Goal: Information Seeking & Learning: Learn about a topic

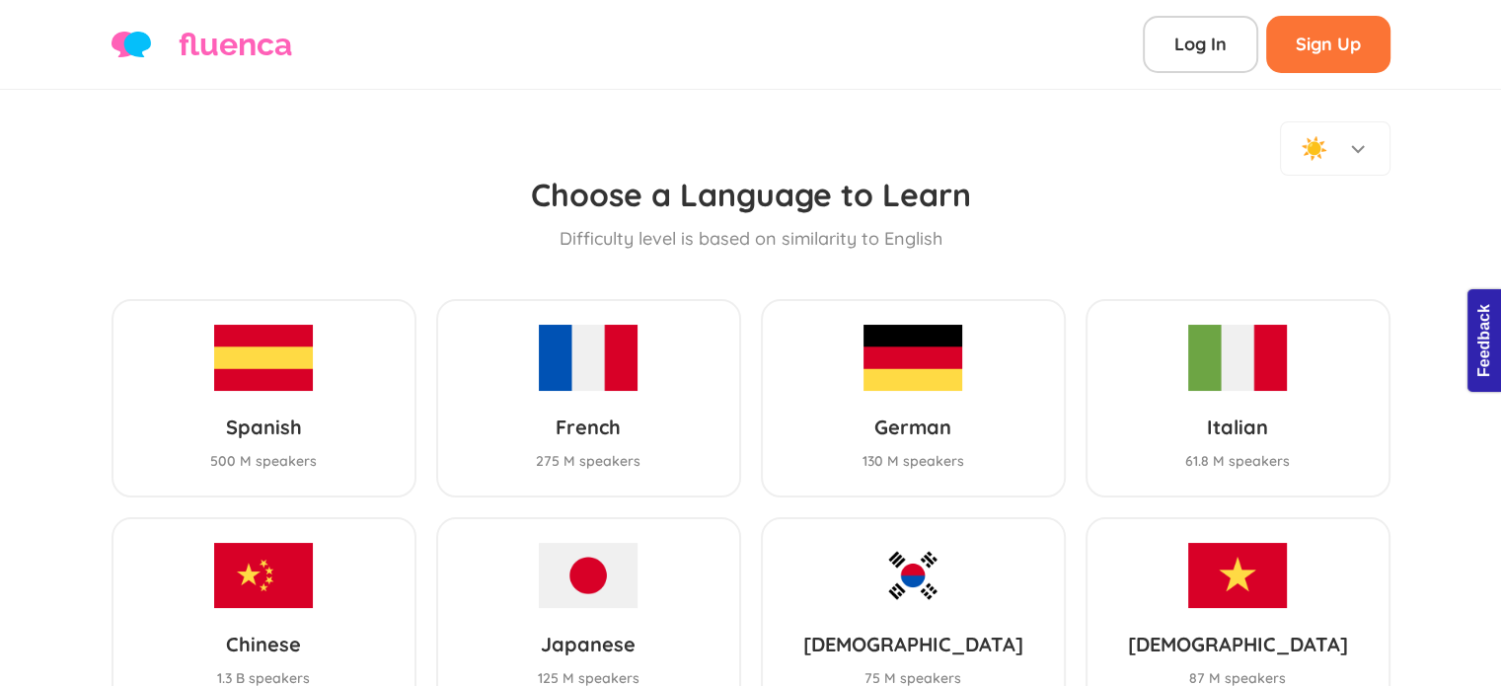
scroll to position [190, 0]
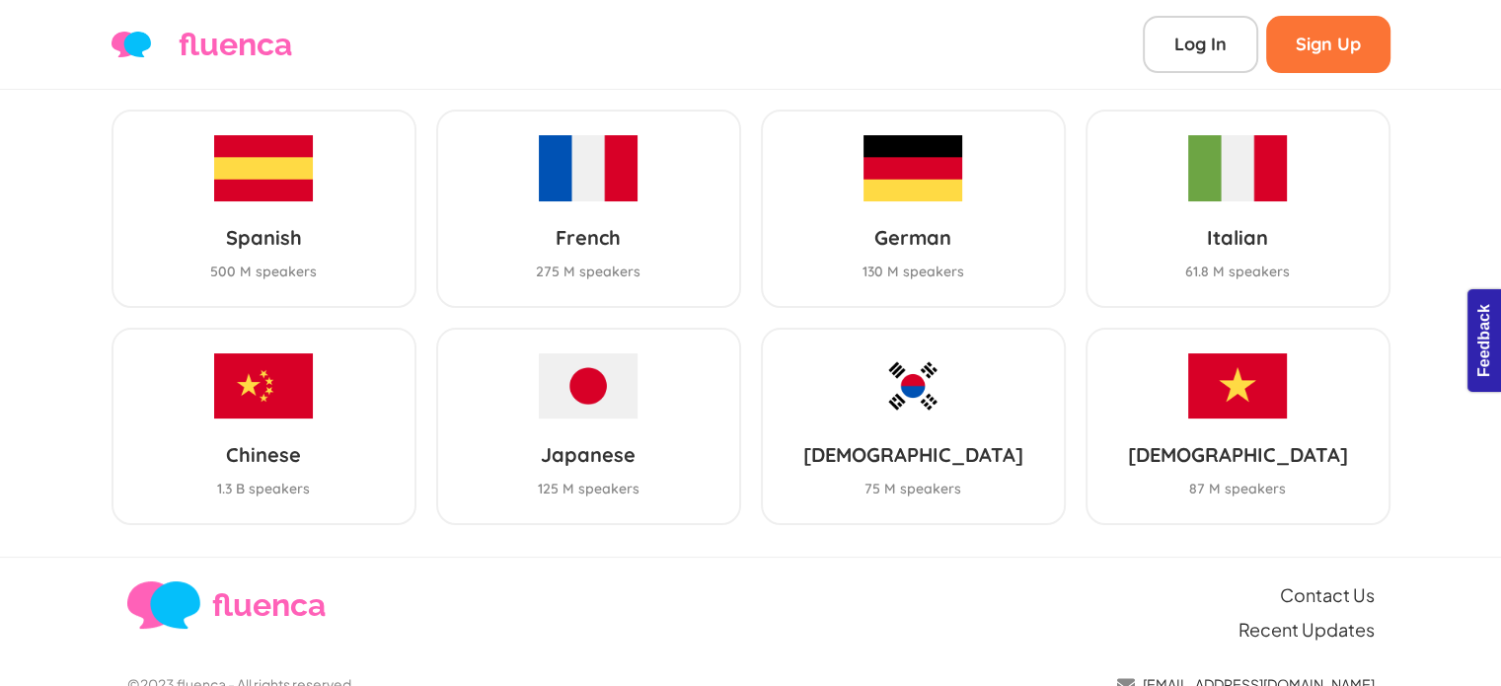
click at [38, 356] on div "☀️ Choose a Language to Learn Difficulty level is based on similarity to Englis…" at bounding box center [750, 228] width 1501 height 656
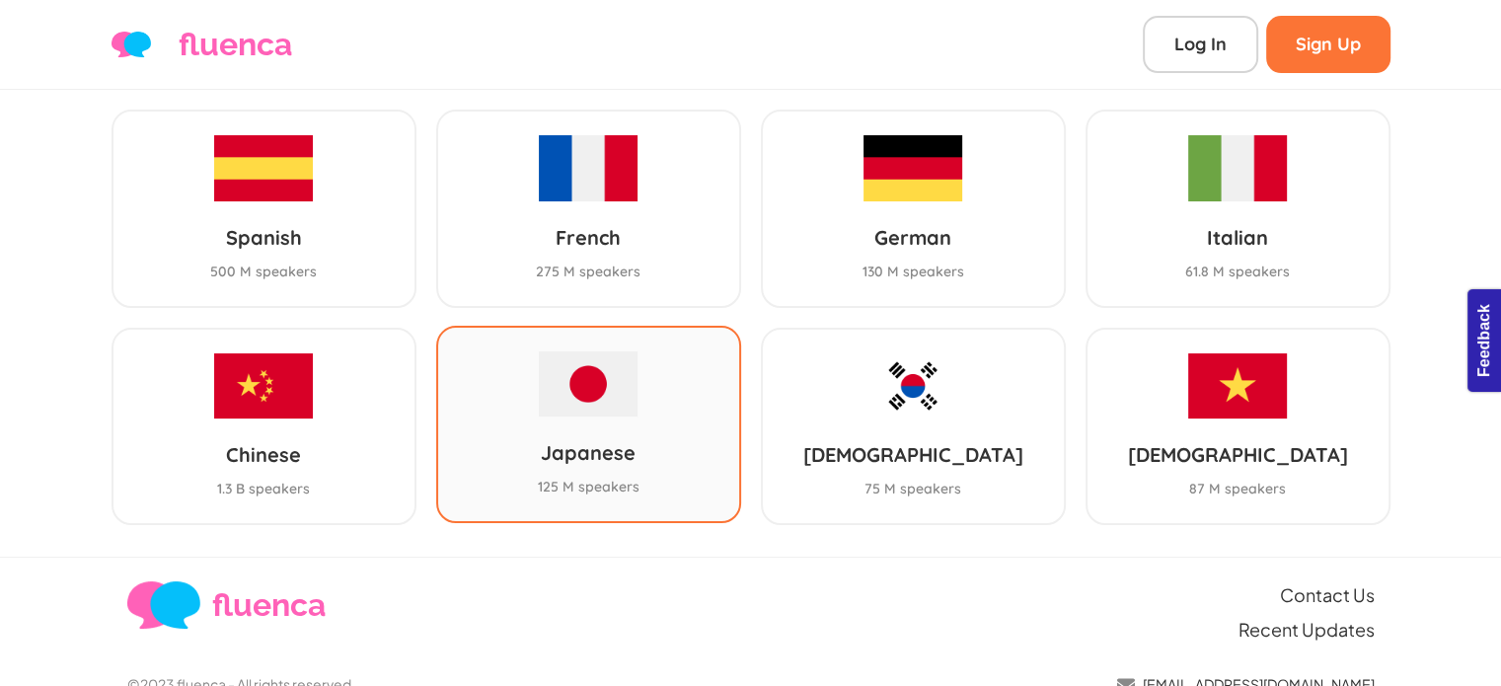
scroll to position [0, 0]
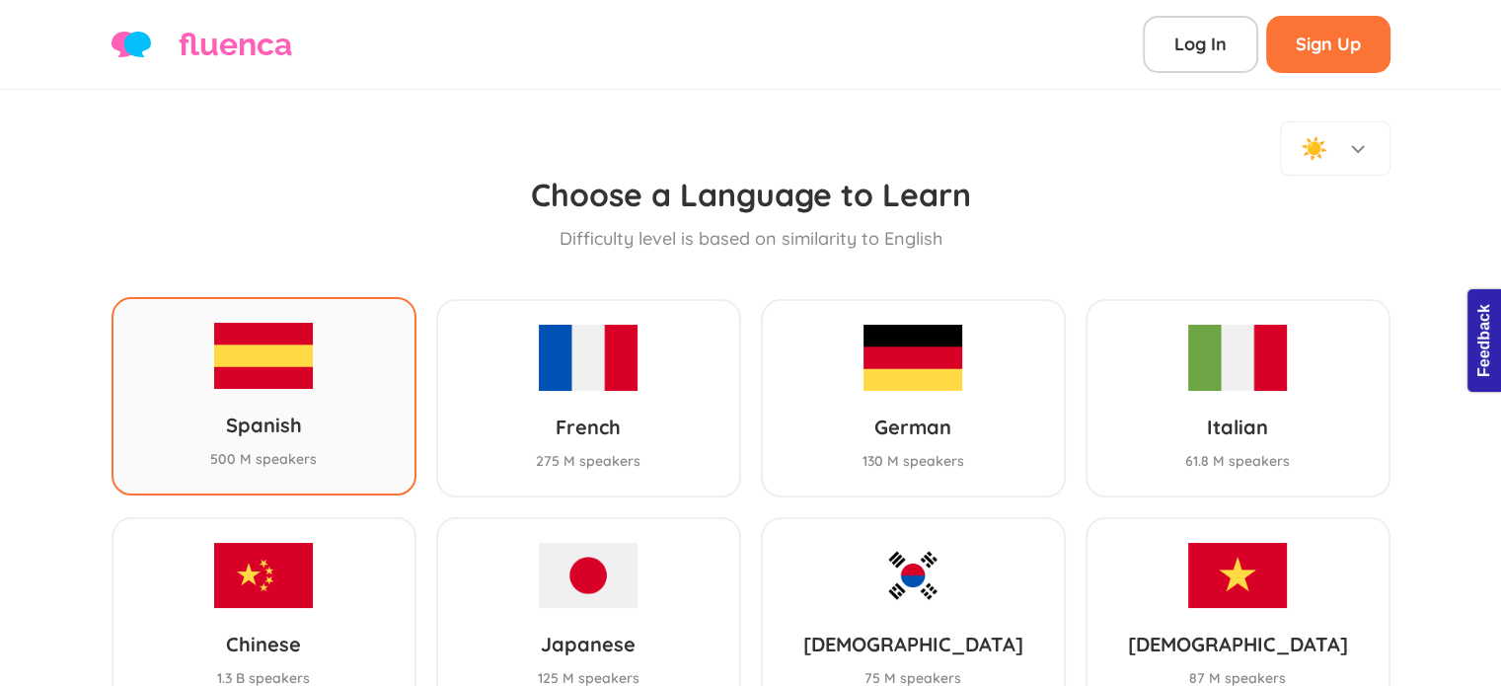
click at [257, 382] on div "Spanish 500 M speakers" at bounding box center [264, 395] width 305 height 197
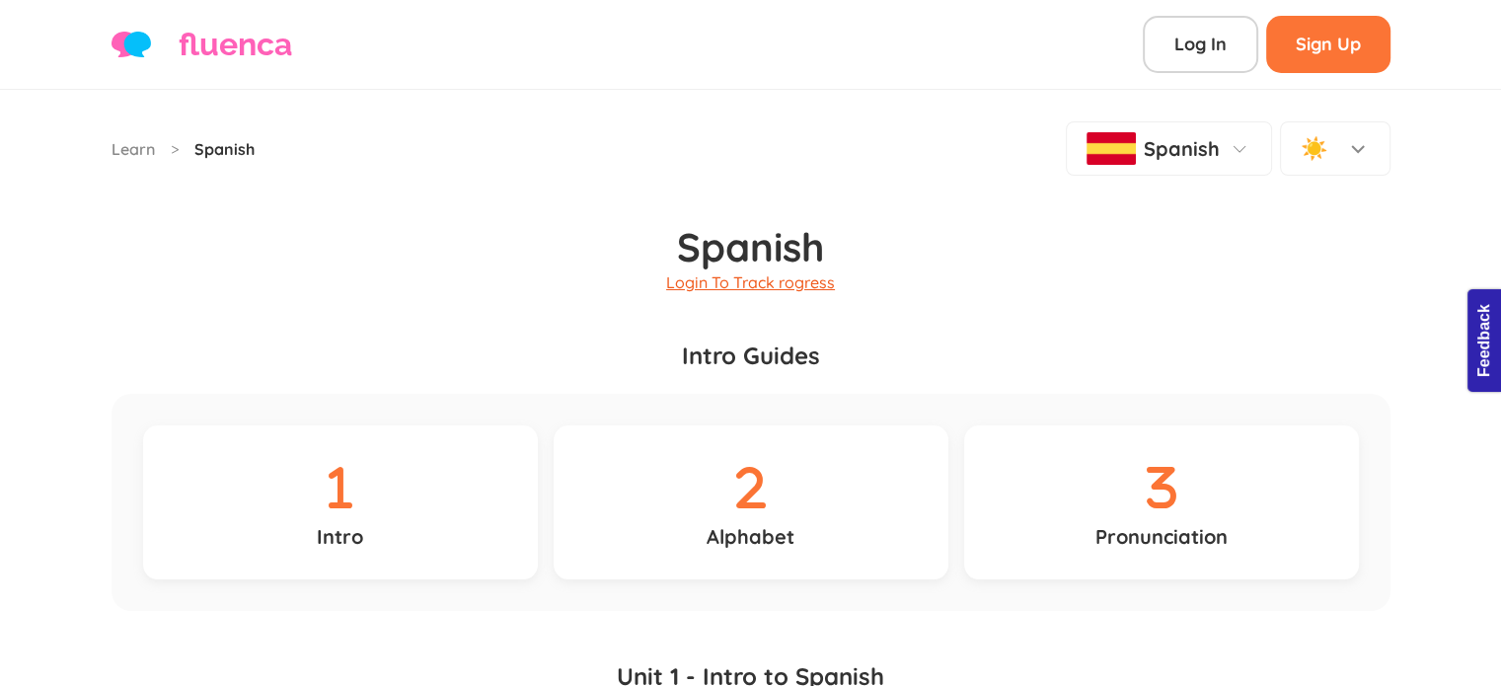
click at [767, 272] on link "Login To Track rogress" at bounding box center [750, 282] width 169 height 20
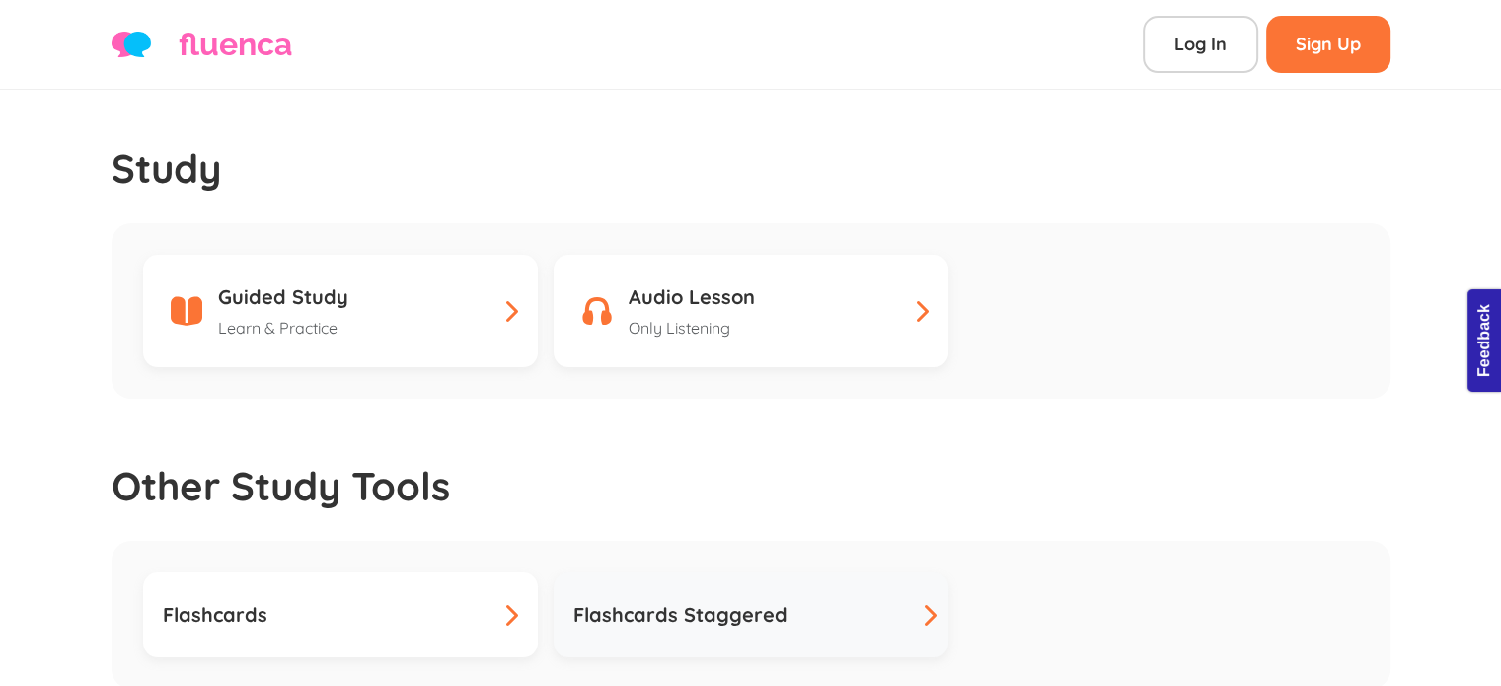
scroll to position [71, 0]
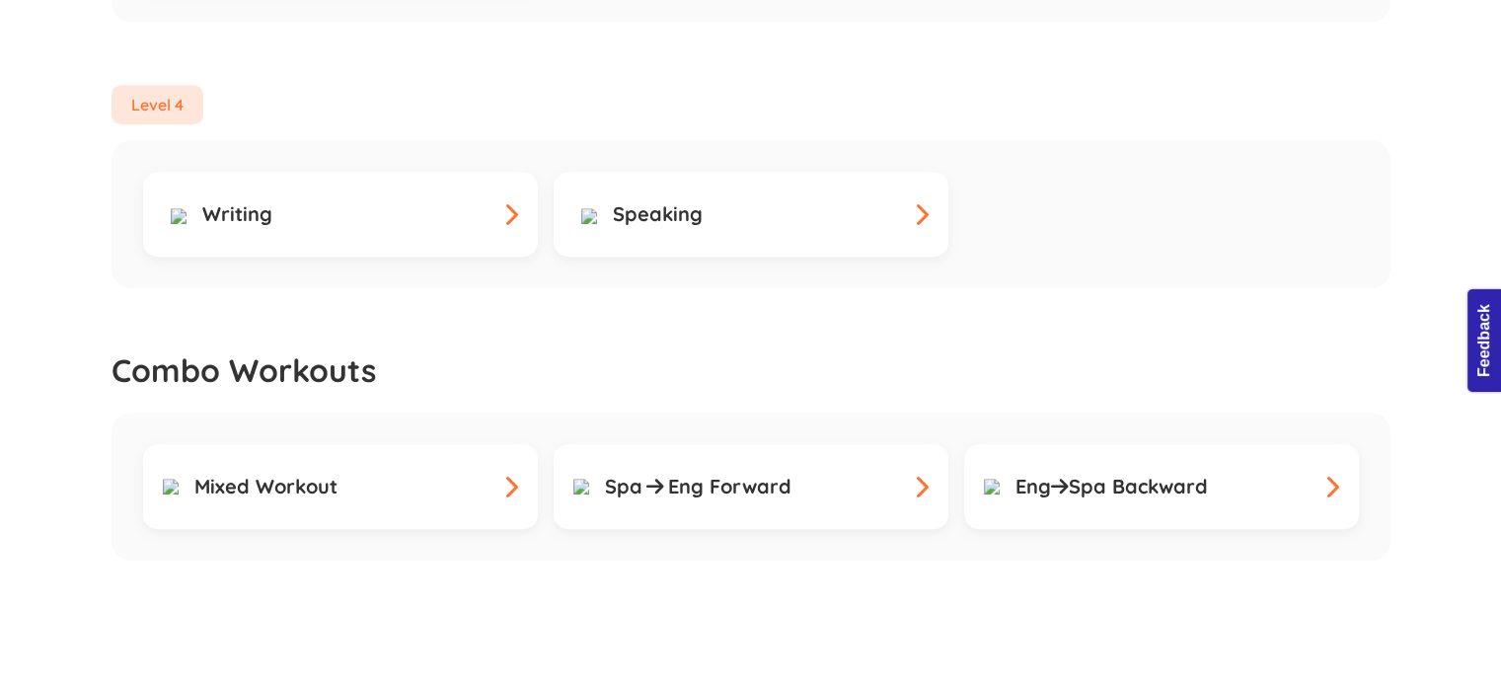
scroll to position [1220, 0]
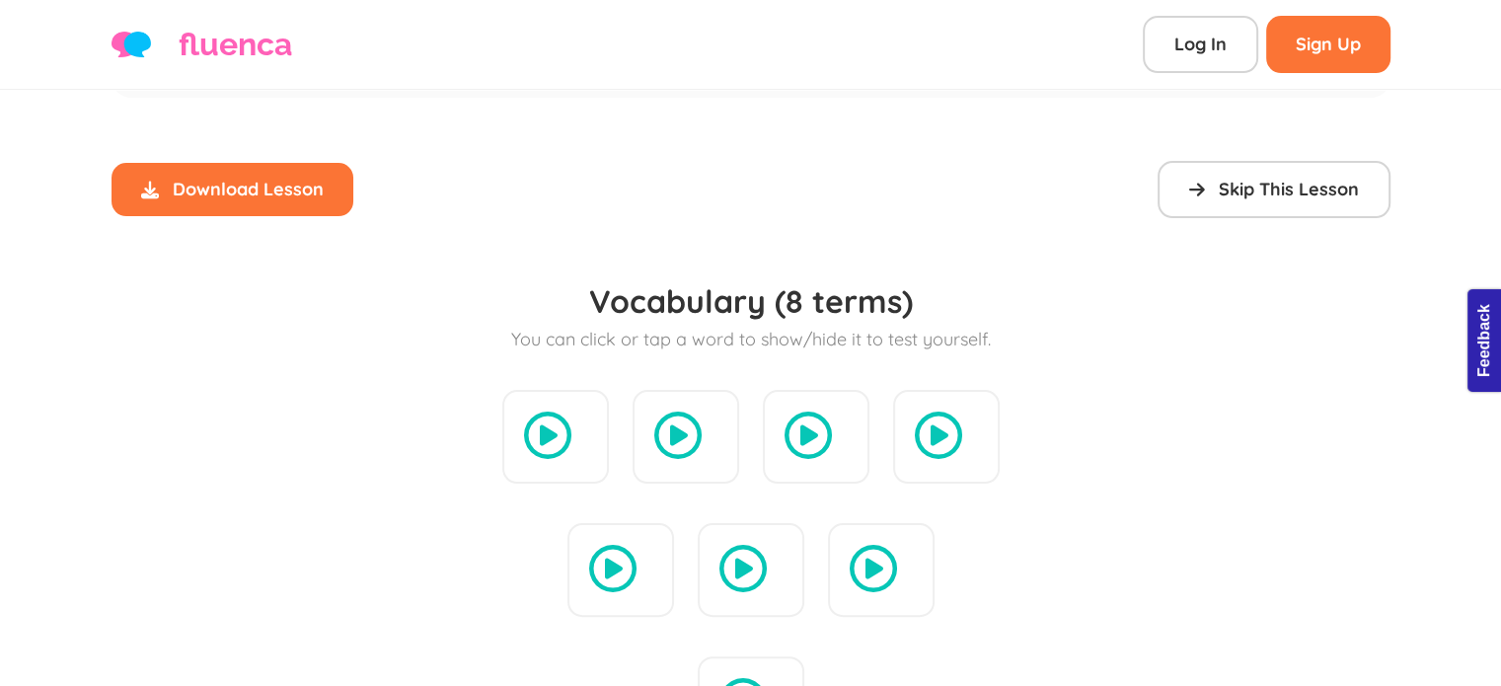
scroll to position [419, 0]
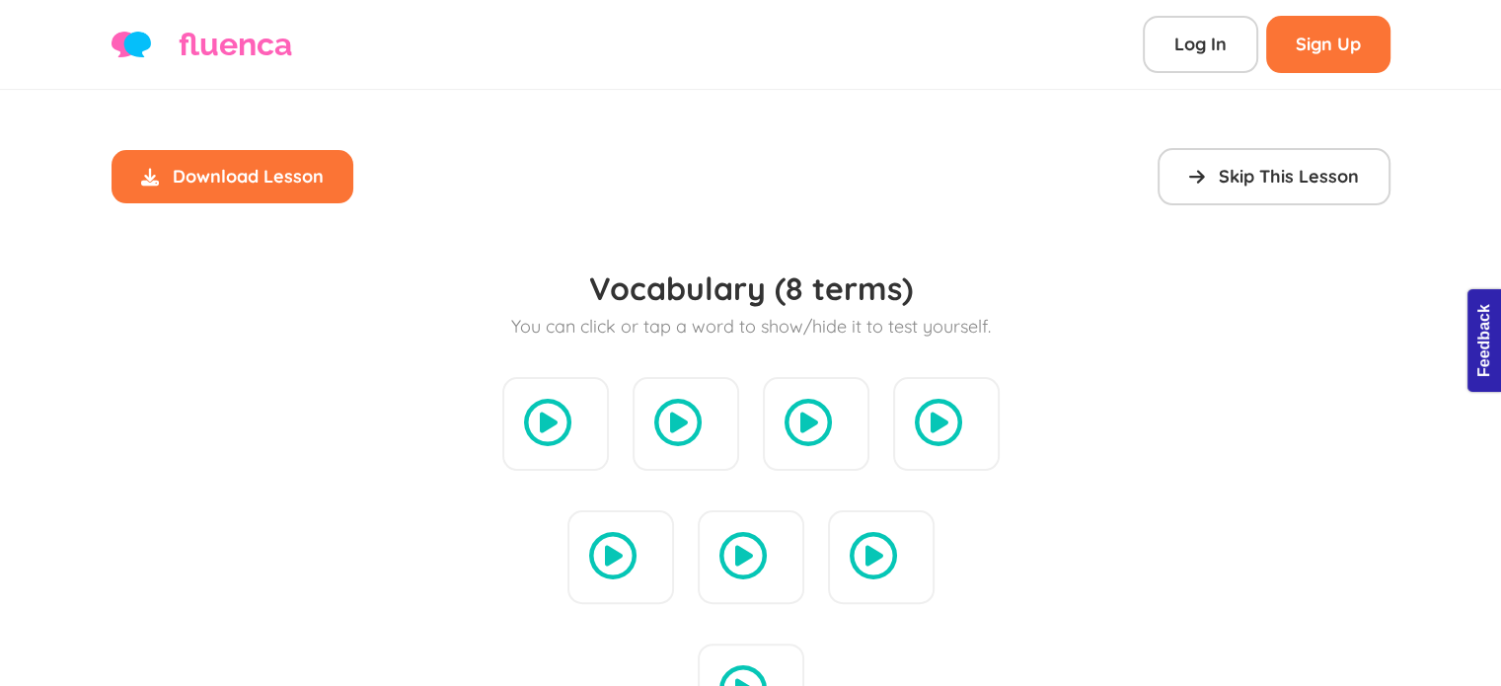
click at [562, 399] on icon at bounding box center [547, 422] width 47 height 47
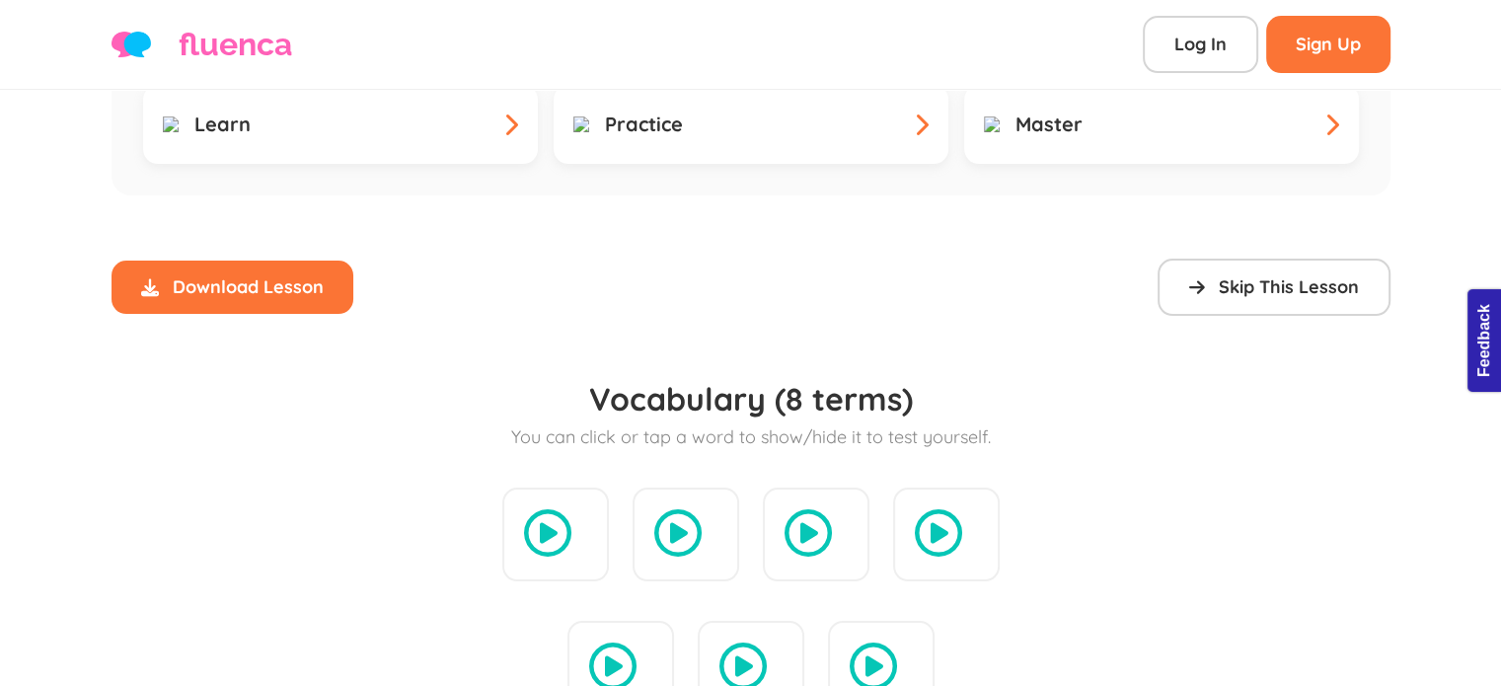
scroll to position [0, 0]
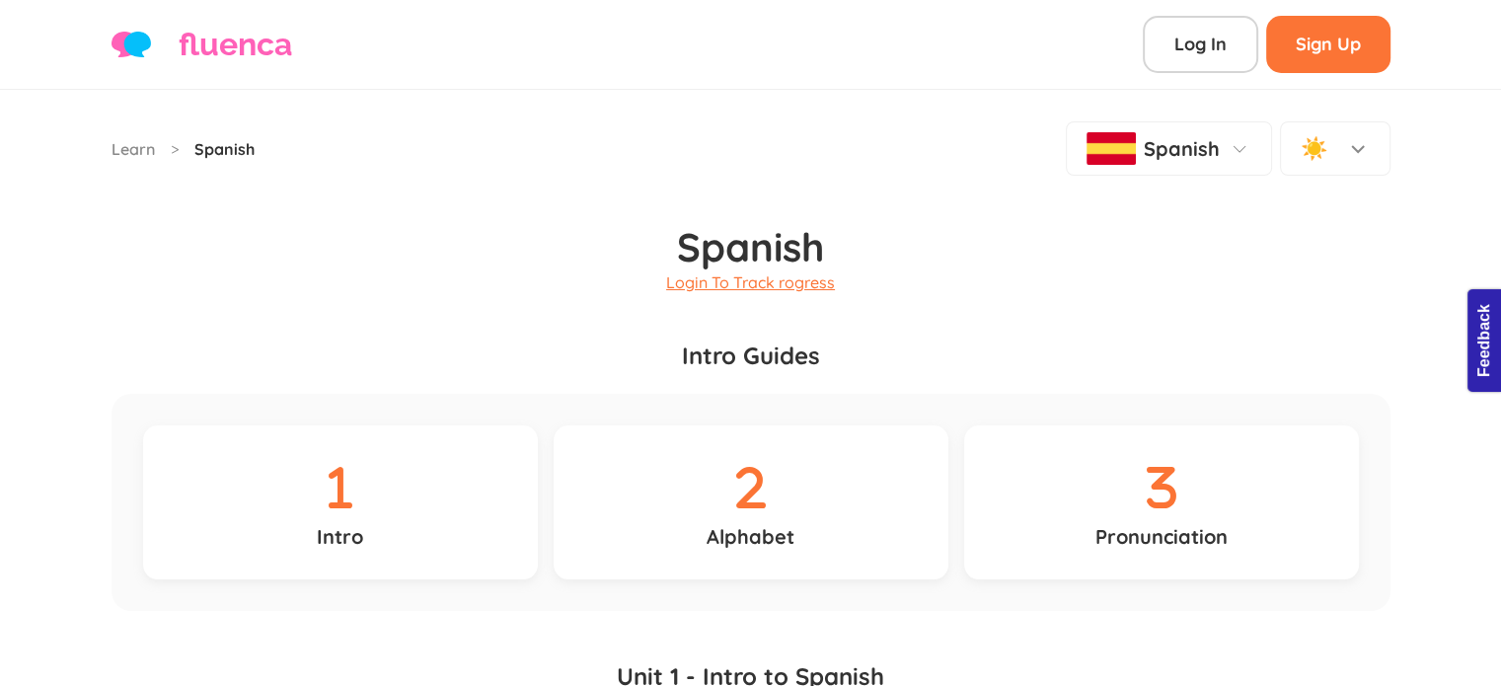
click at [115, 139] on link "Learn" at bounding box center [133, 149] width 43 height 24
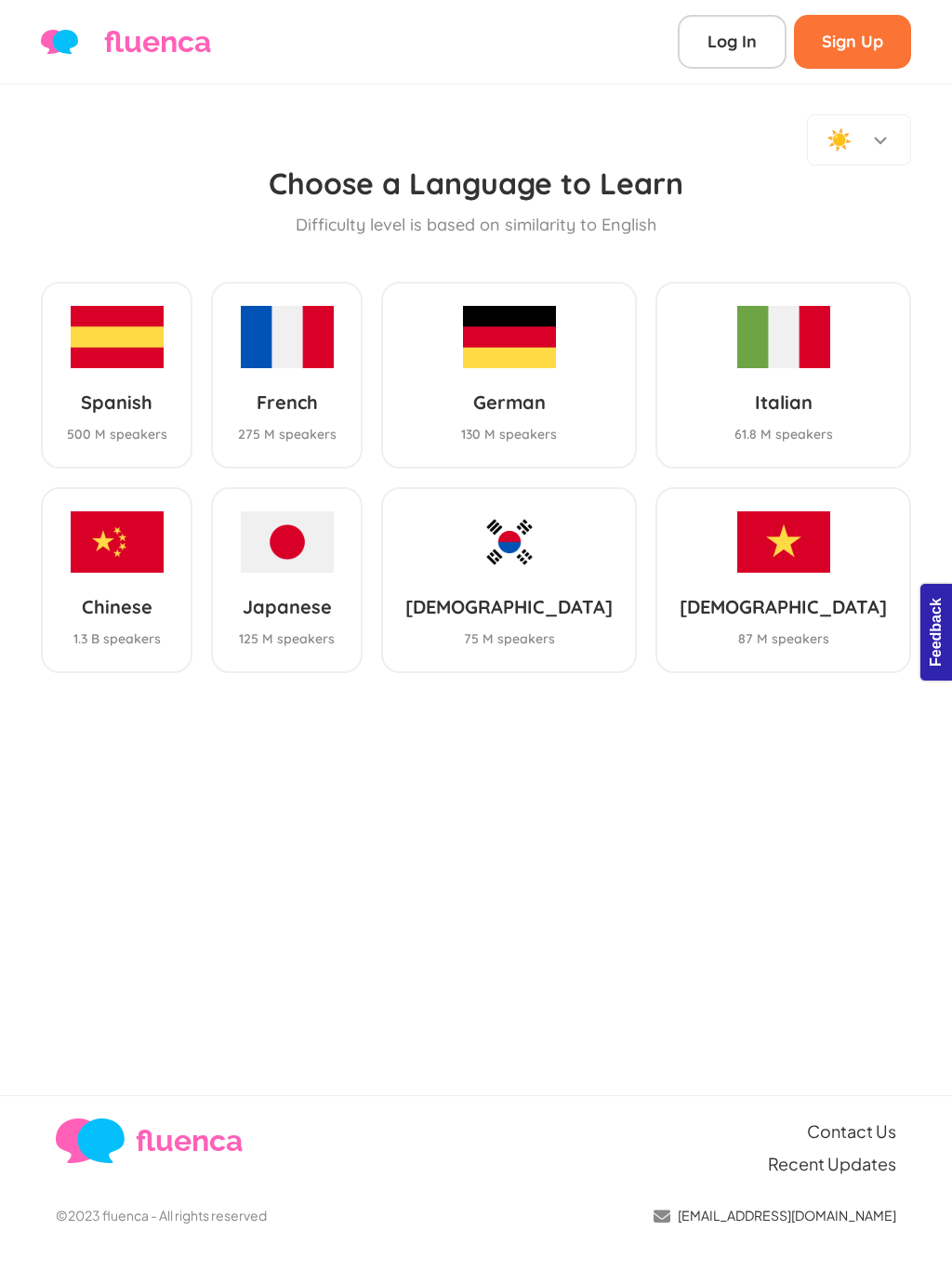
click at [866, 153] on div "☀️" at bounding box center [859, 139] width 105 height 51
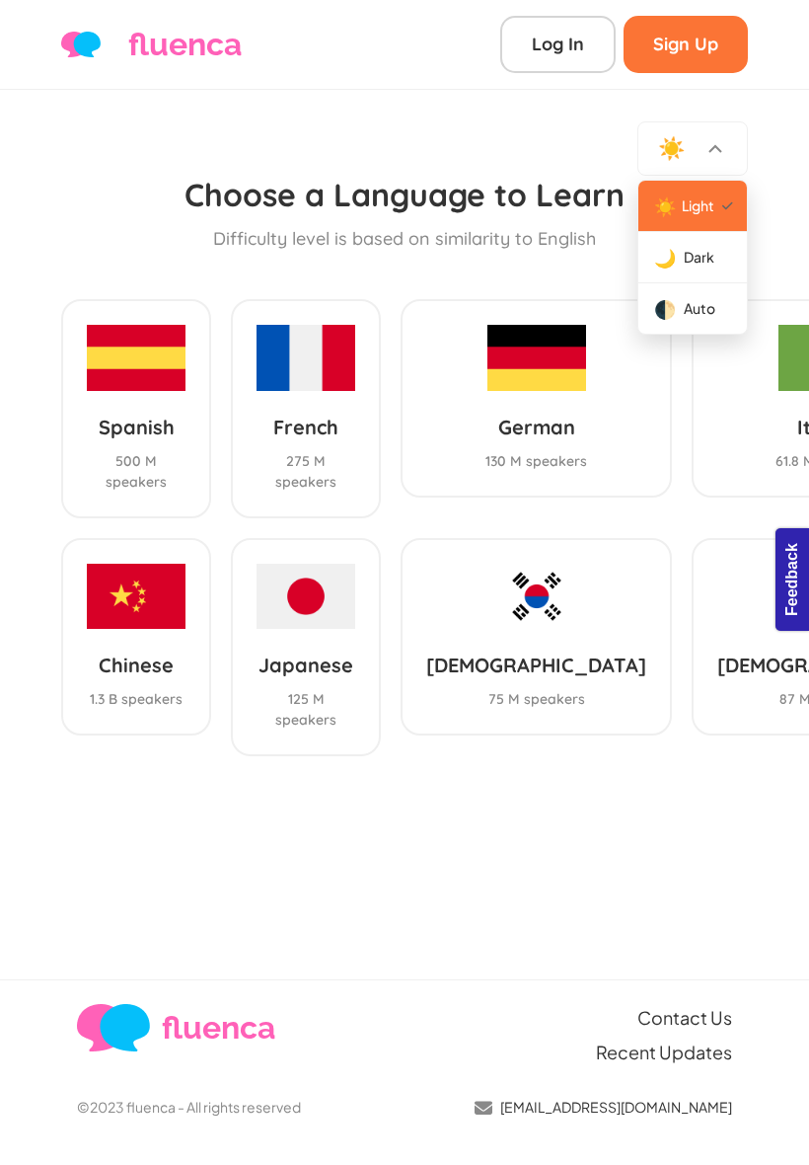
click at [519, 268] on div "Choose a Language to Learn Difficulty level is based on similarity to English S…" at bounding box center [404, 466] width 687 height 580
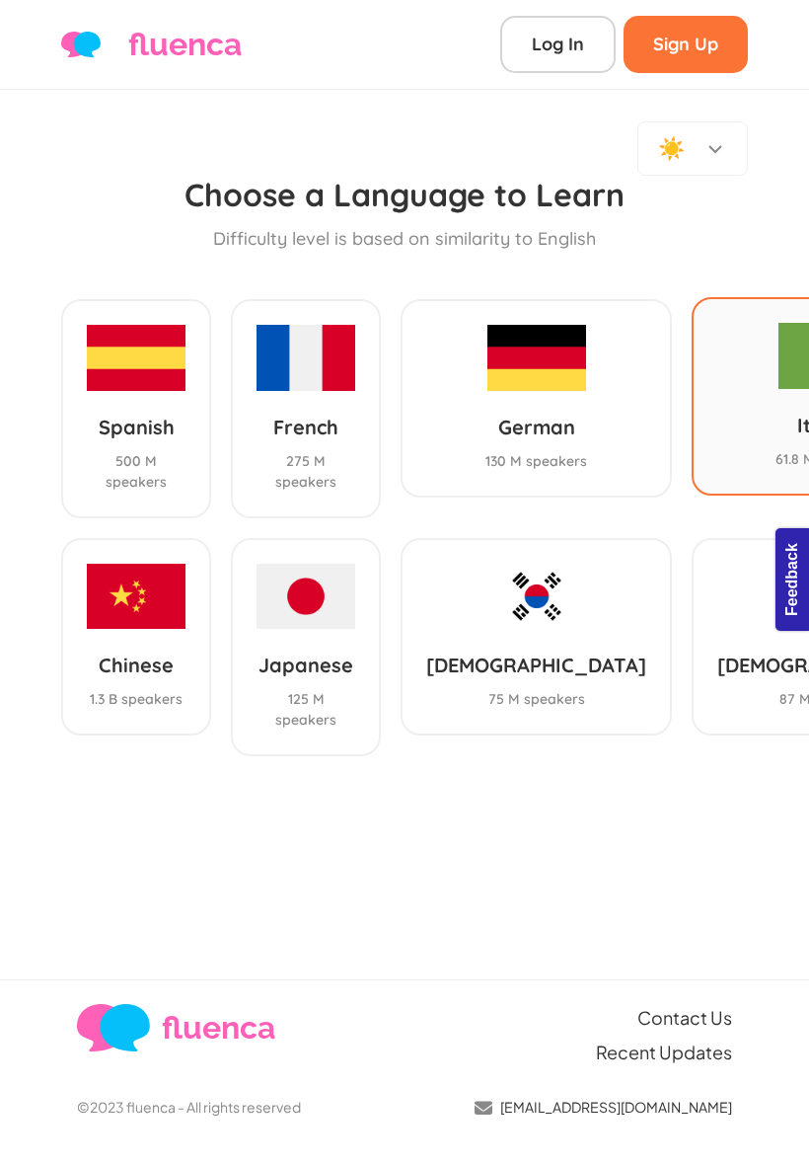
click at [138, 415] on h3 "Spanish" at bounding box center [136, 427] width 99 height 25
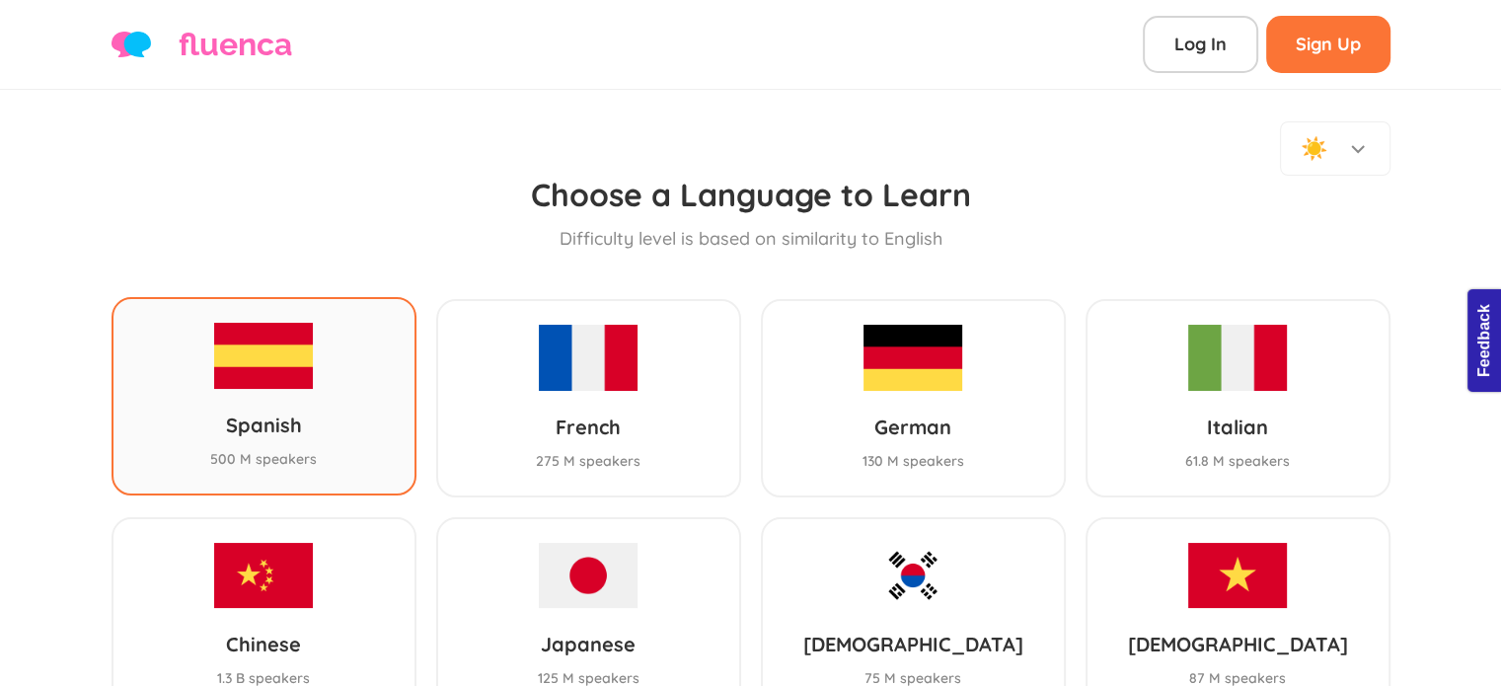
click at [357, 342] on div "Spanish 500 M speakers" at bounding box center [264, 395] width 305 height 197
click at [316, 314] on div "Spanish 500 M speakers" at bounding box center [264, 395] width 305 height 197
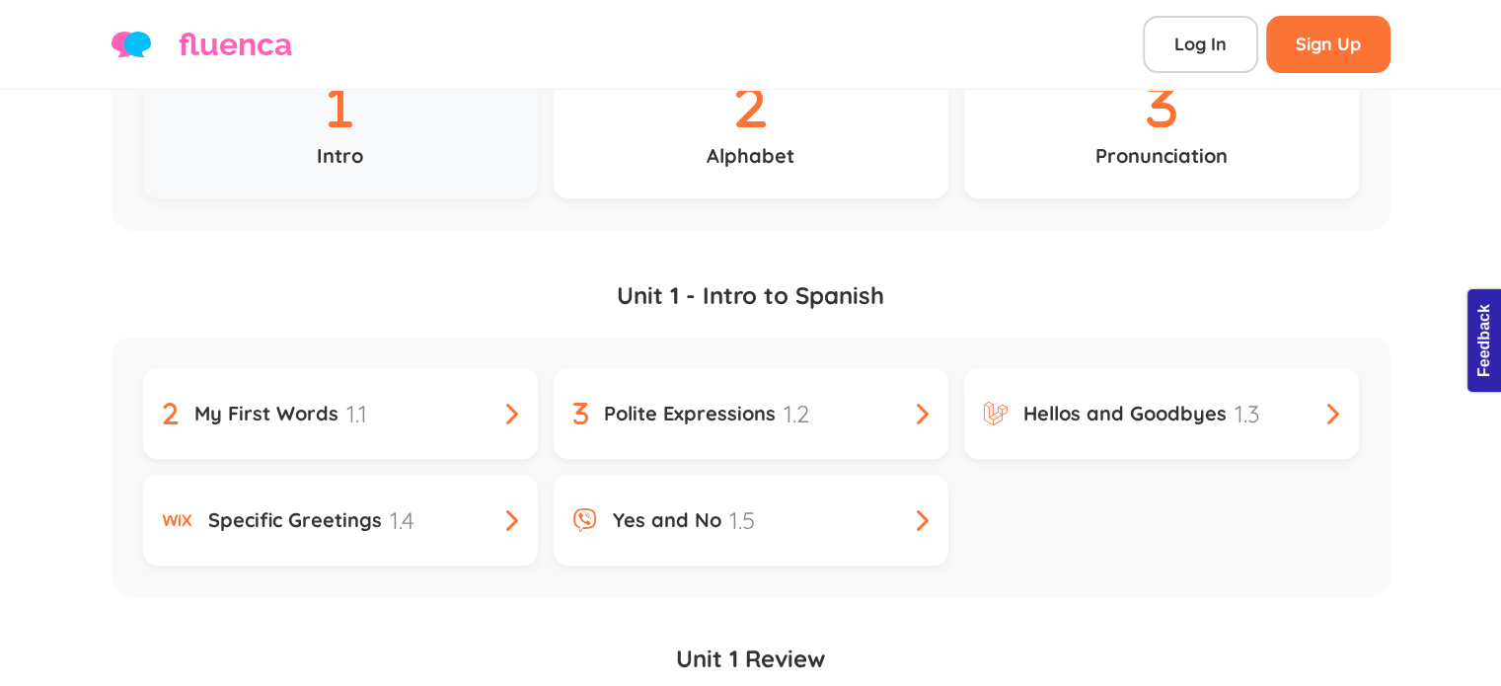
scroll to position [387, 0]
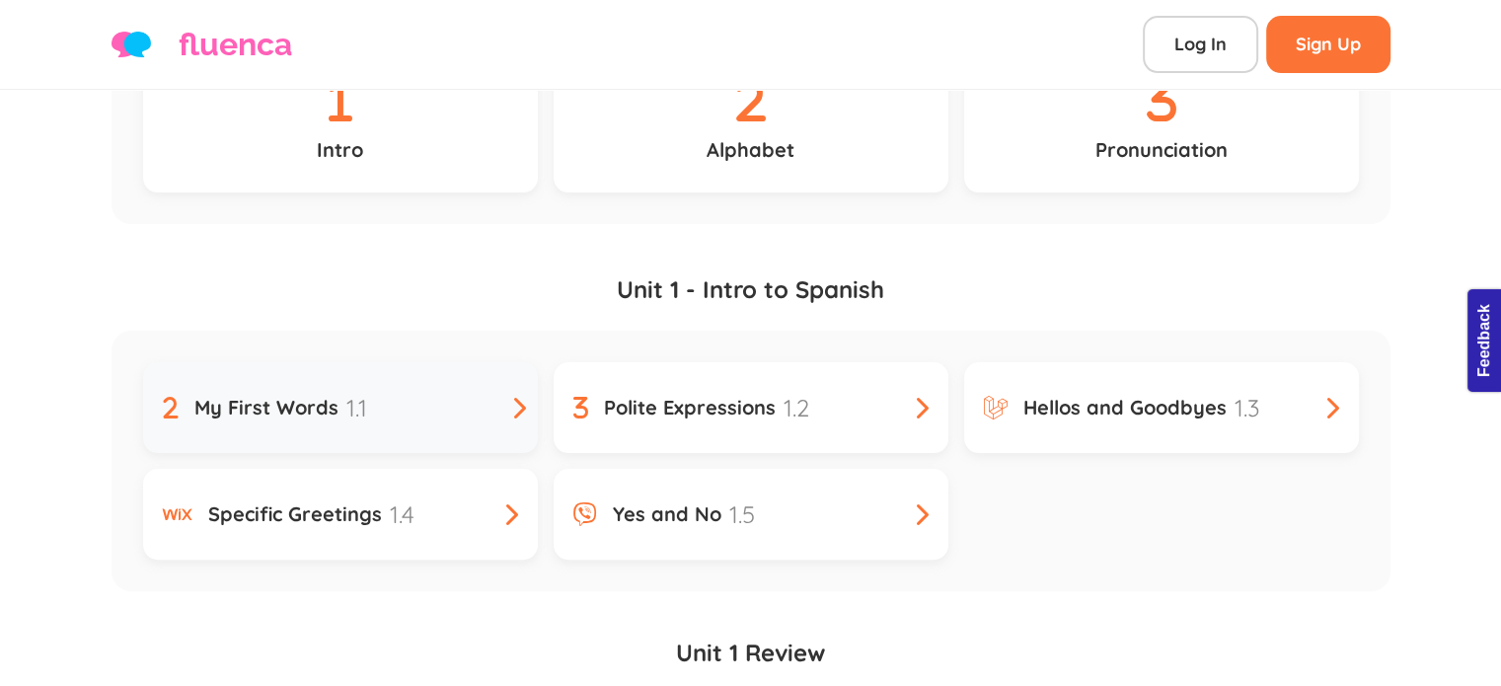
click at [443, 362] on link "My First Words 1.1" at bounding box center [340, 407] width 395 height 91
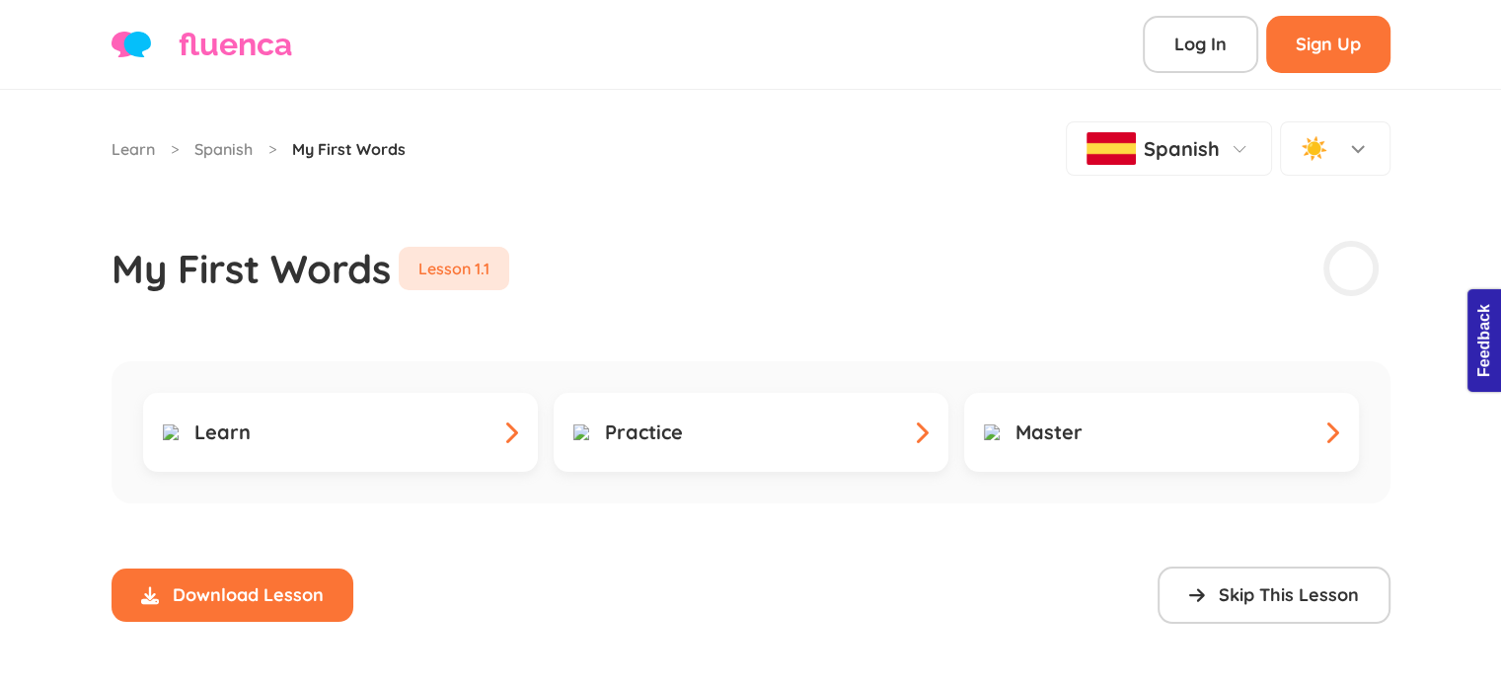
click at [707, 151] on div "Learn > Spanish > My First Words Spanish ☀️" at bounding box center [751, 148] width 1279 height 54
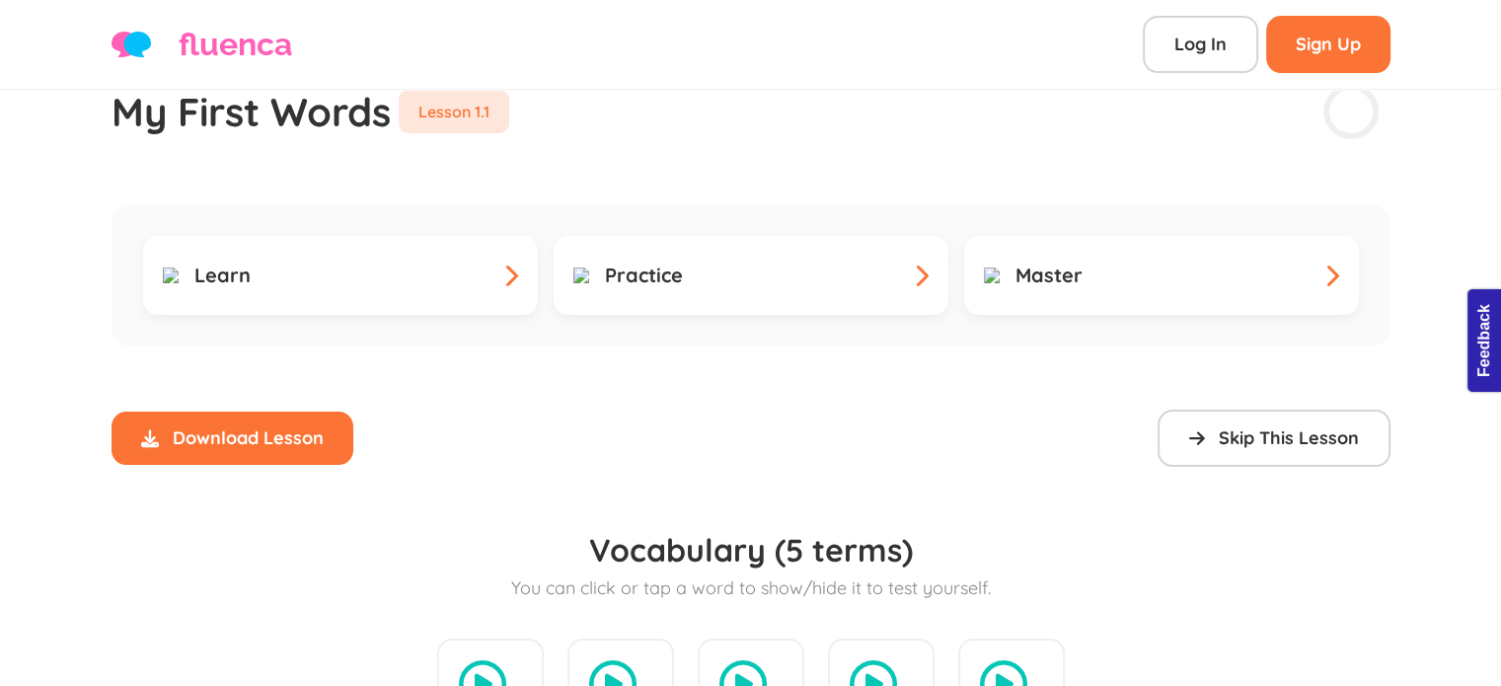
scroll to position [154, 0]
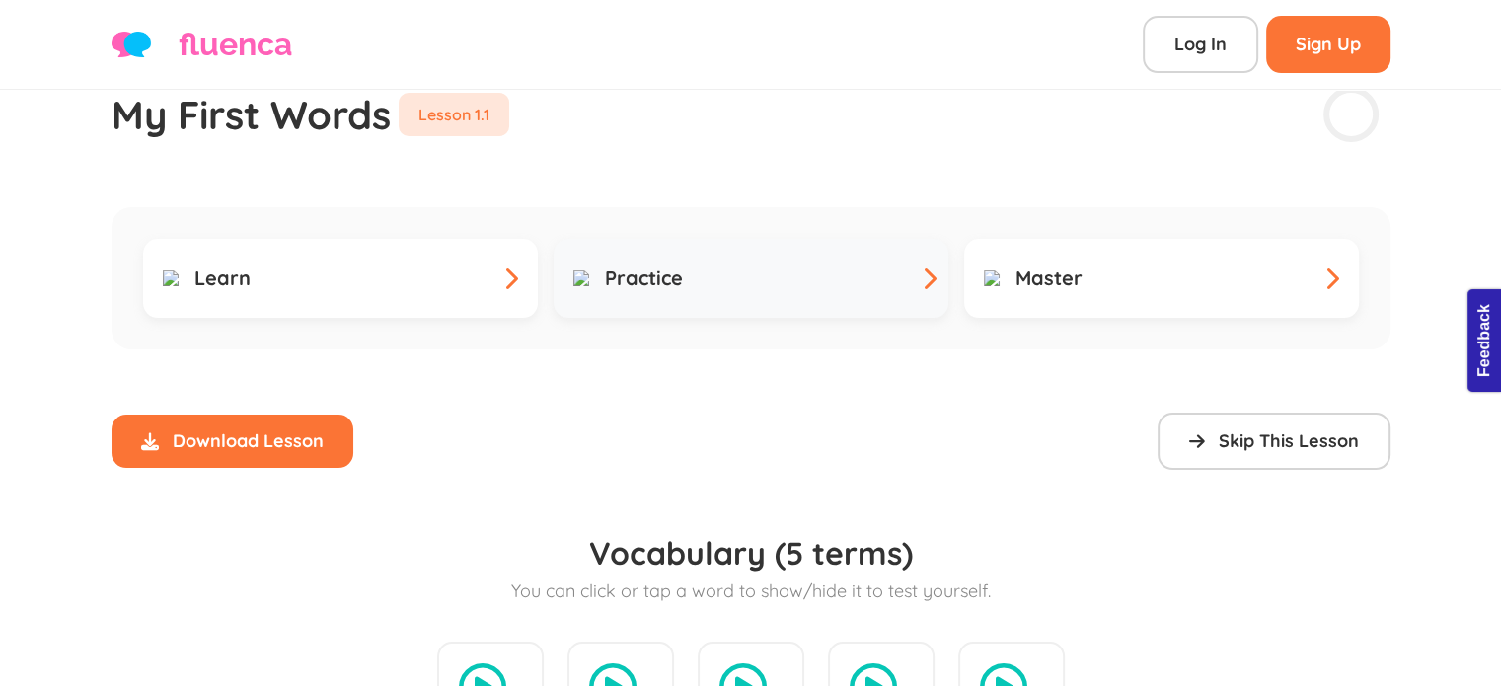
click at [636, 267] on h3 "Practice" at bounding box center [644, 279] width 78 height 24
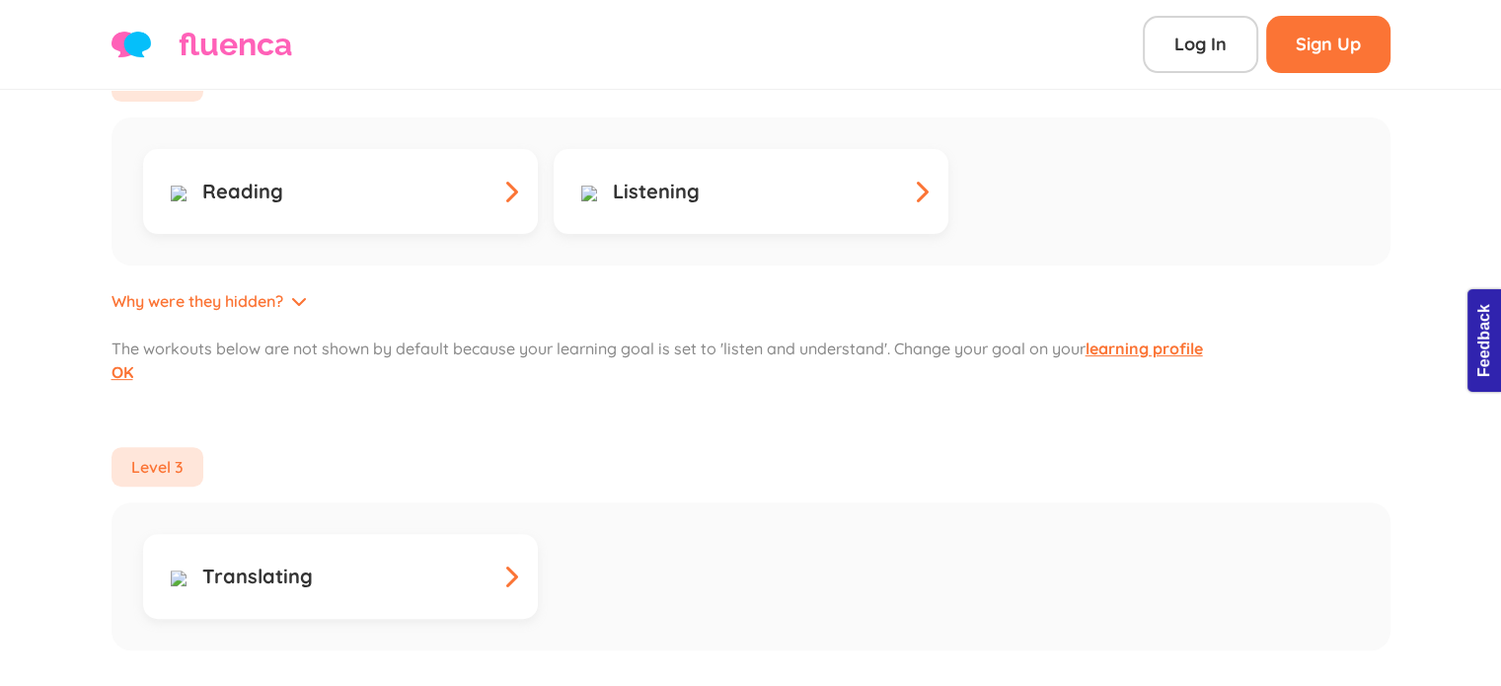
scroll to position [596, 0]
click at [291, 292] on icon at bounding box center [299, 300] width 16 height 16
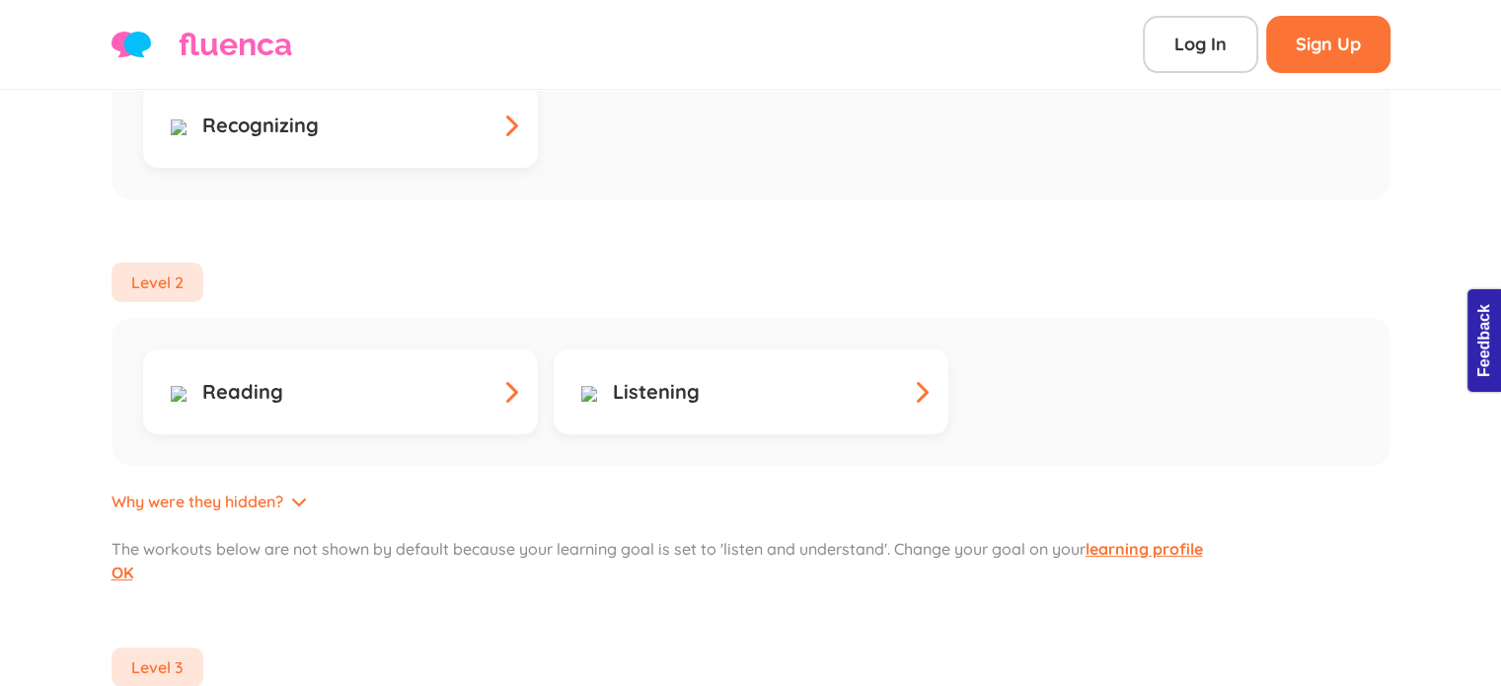
scroll to position [397, 0]
drag, startPoint x: 319, startPoint y: 232, endPoint x: 49, endPoint y: 297, distance: 277.2
click at [49, 297] on div "Learn > Spanish > My First Words > Practice Spanish ☀️ Choose a Workout Build u…" at bounding box center [750, 603] width 1501 height 1821
drag, startPoint x: 113, startPoint y: 440, endPoint x: 261, endPoint y: 437, distance: 148.1
click at [261, 488] on span "Why were they hidden?" at bounding box center [198, 500] width 172 height 24
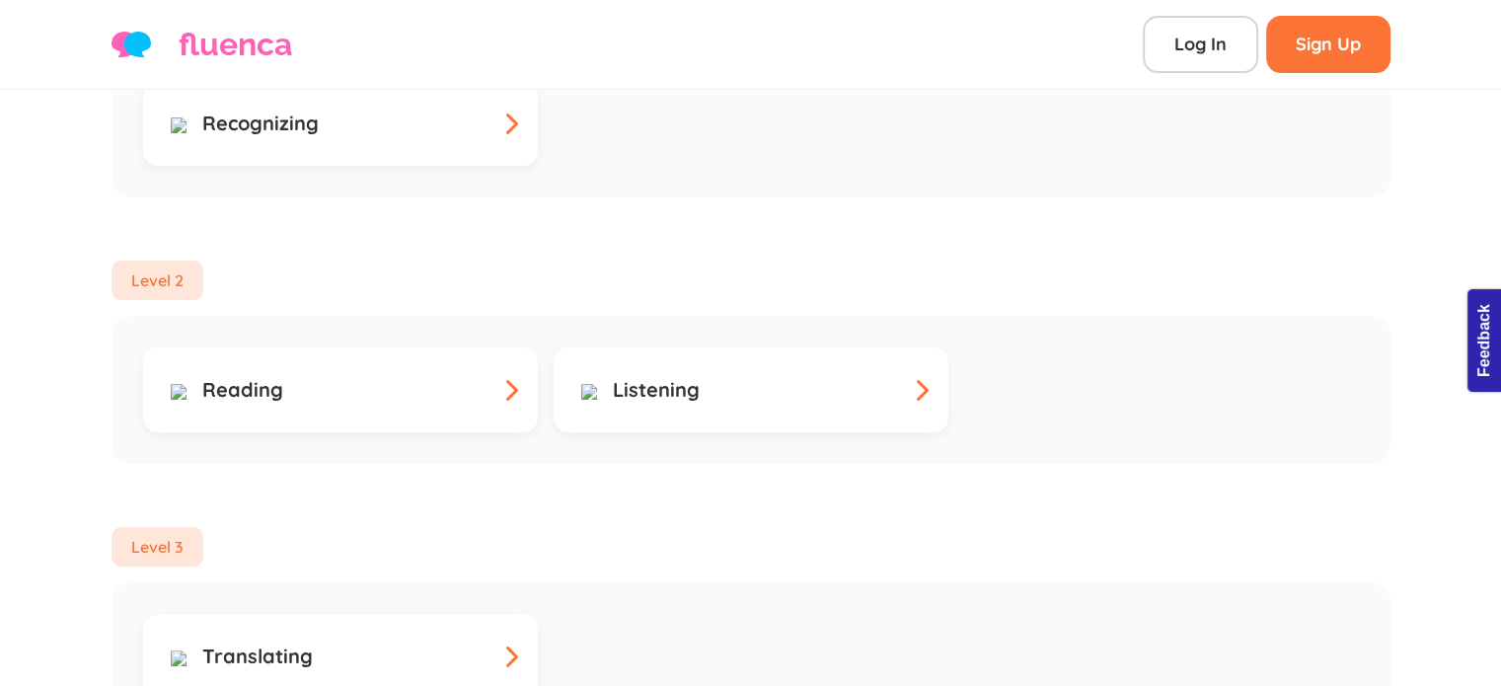
copy span "Why were they hidden?"
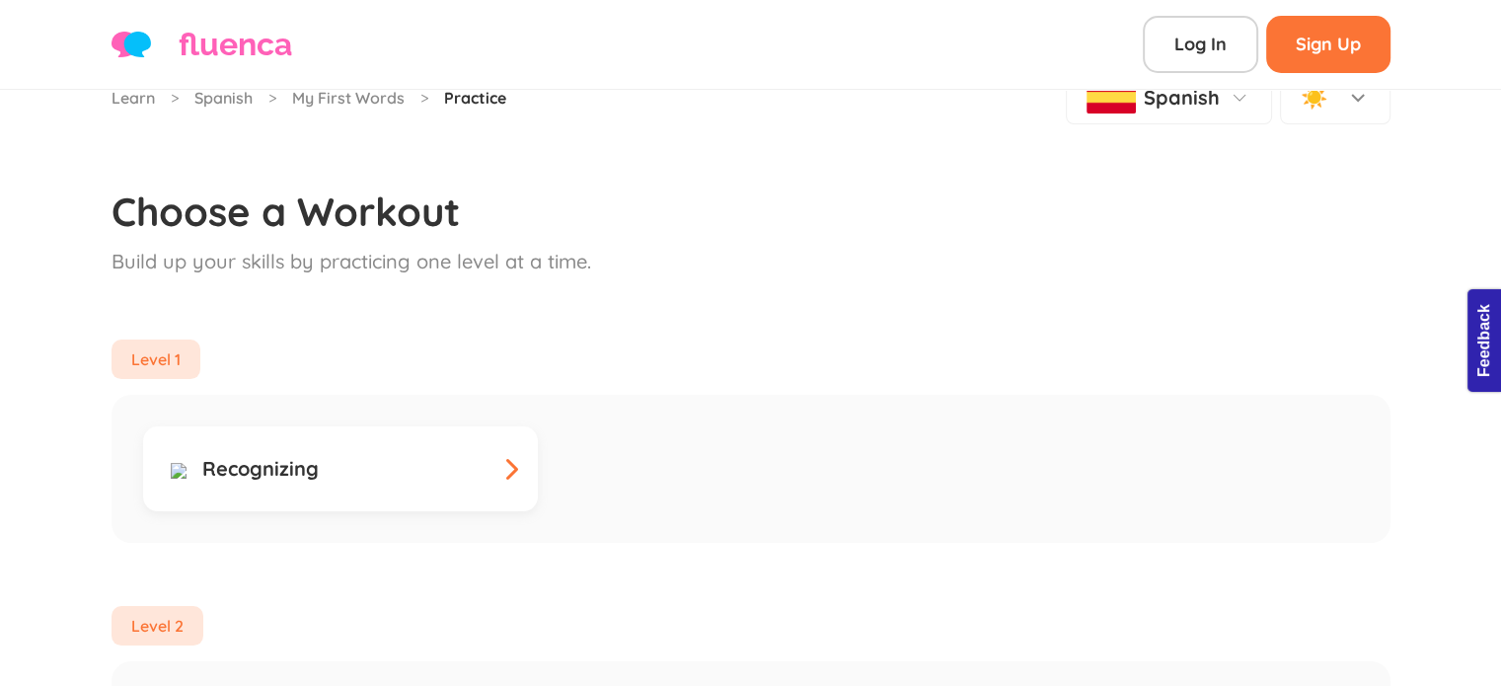
scroll to position [0, 0]
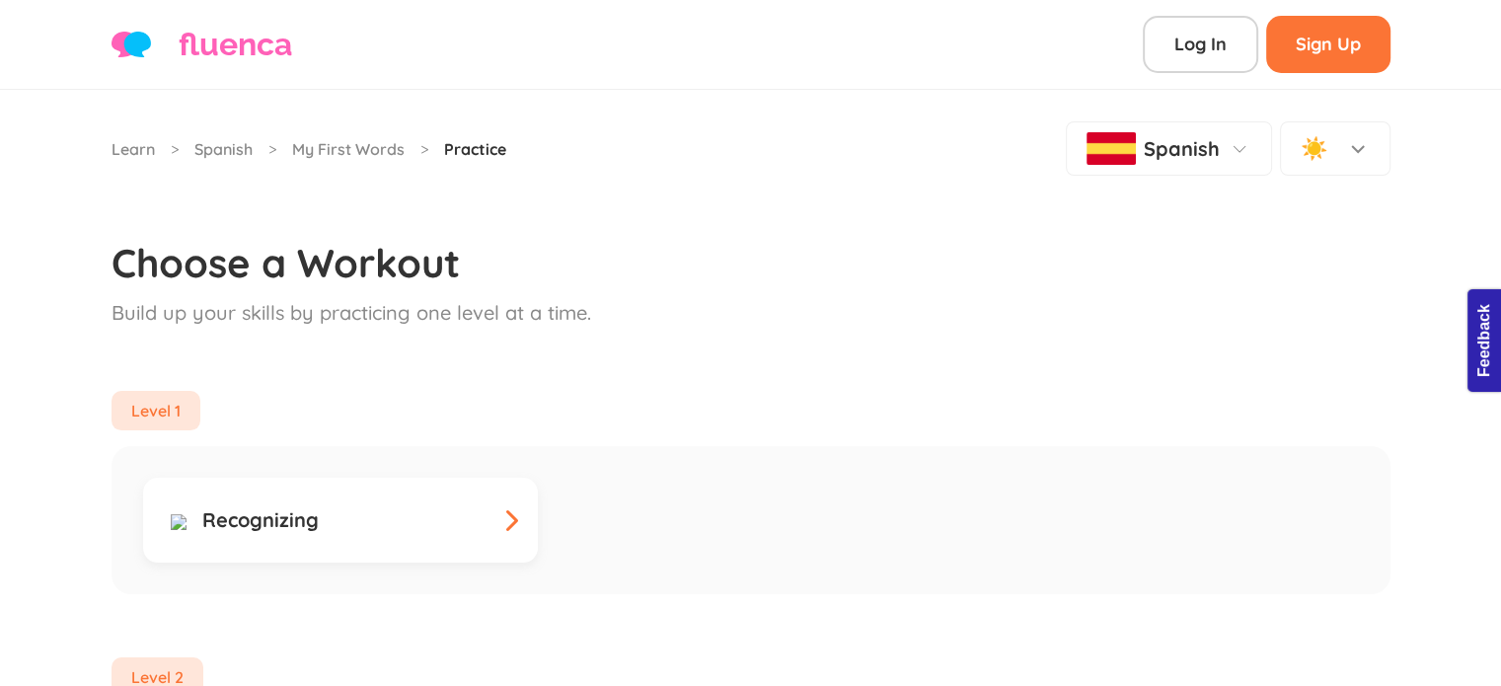
click at [617, 239] on h3 "Choose a Workout" at bounding box center [751, 262] width 1279 height 47
click at [134, 139] on link "Learn" at bounding box center [133, 149] width 43 height 24
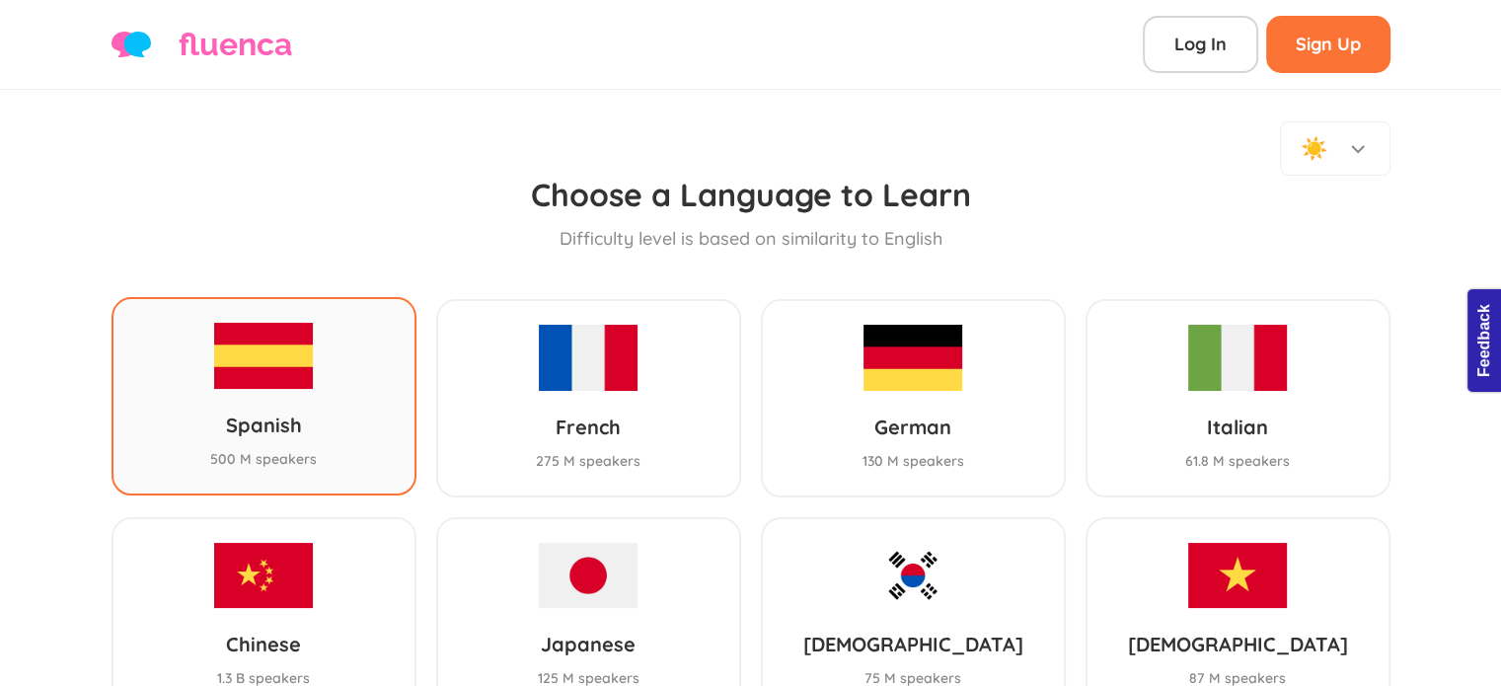
click at [350, 299] on div "Spanish 500 M speakers" at bounding box center [264, 395] width 305 height 197
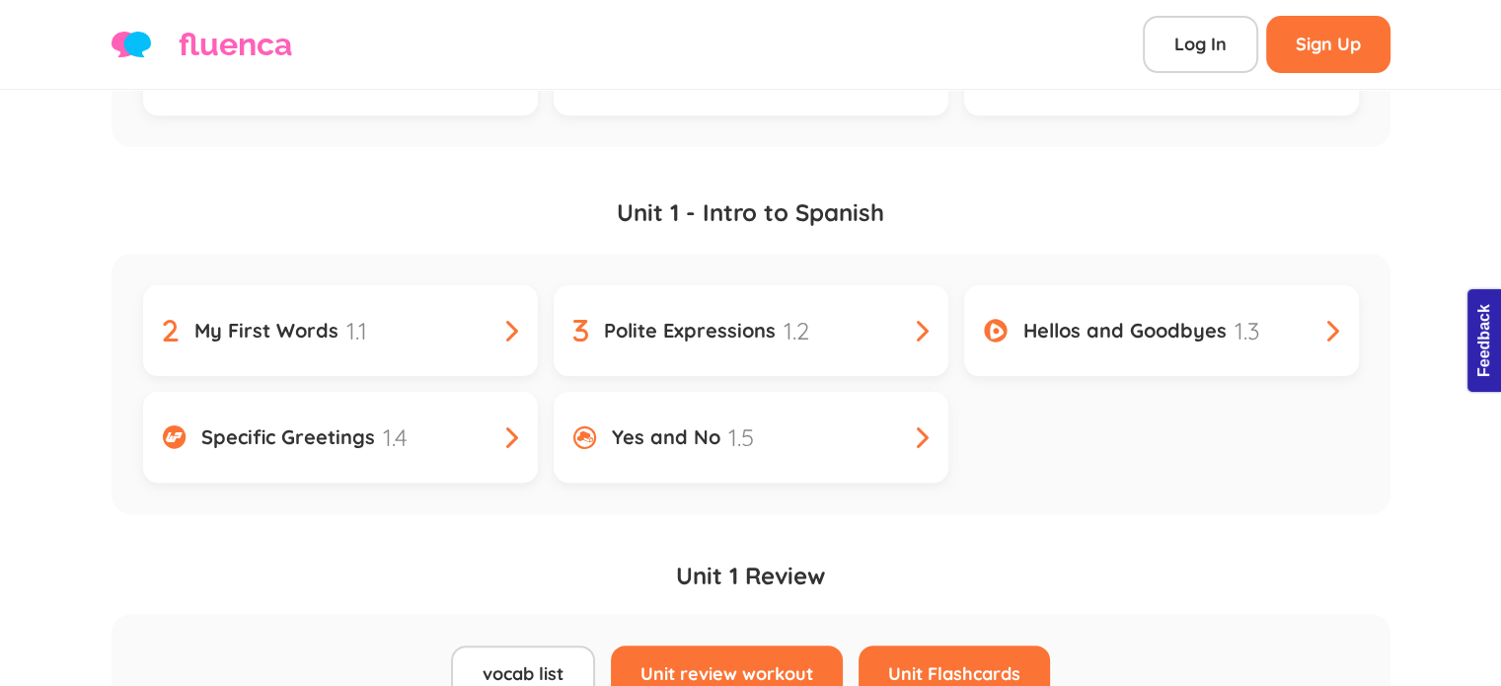
scroll to position [465, 0]
click at [299, 284] on link "My First Words 1.1" at bounding box center [340, 329] width 395 height 91
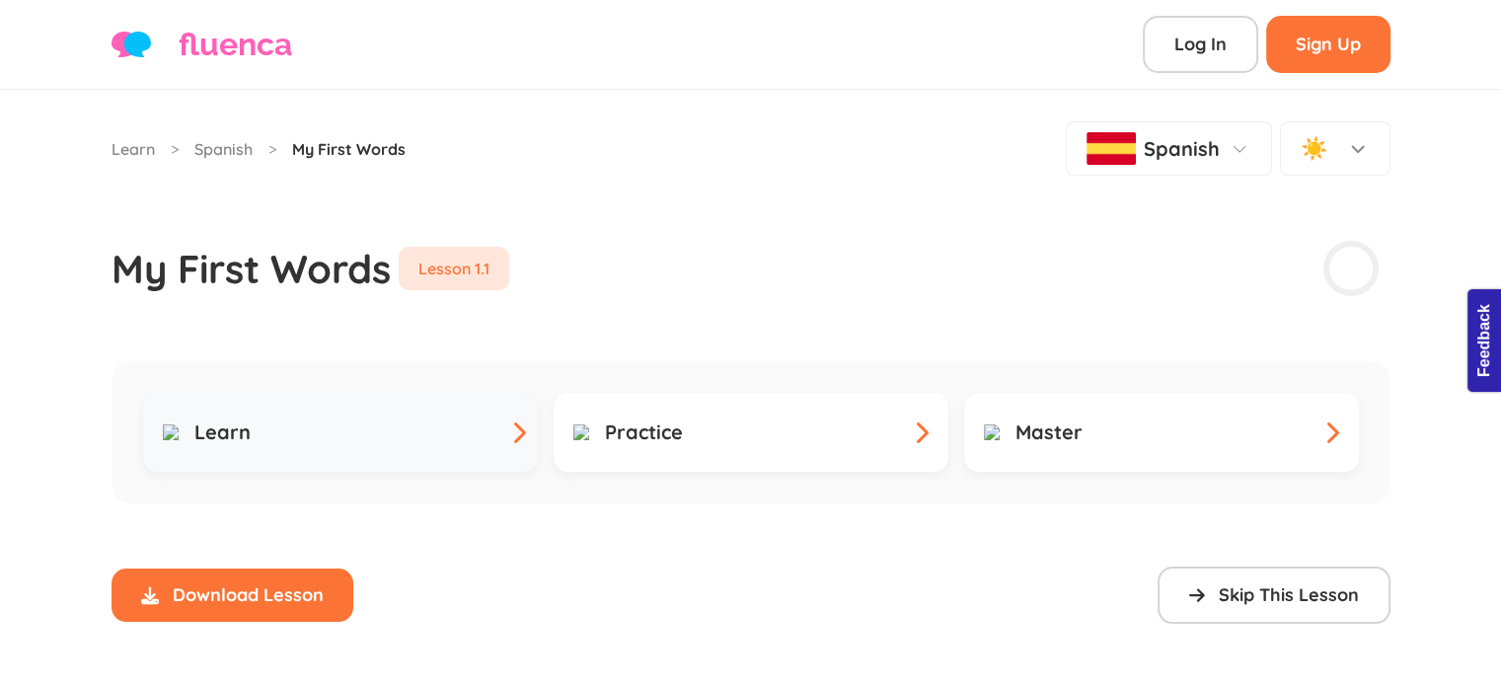
click at [411, 393] on link "Learn" at bounding box center [340, 432] width 395 height 79
click at [453, 421] on div "Learn" at bounding box center [340, 433] width 355 height 24
click at [720, 416] on link "Practice" at bounding box center [751, 432] width 395 height 79
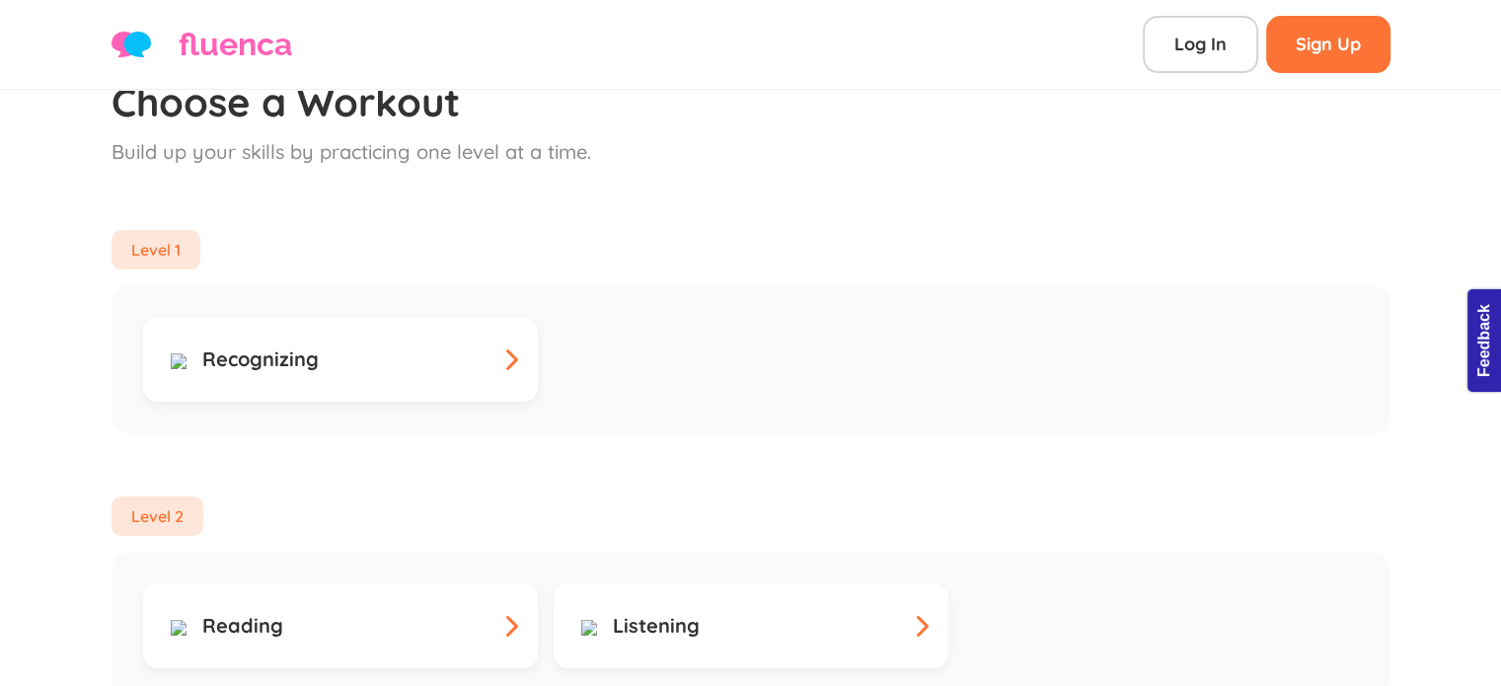
scroll to position [172, 0]
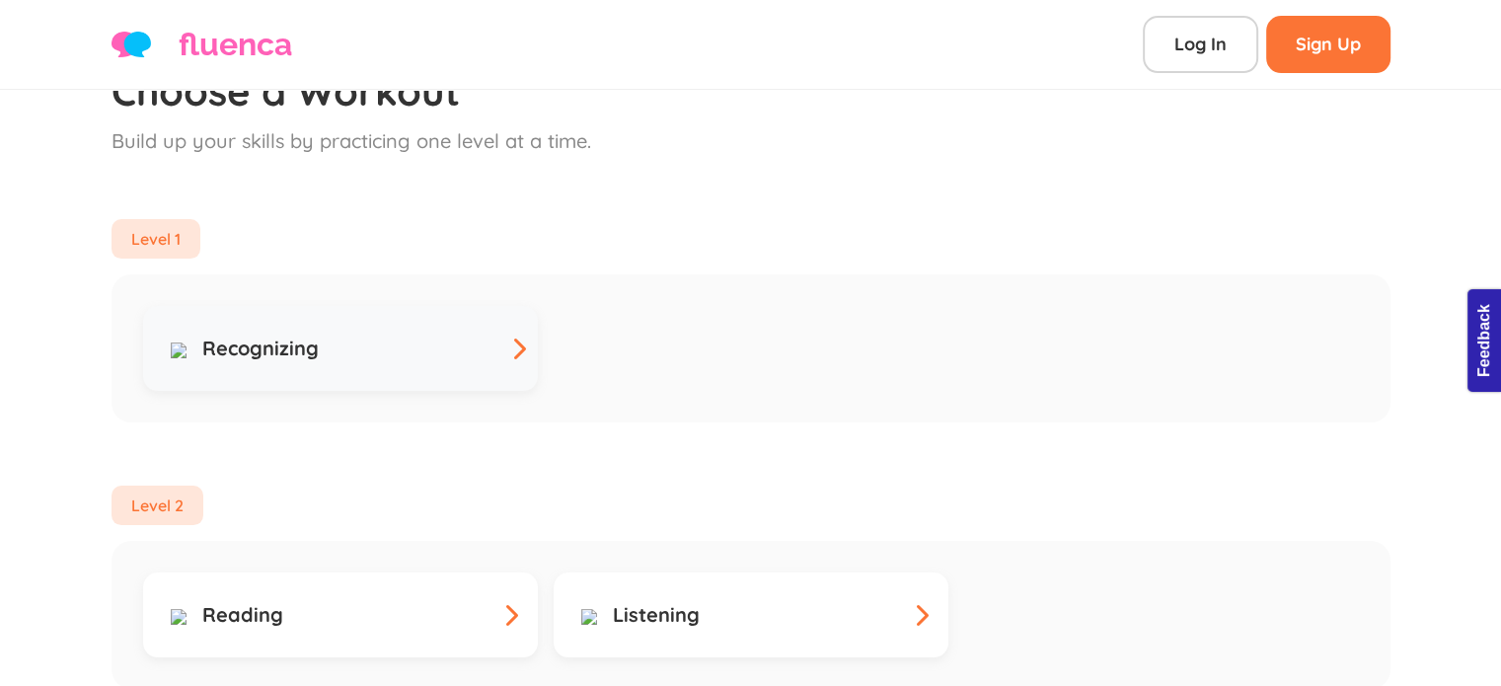
click at [474, 334] on div "Recognizing" at bounding box center [340, 349] width 355 height 30
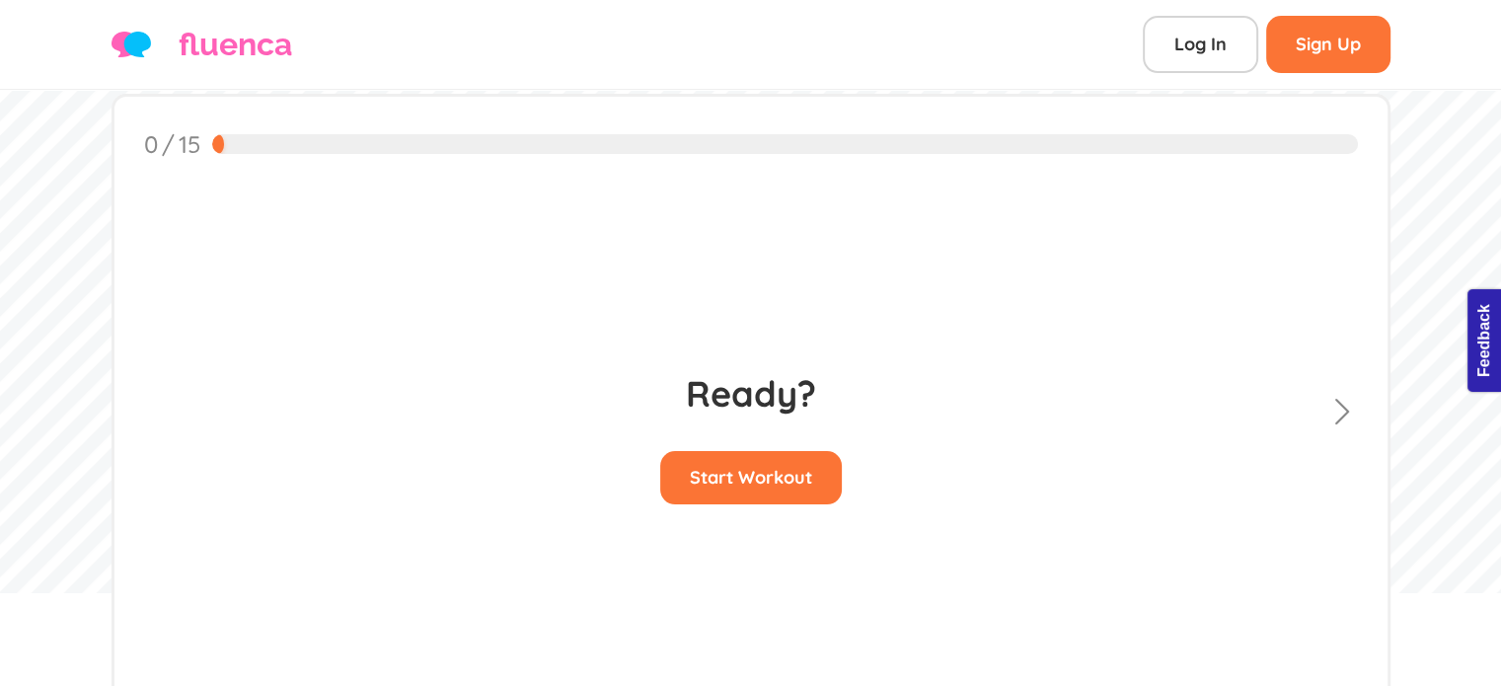
scroll to position [94, 0]
click at [715, 450] on button "Start Workout" at bounding box center [751, 476] width 182 height 53
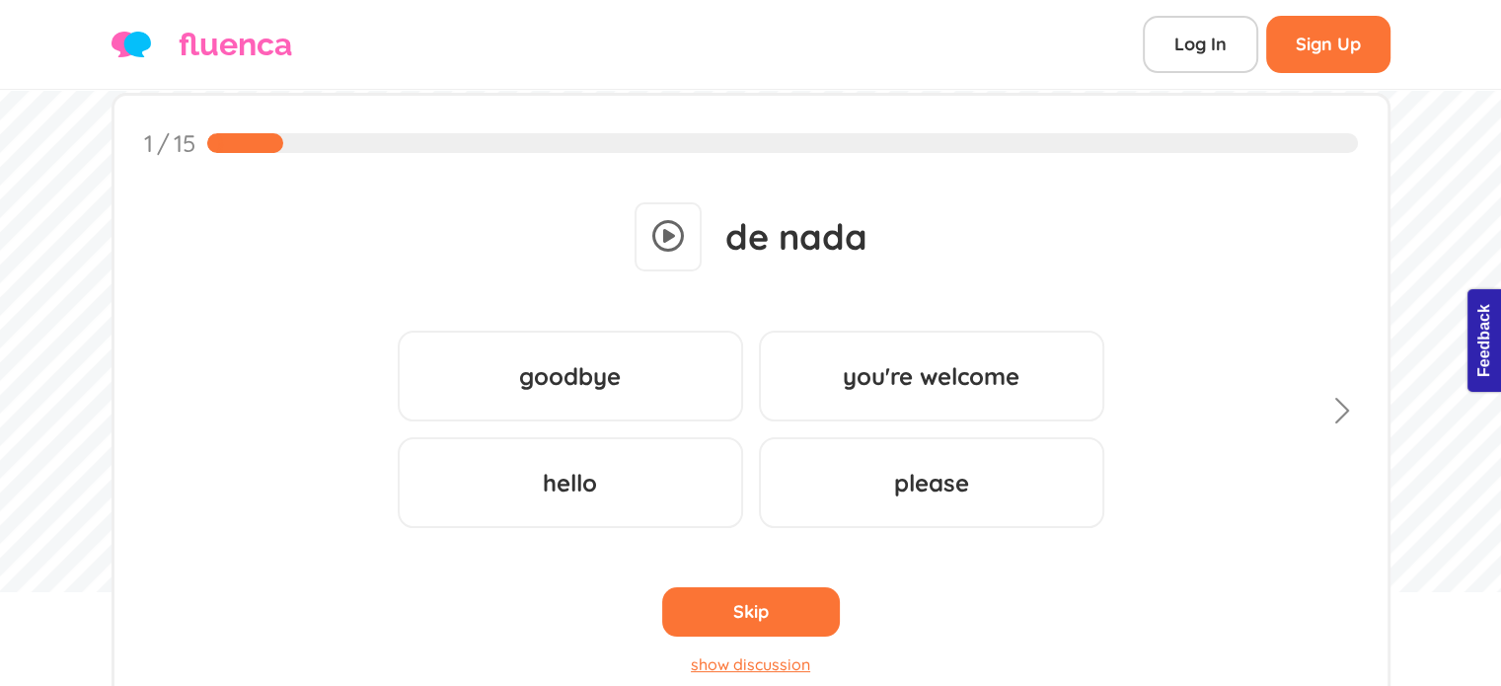
click at [715, 449] on div "de nada Recognizing (Forward) - DirectText goodbye ... ... you're welcome ... .…" at bounding box center [751, 439] width 1214 height 494
click at [784, 595] on div "Skip" at bounding box center [751, 611] width 178 height 49
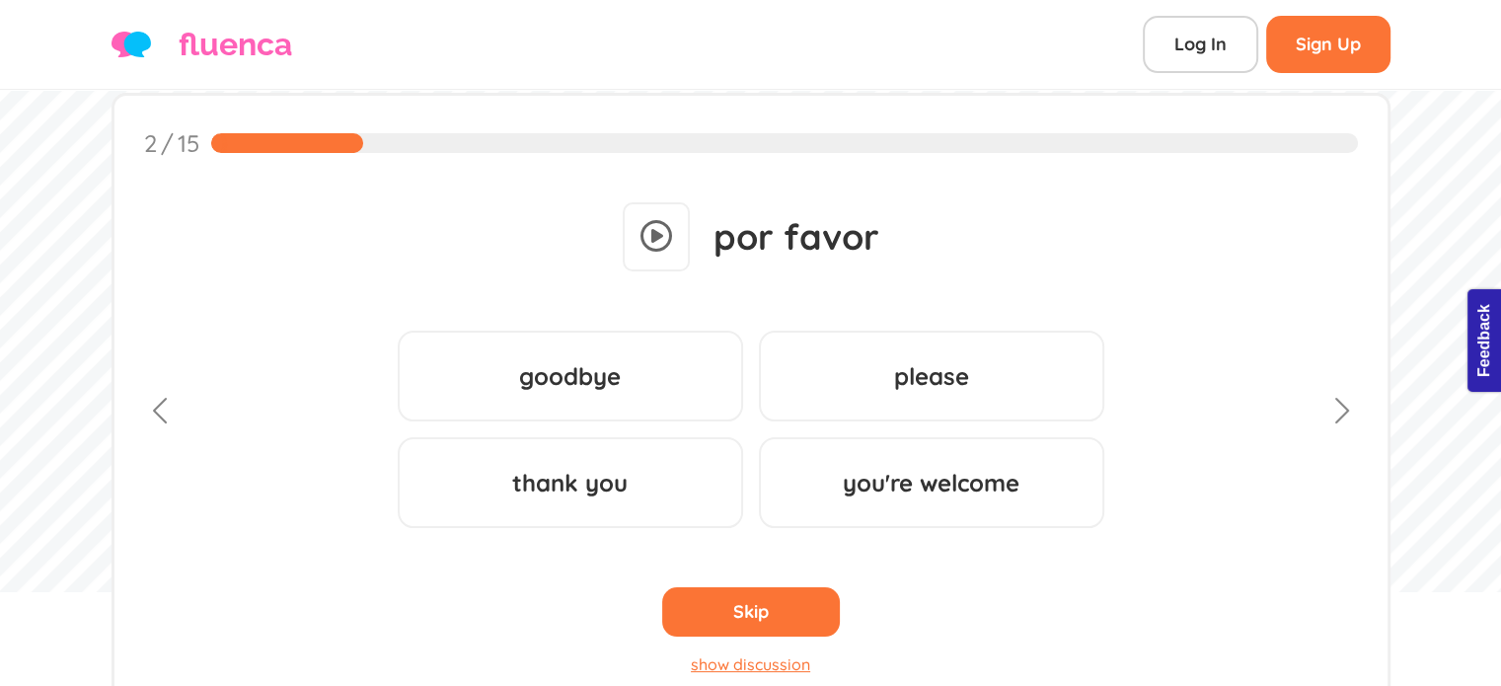
click at [784, 595] on div "Please Wait workout is loading... Ready? Start Workout de nada Recognizing (For…" at bounding box center [751, 423] width 1214 height 525
click at [784, 595] on div "Skip" at bounding box center [751, 611] width 178 height 49
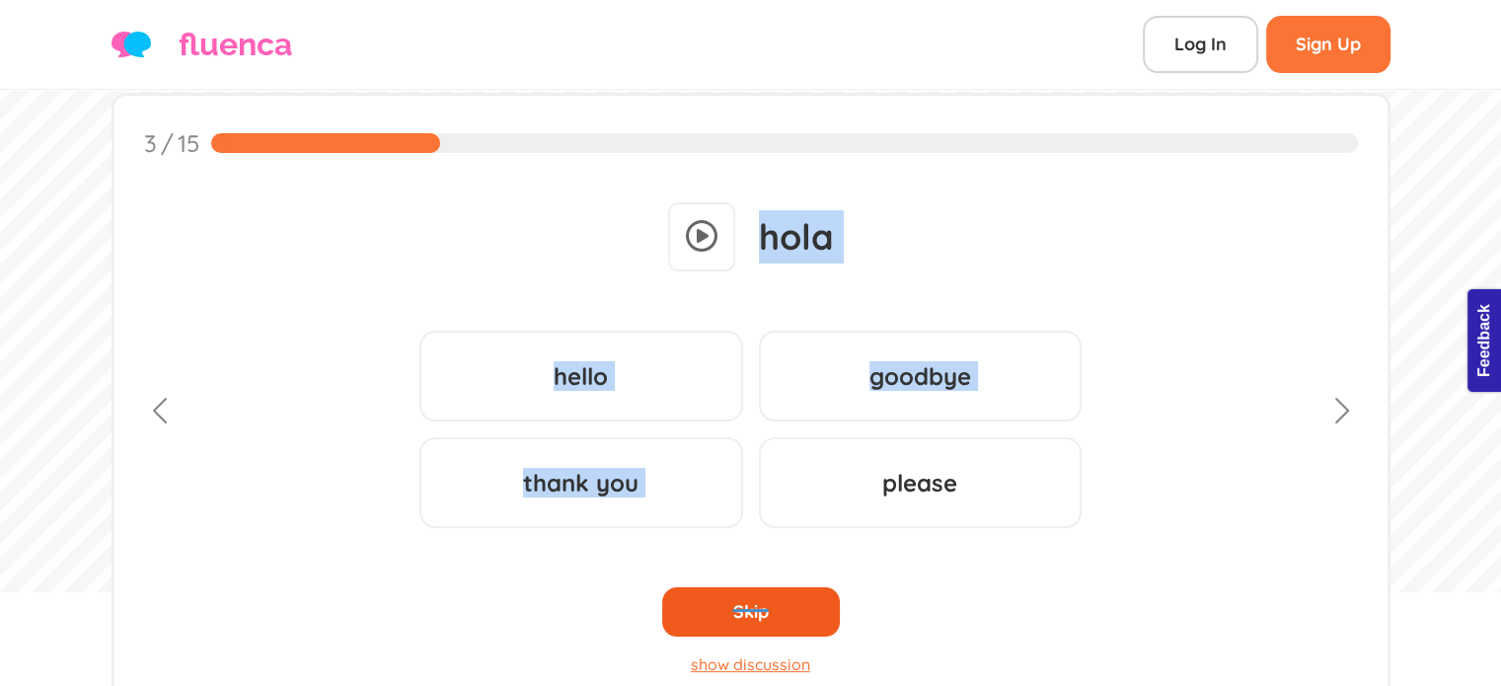
click at [784, 595] on div "Please Wait workout is loading... Ready? Start Workout de nada Recognizing (For…" at bounding box center [751, 423] width 1214 height 525
click at [784, 595] on div "Skip" at bounding box center [751, 611] width 178 height 49
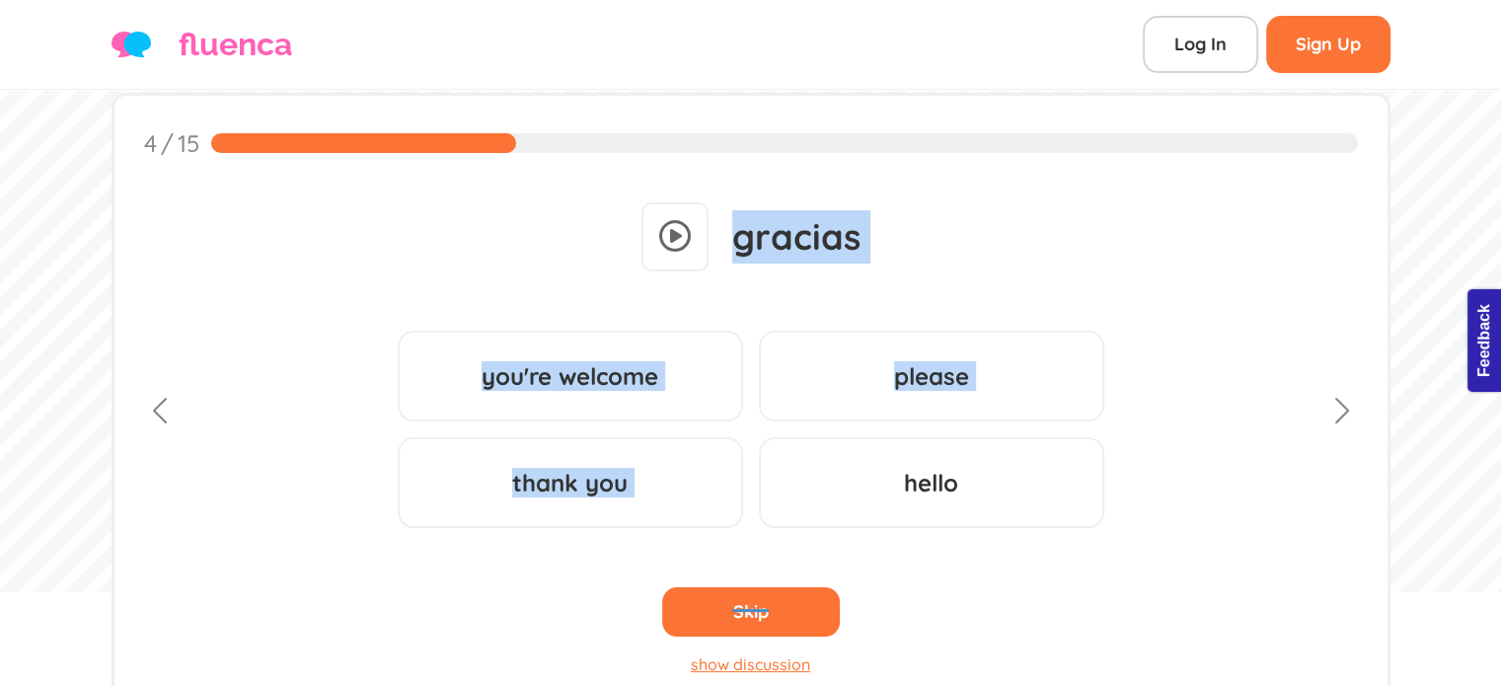
click at [784, 595] on div "Please Wait workout is loading... Ready? Start Workout de nada Recognizing (For…" at bounding box center [751, 423] width 1214 height 525
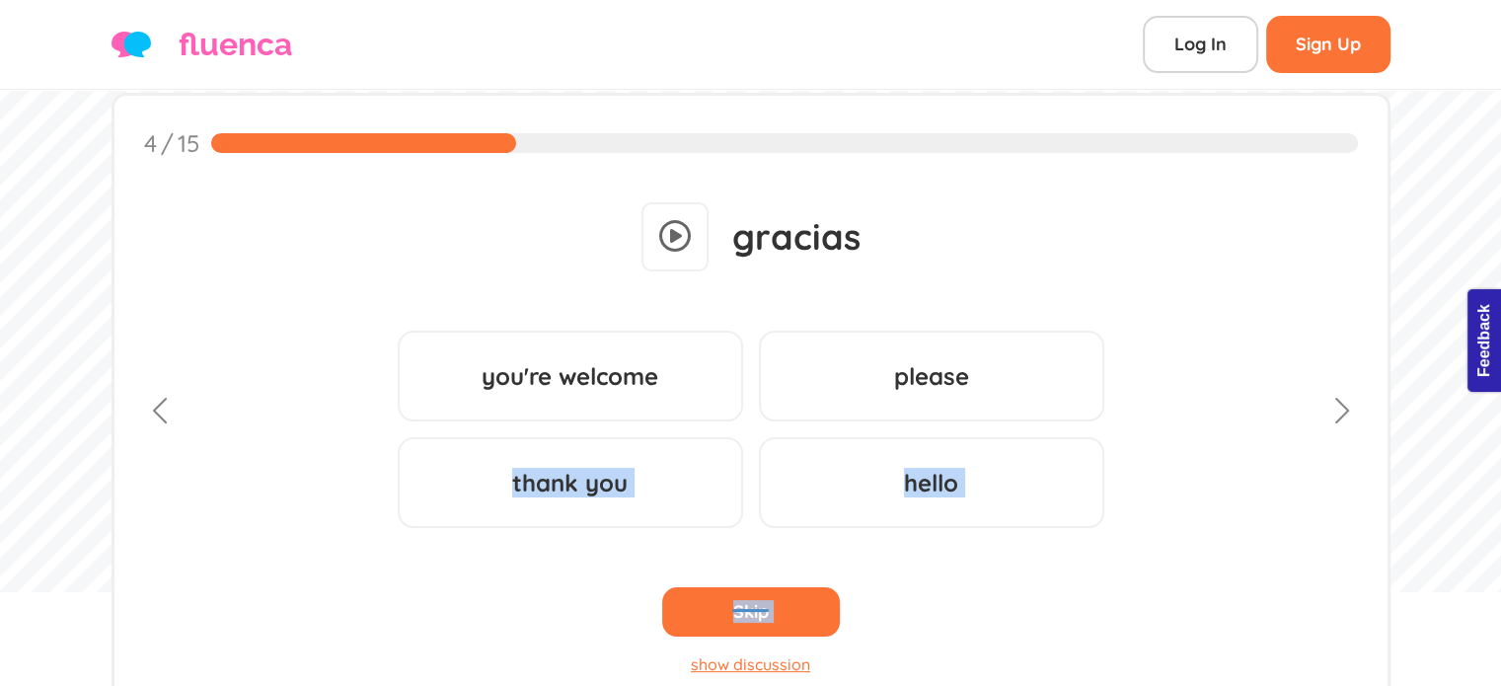
click at [784, 595] on div "gracias Recognizing (Forward) - DirectText you're welcome ... ... please ... ..…" at bounding box center [751, 439] width 1214 height 494
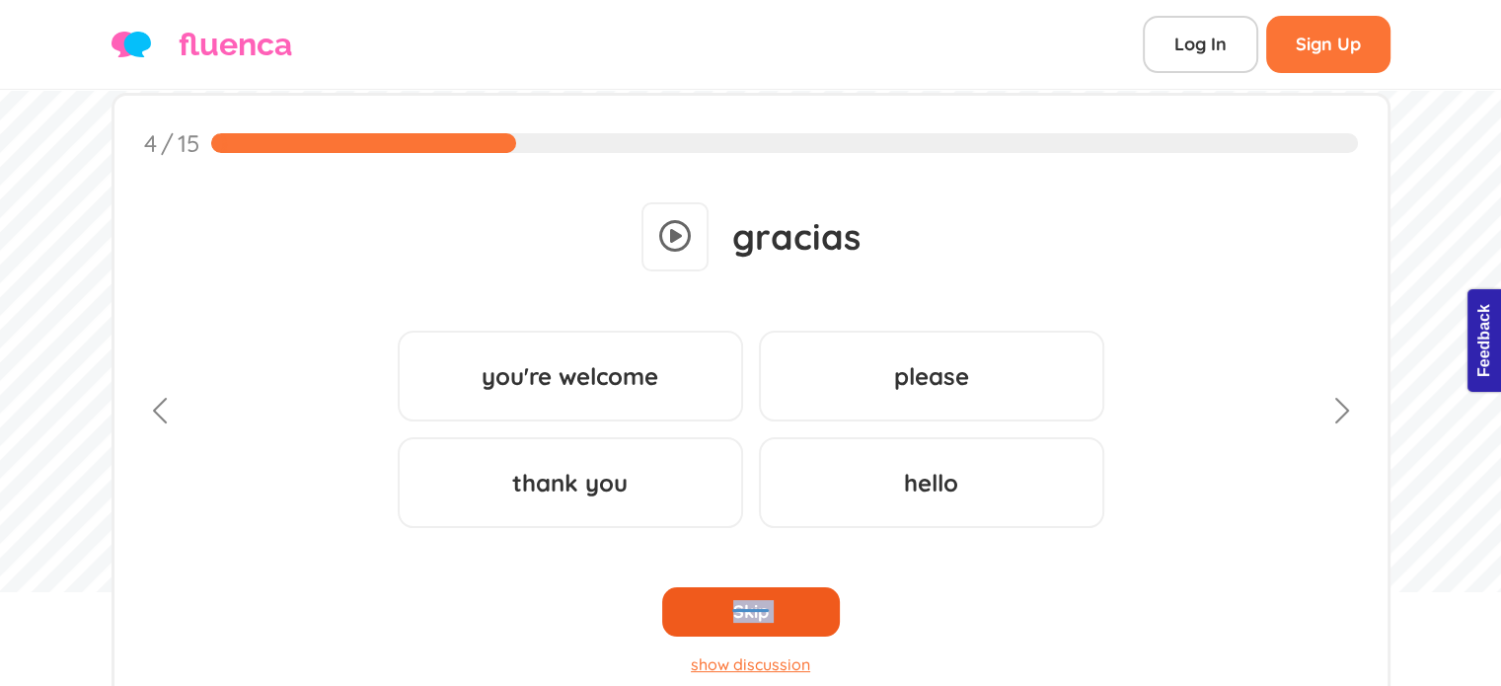
click at [784, 595] on div "Skip" at bounding box center [751, 611] width 178 height 49
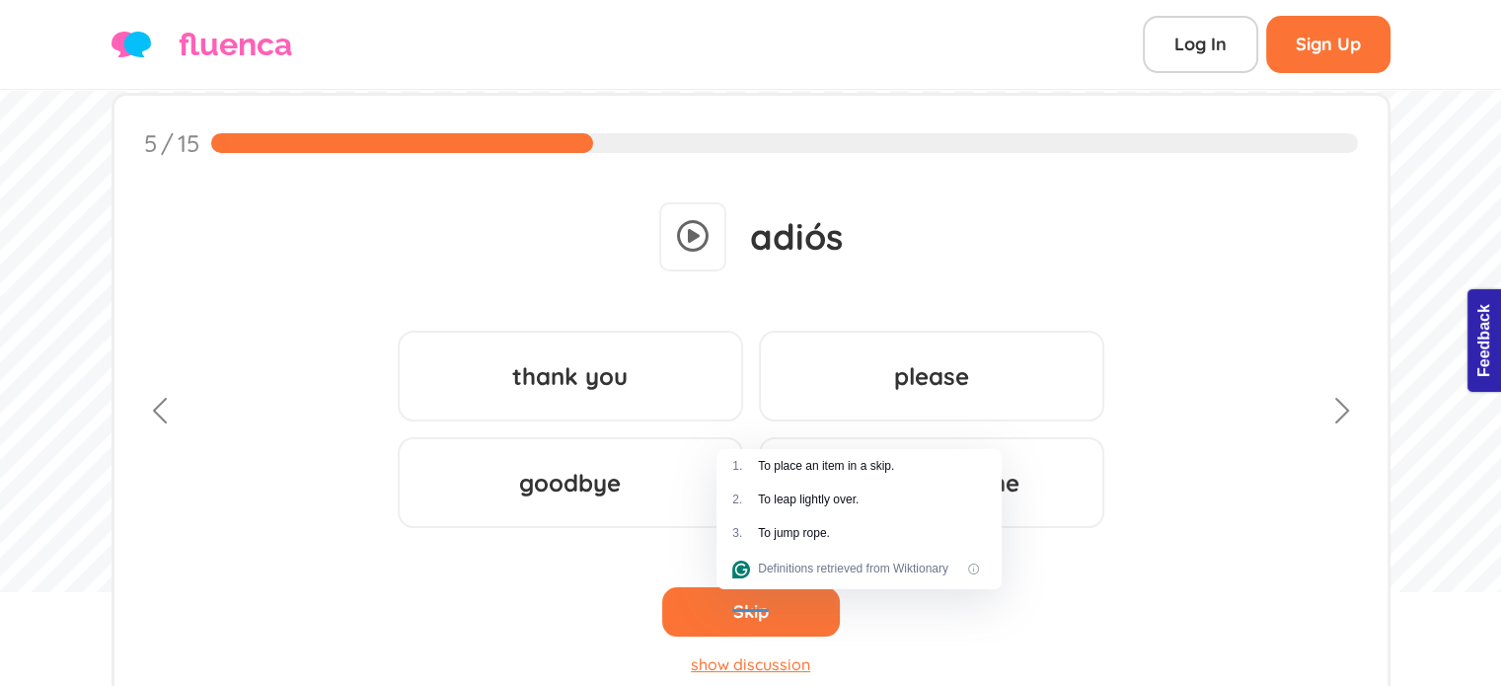
click at [784, 595] on div "Skip" at bounding box center [751, 611] width 178 height 49
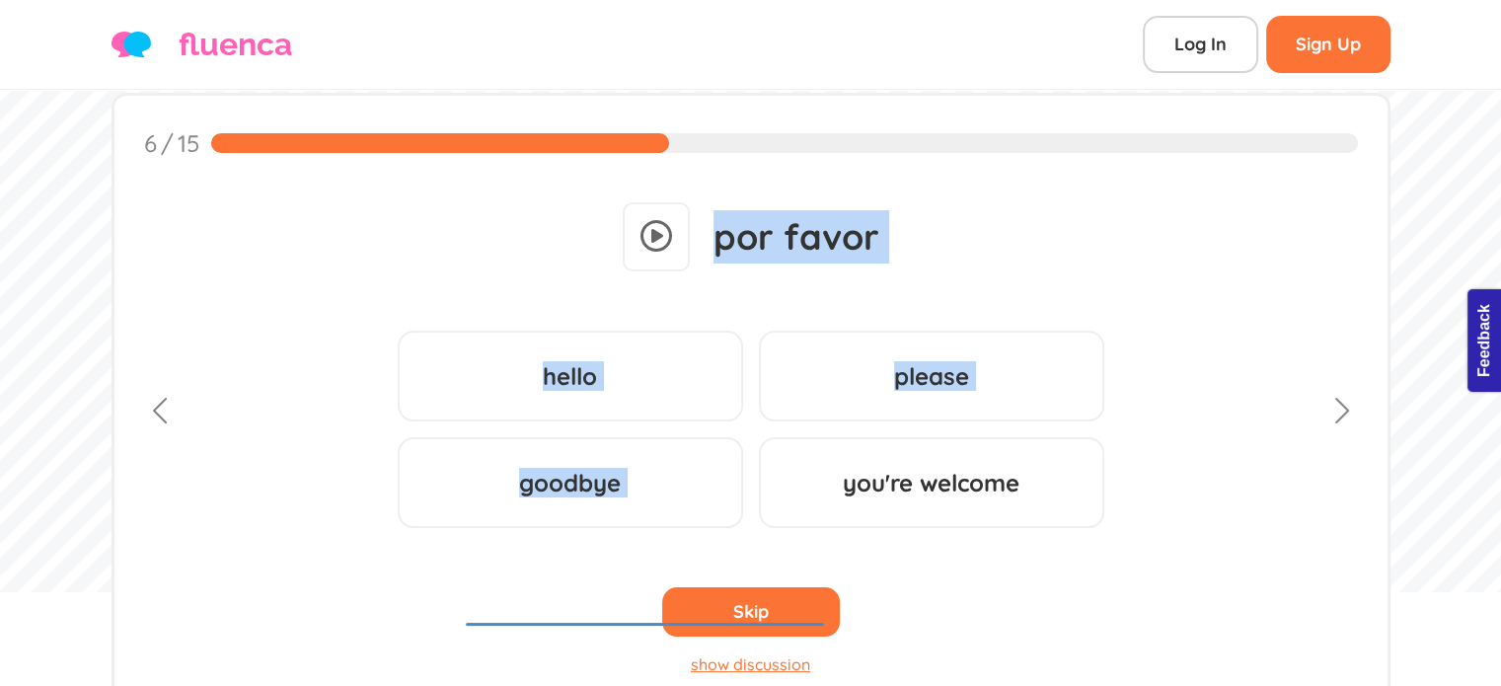
click at [784, 595] on div "Please Wait workout is loading... Ready? Start Workout de nada Recognizing (For…" at bounding box center [751, 423] width 1214 height 525
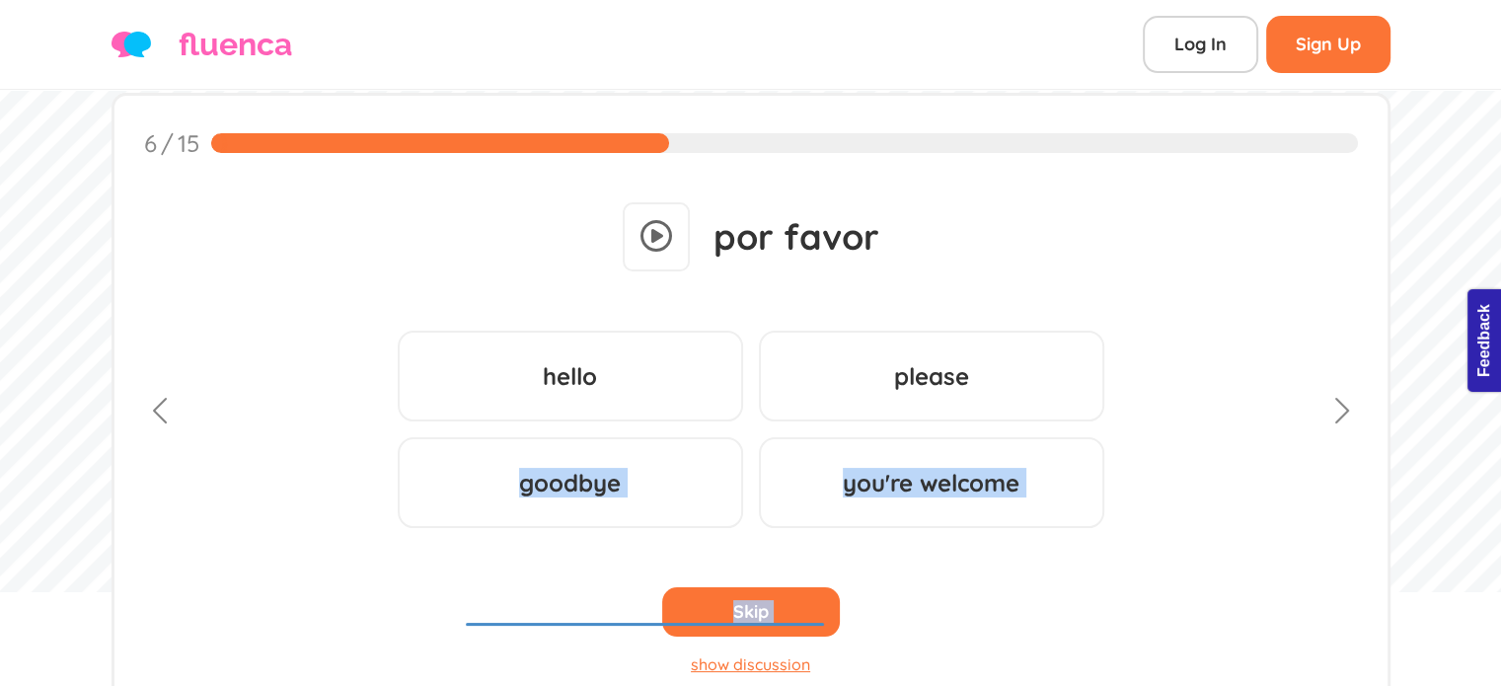
click at [784, 595] on div "por favor Recognizing (Forward) - DirectText hello ... ... please ... ... goodb…" at bounding box center [751, 439] width 1214 height 494
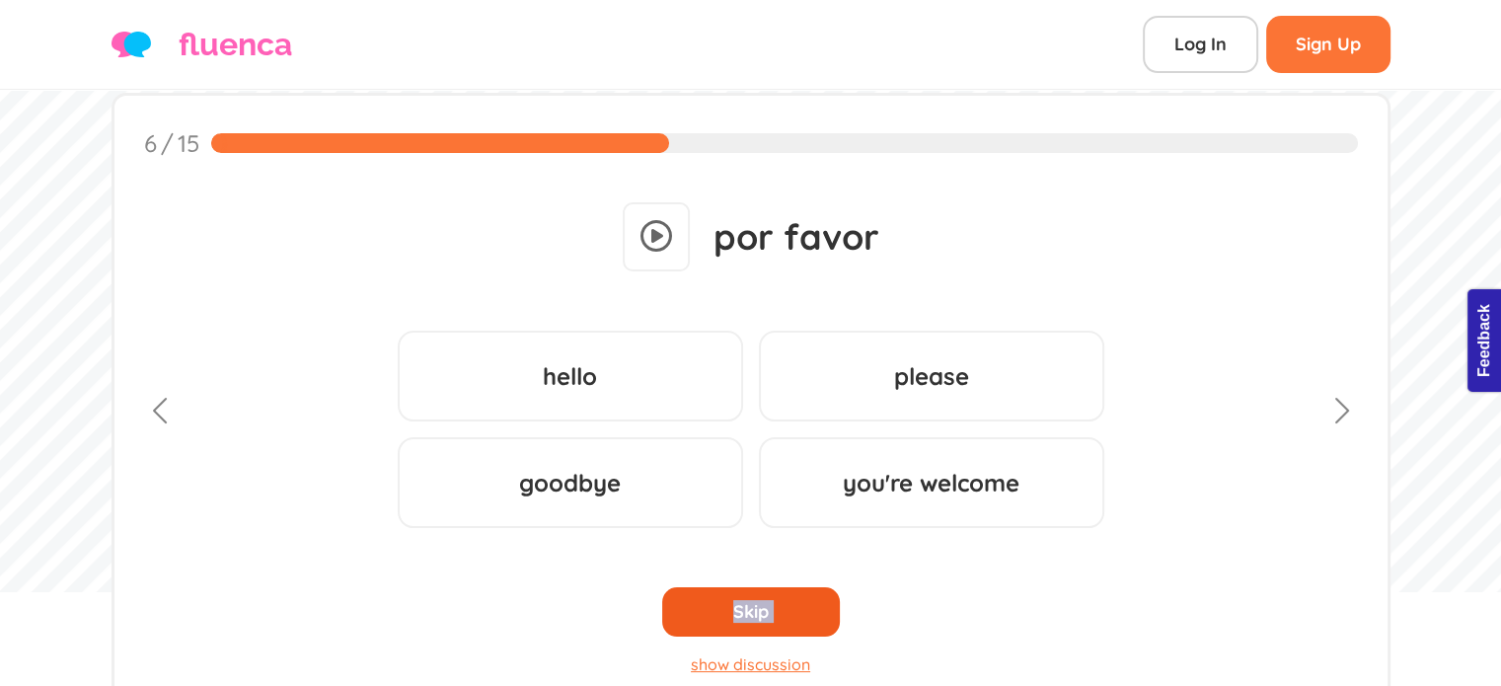
click at [784, 595] on div "Skip" at bounding box center [751, 611] width 178 height 49
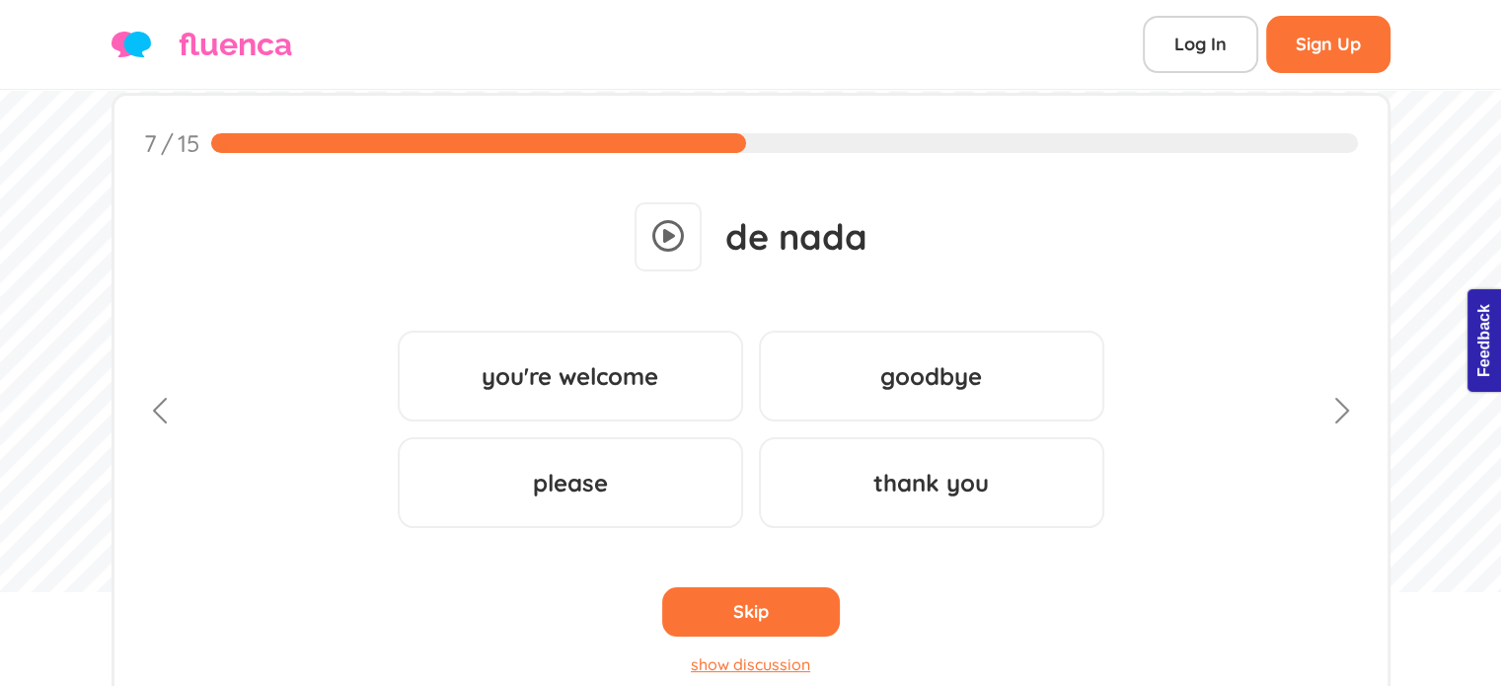
click at [784, 595] on div "Please Wait workout is loading... Ready? Start Workout de nada Recognizing (For…" at bounding box center [751, 423] width 1214 height 525
click at [784, 595] on div "de nada Recognizing (Forward) - DirectText you're welcome ... ... goodbye ... .…" at bounding box center [751, 439] width 1214 height 494
click at [784, 595] on div "Skip" at bounding box center [751, 611] width 178 height 49
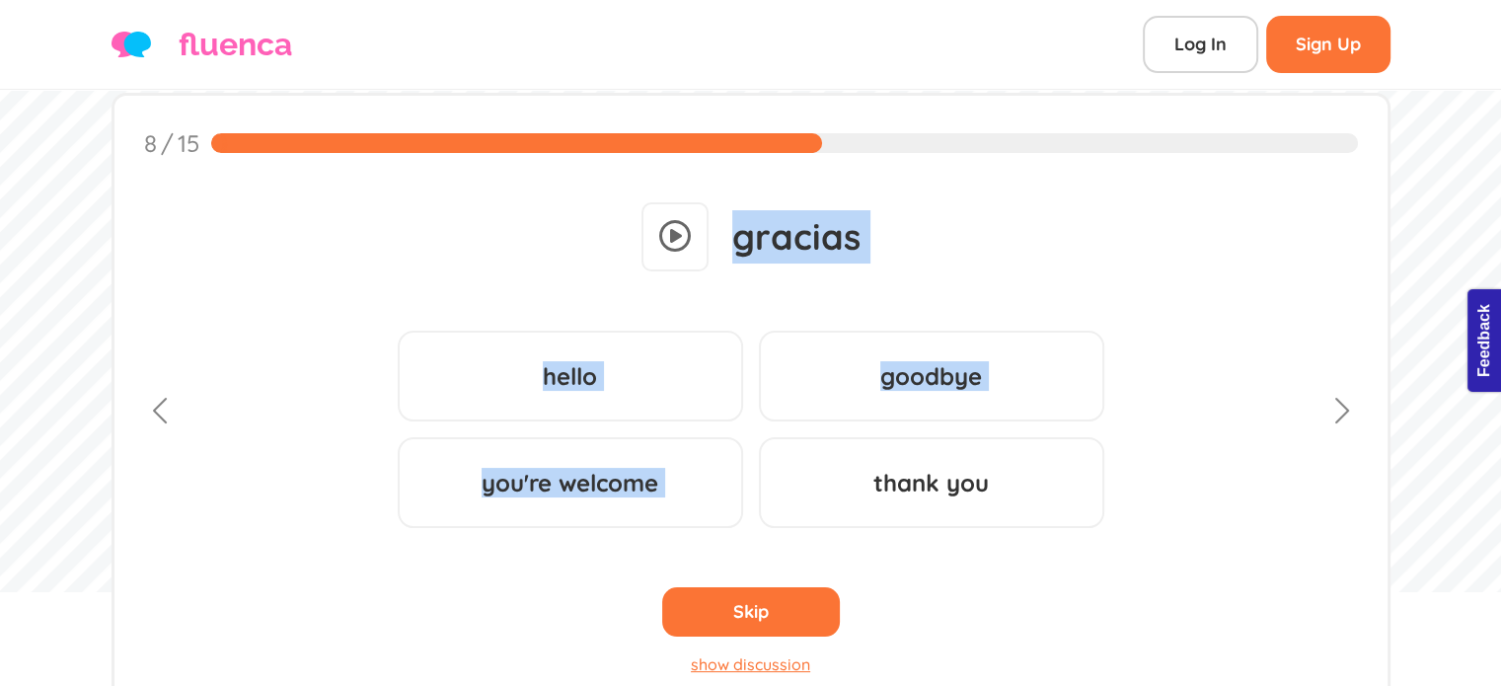
click at [784, 595] on div "Please Wait workout is loading... Ready? Start Workout de nada Recognizing (For…" at bounding box center [751, 423] width 1214 height 525
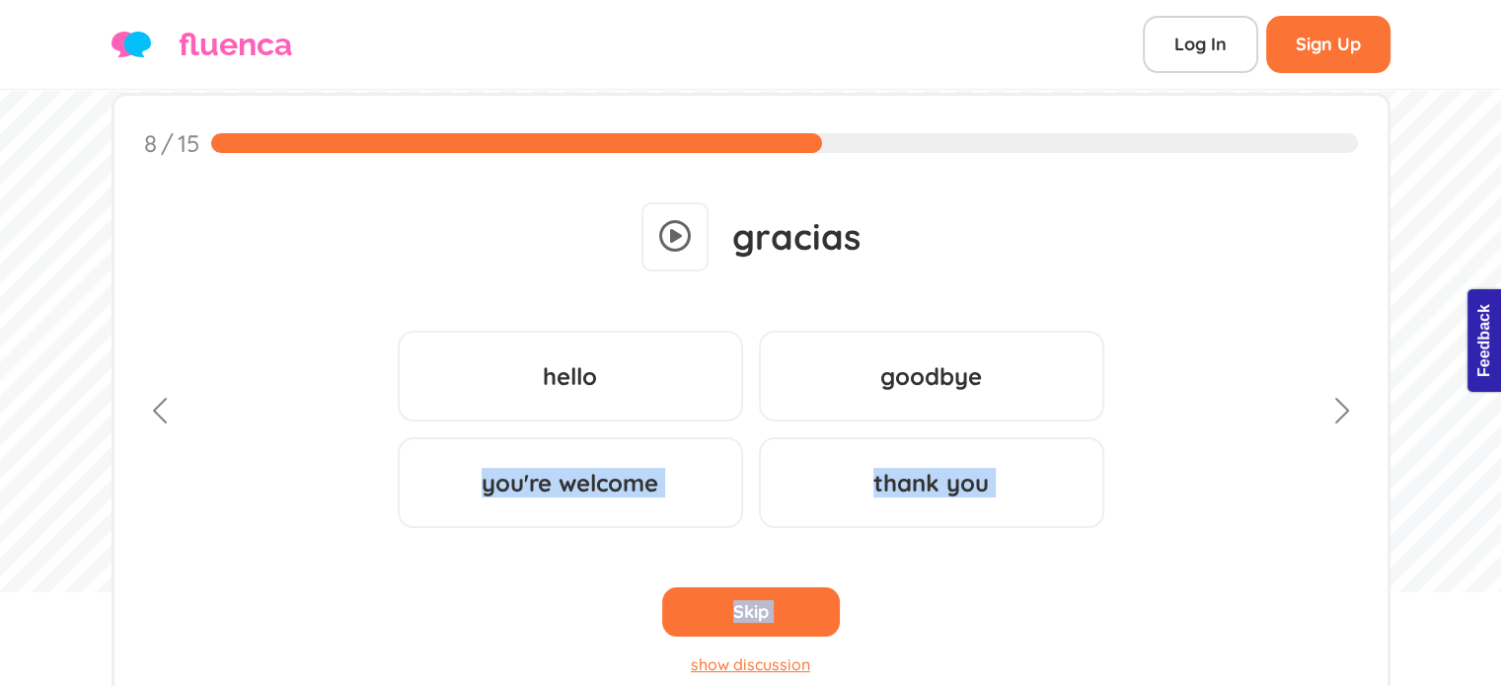
click at [784, 595] on div "gracias Recognizing (Forward) - DirectText hello ... ... goodbye ... ... you're…" at bounding box center [751, 439] width 1214 height 494
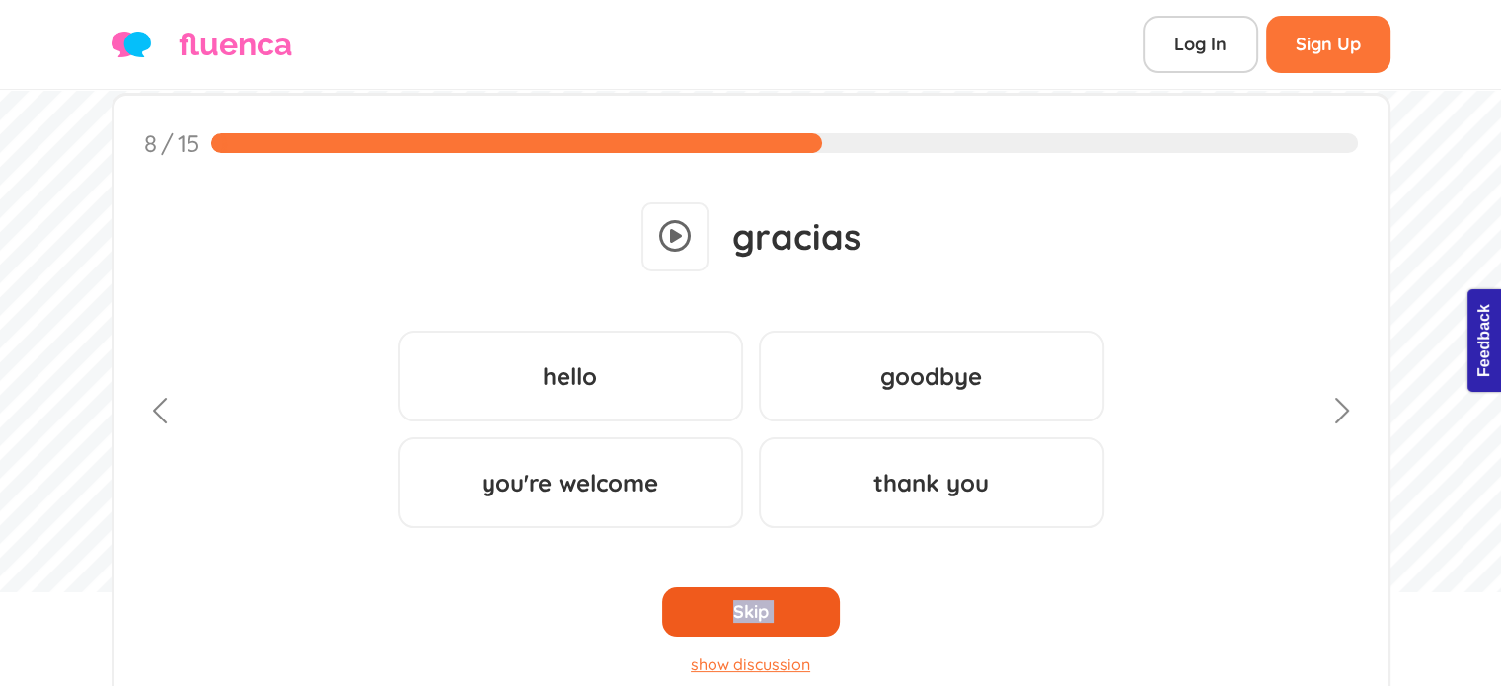
click at [784, 595] on div "Skip" at bounding box center [751, 611] width 178 height 49
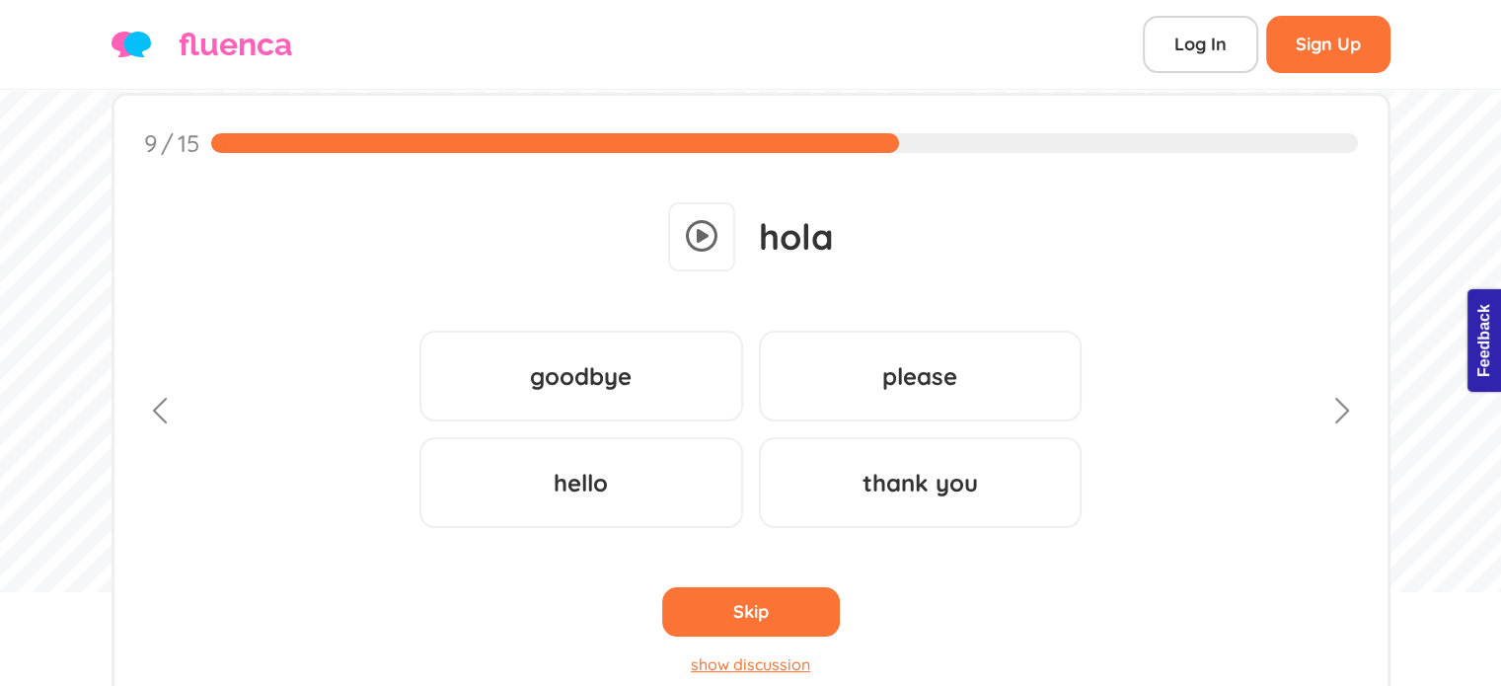
click at [784, 595] on div "Please Wait workout is loading... Ready? Start Workout de nada Recognizing (For…" at bounding box center [751, 423] width 1214 height 525
click at [784, 595] on div "hola Recognizing (Forward) - DirectText goodbye ... ... please ... ... hello ..…" at bounding box center [751, 439] width 1214 height 494
click at [784, 595] on div "Skip" at bounding box center [751, 611] width 178 height 49
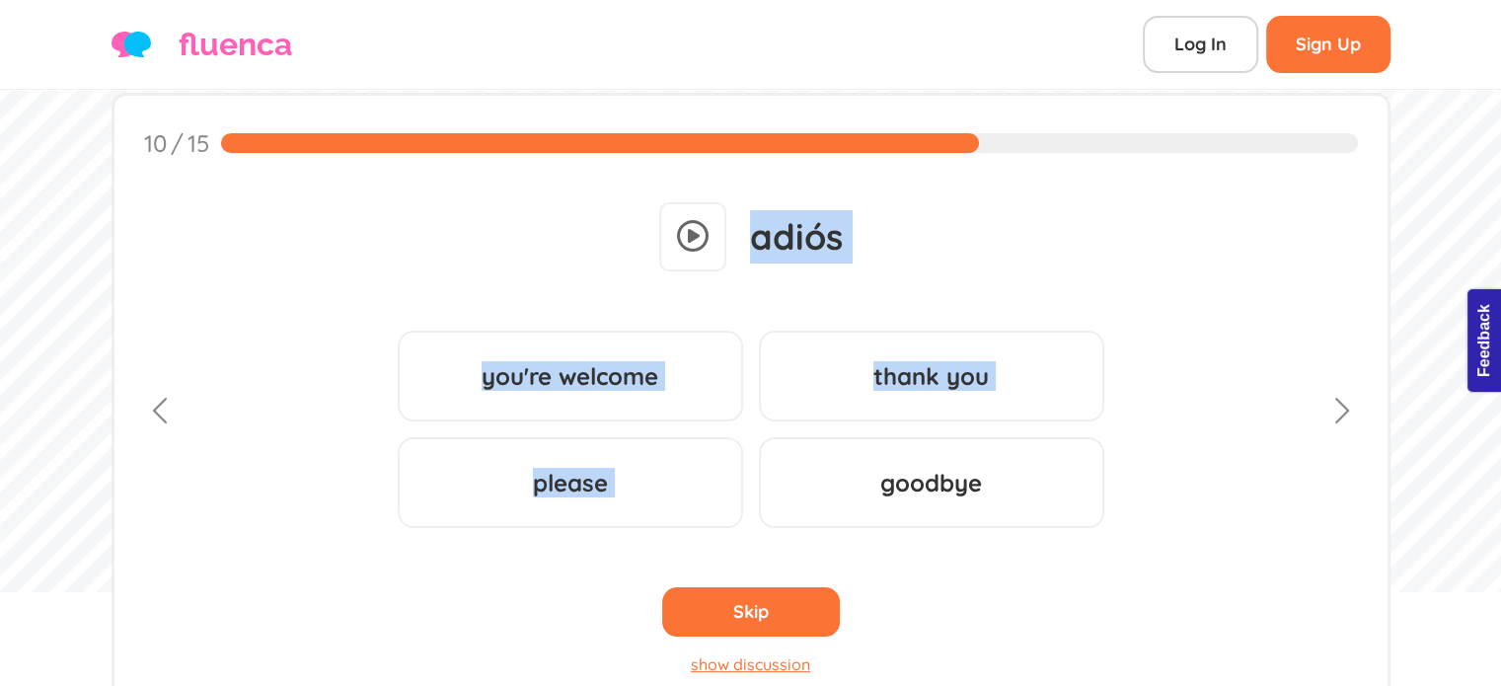
click at [784, 595] on div "Please Wait workout is loading... Ready? Start Workout de nada Recognizing (For…" at bounding box center [751, 423] width 1214 height 525
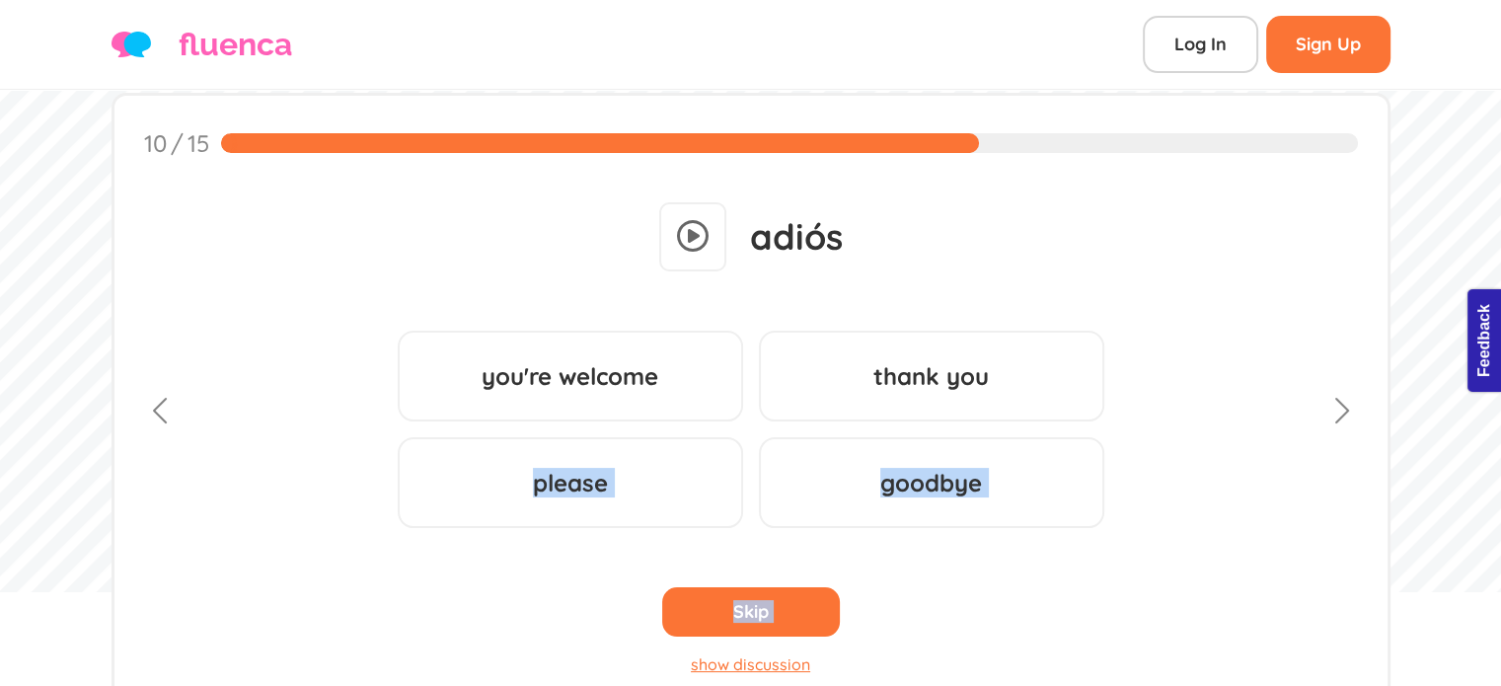
click at [784, 595] on div "adiós Recognizing (Forward) - DirectText you're welcome ... ... thank you ... .…" at bounding box center [751, 439] width 1214 height 494
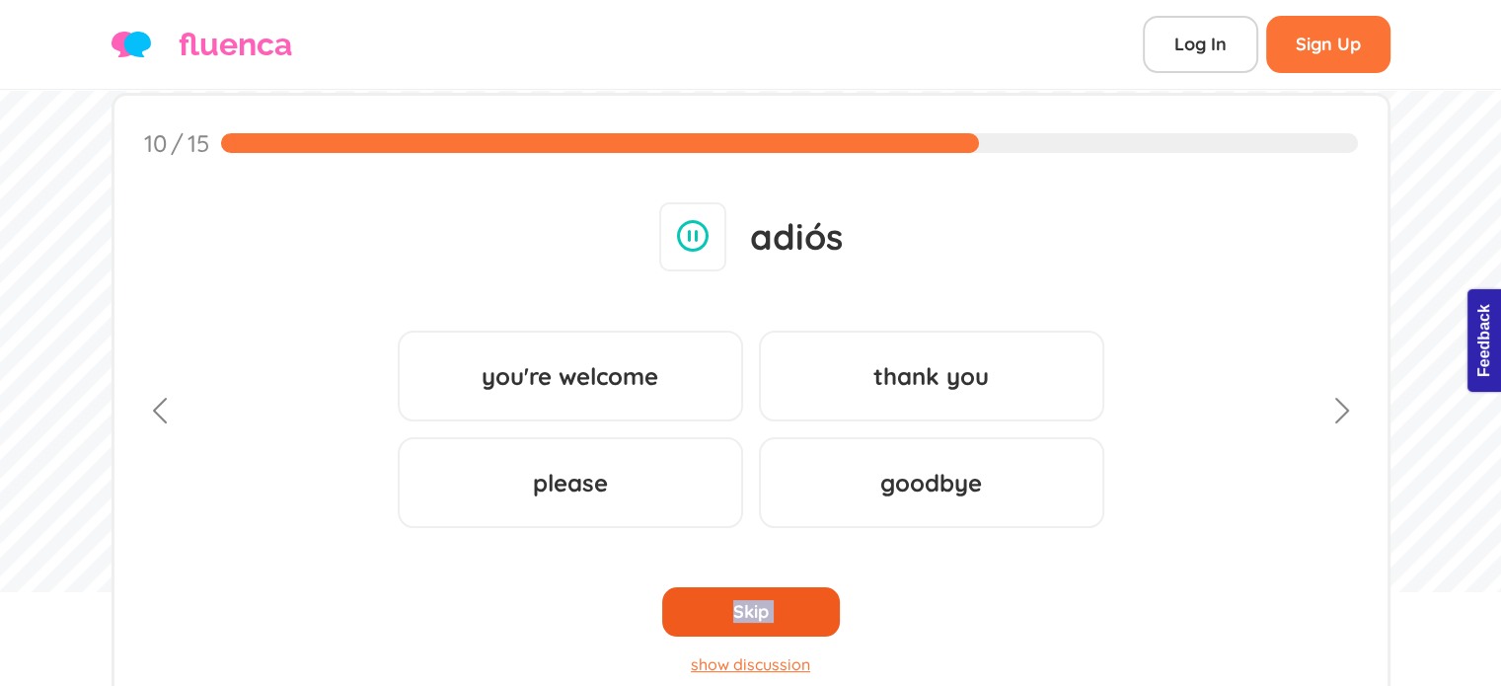
click at [784, 595] on div "Skip" at bounding box center [751, 611] width 178 height 49
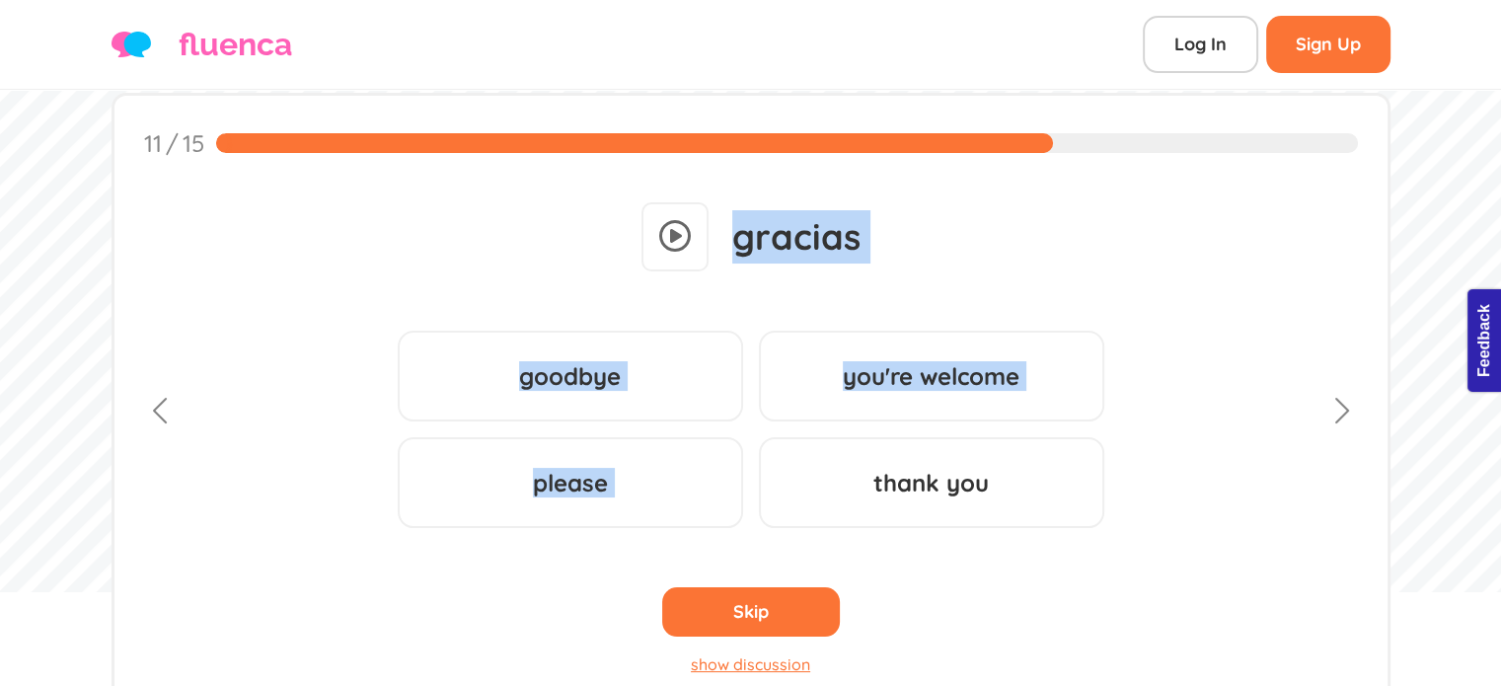
click at [784, 595] on div "Please Wait workout is loading... Ready? Start Workout de nada Recognizing (For…" at bounding box center [751, 423] width 1214 height 525
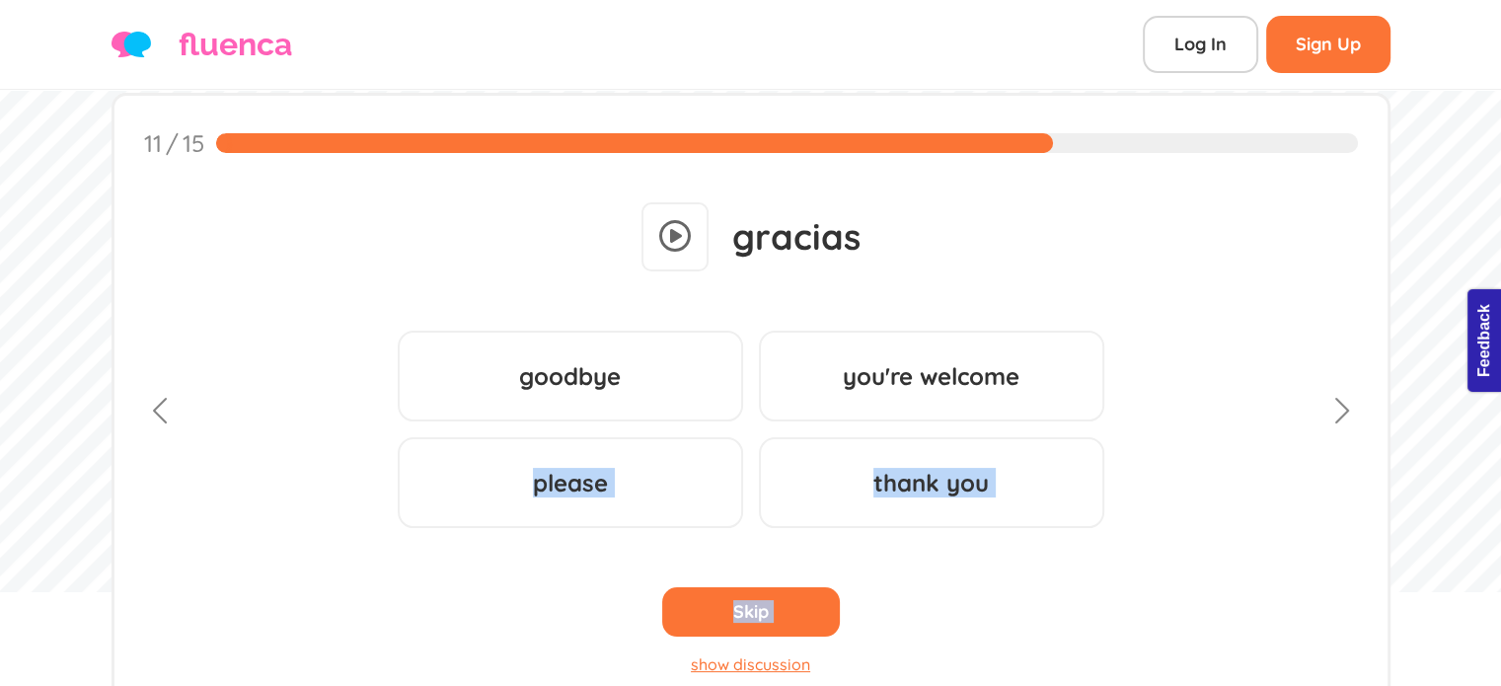
click at [784, 595] on div "gracias Recognizing (Forward) - DirectText goodbye ... ... you're welcome ... .…" at bounding box center [751, 439] width 1214 height 494
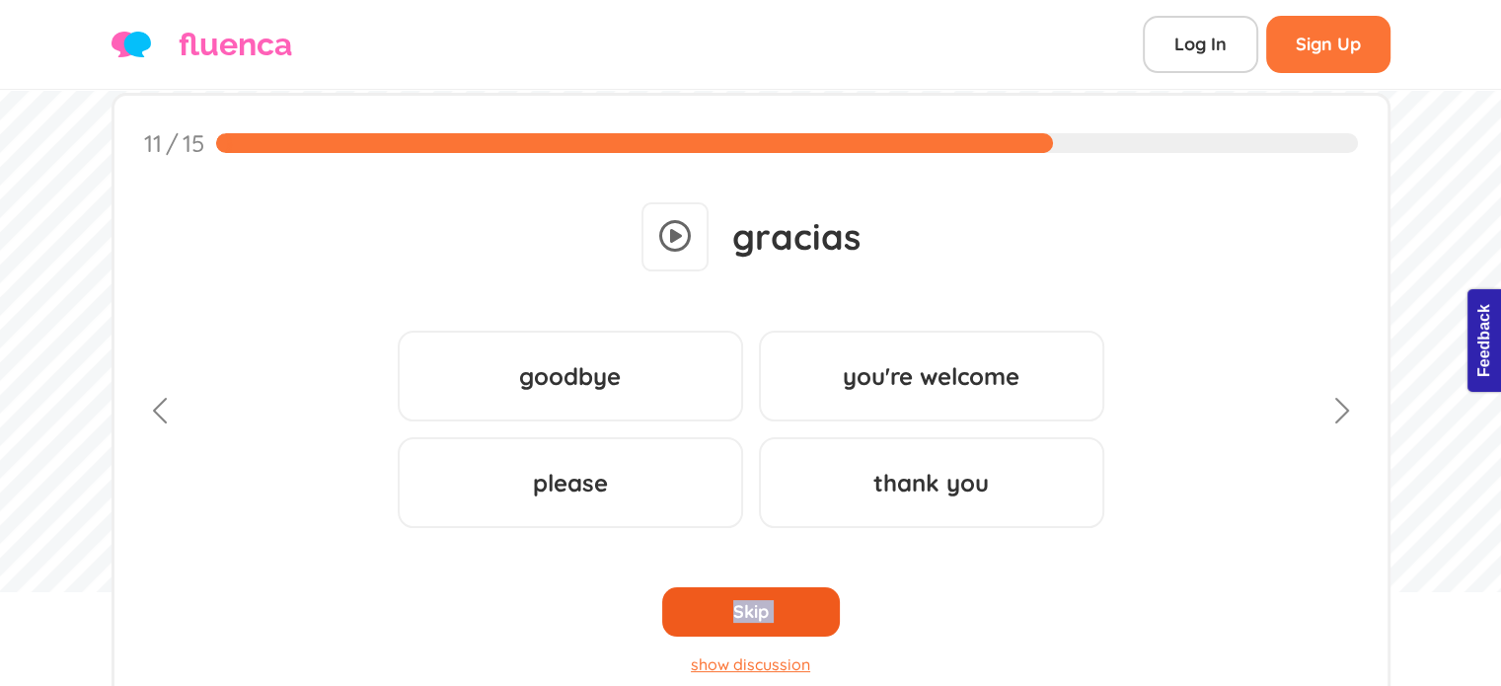
click at [784, 595] on div "Skip" at bounding box center [751, 611] width 178 height 49
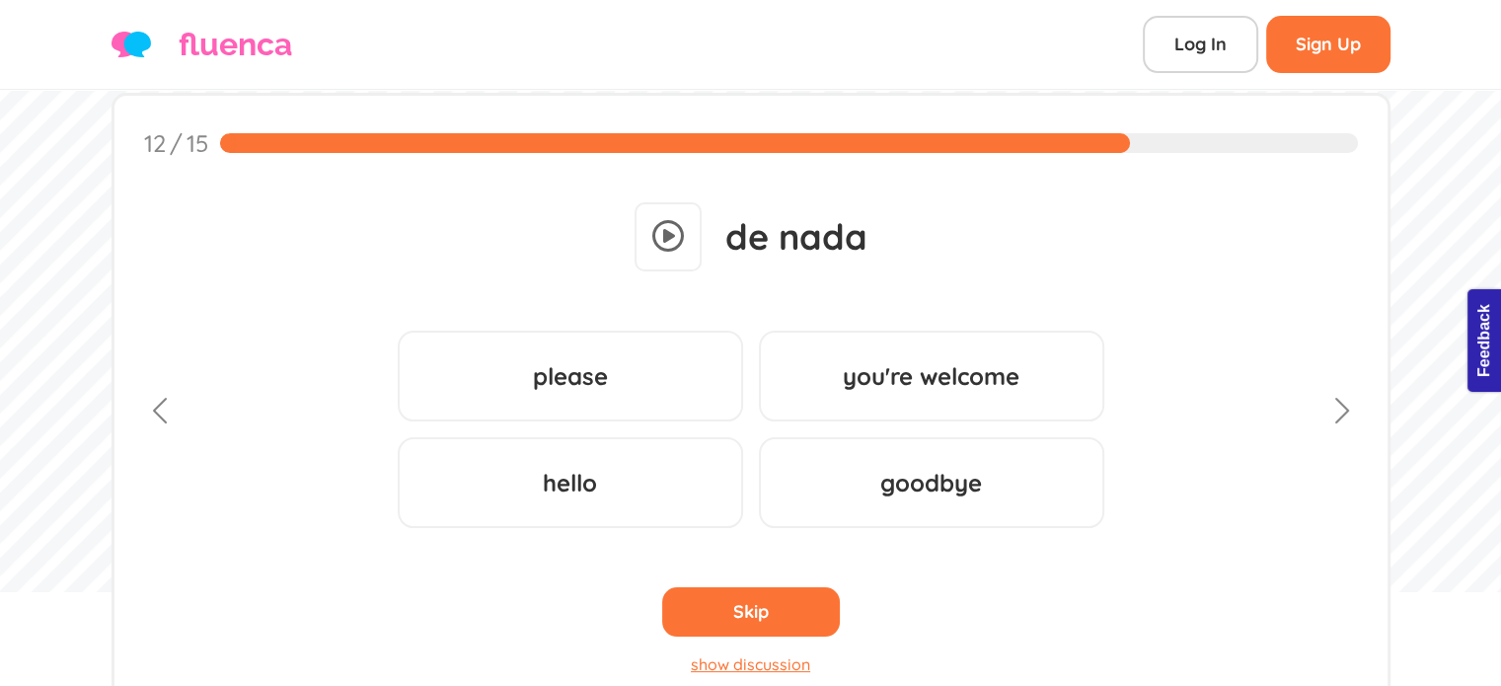
click at [784, 595] on div "Skip" at bounding box center [751, 611] width 178 height 49
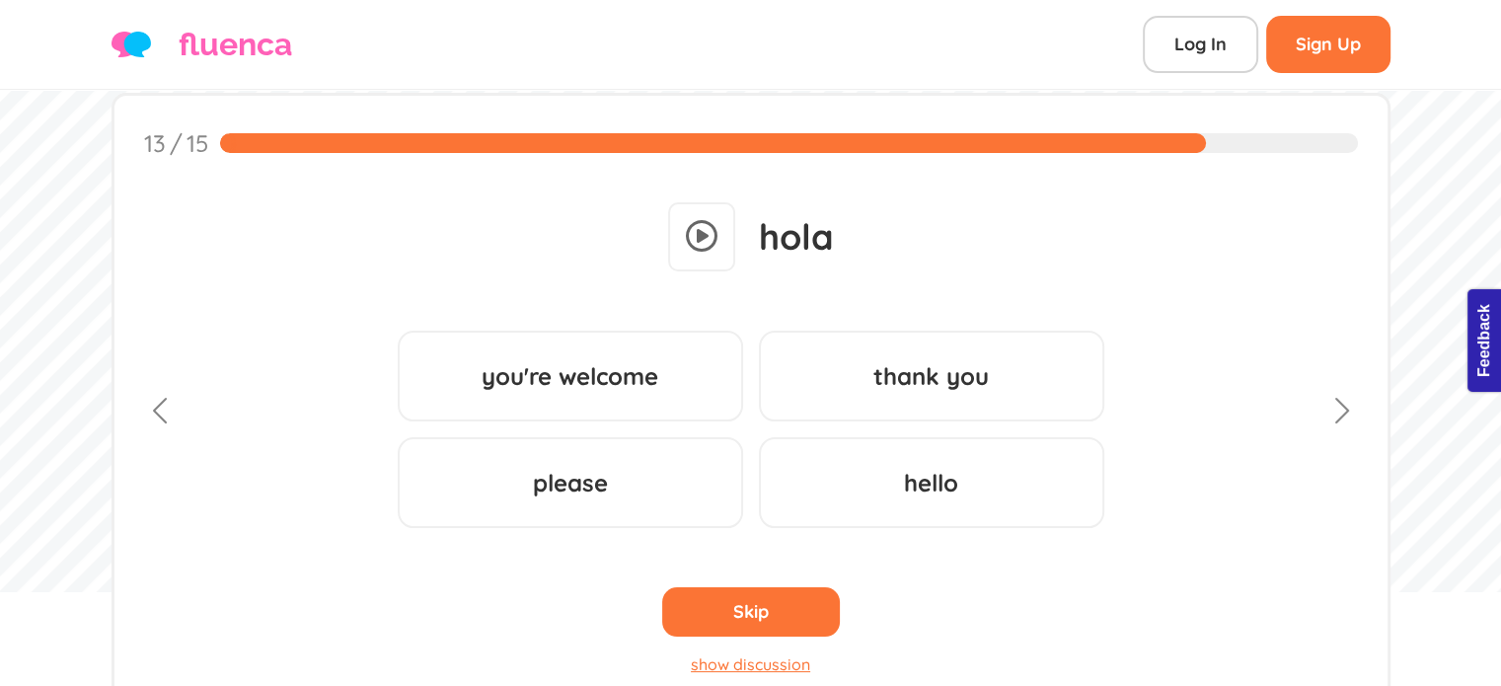
click at [784, 595] on div "hola Recognizing (Forward) - DirectText you're welcome ... ... thank you ... ..…" at bounding box center [751, 439] width 1214 height 494
click at [784, 595] on div "Skip" at bounding box center [751, 611] width 178 height 49
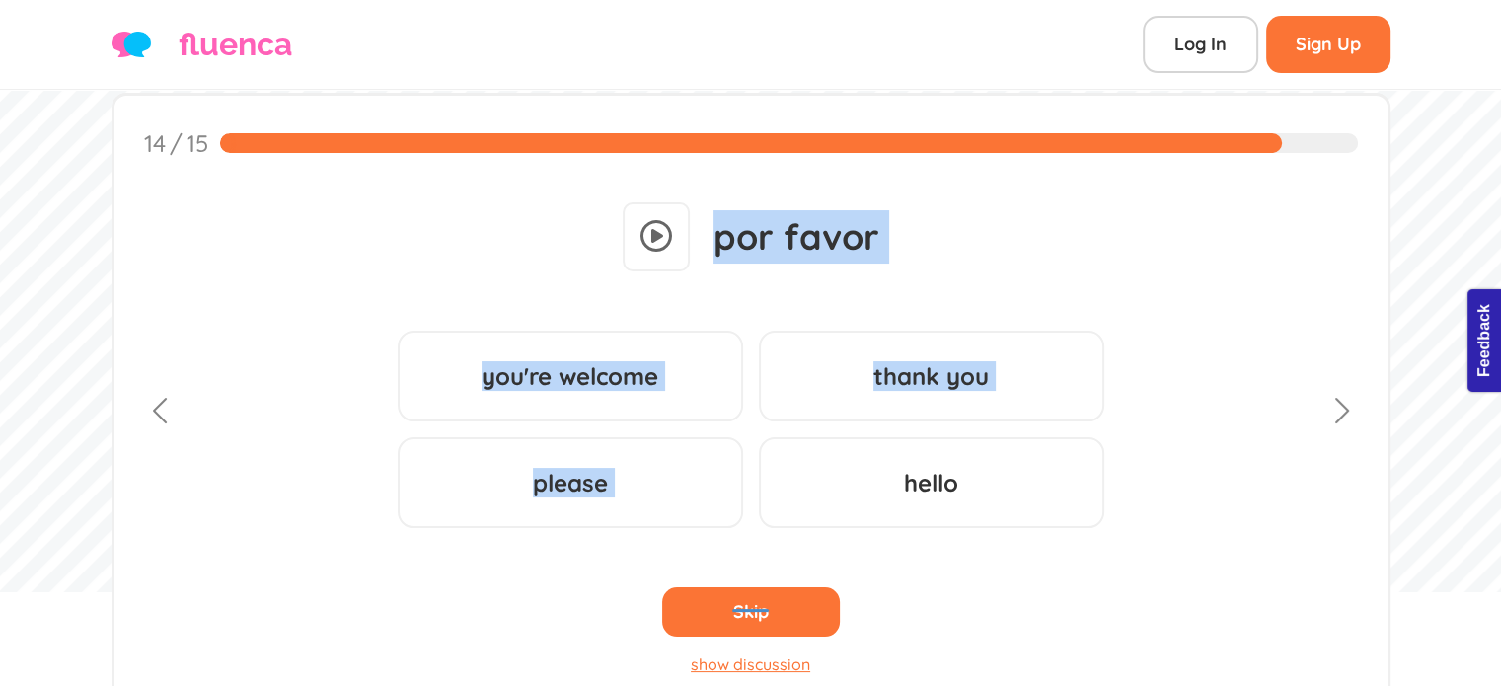
click at [784, 595] on div "Please Wait workout is loading... Ready? Start Workout de nada Recognizing (For…" at bounding box center [751, 423] width 1214 height 525
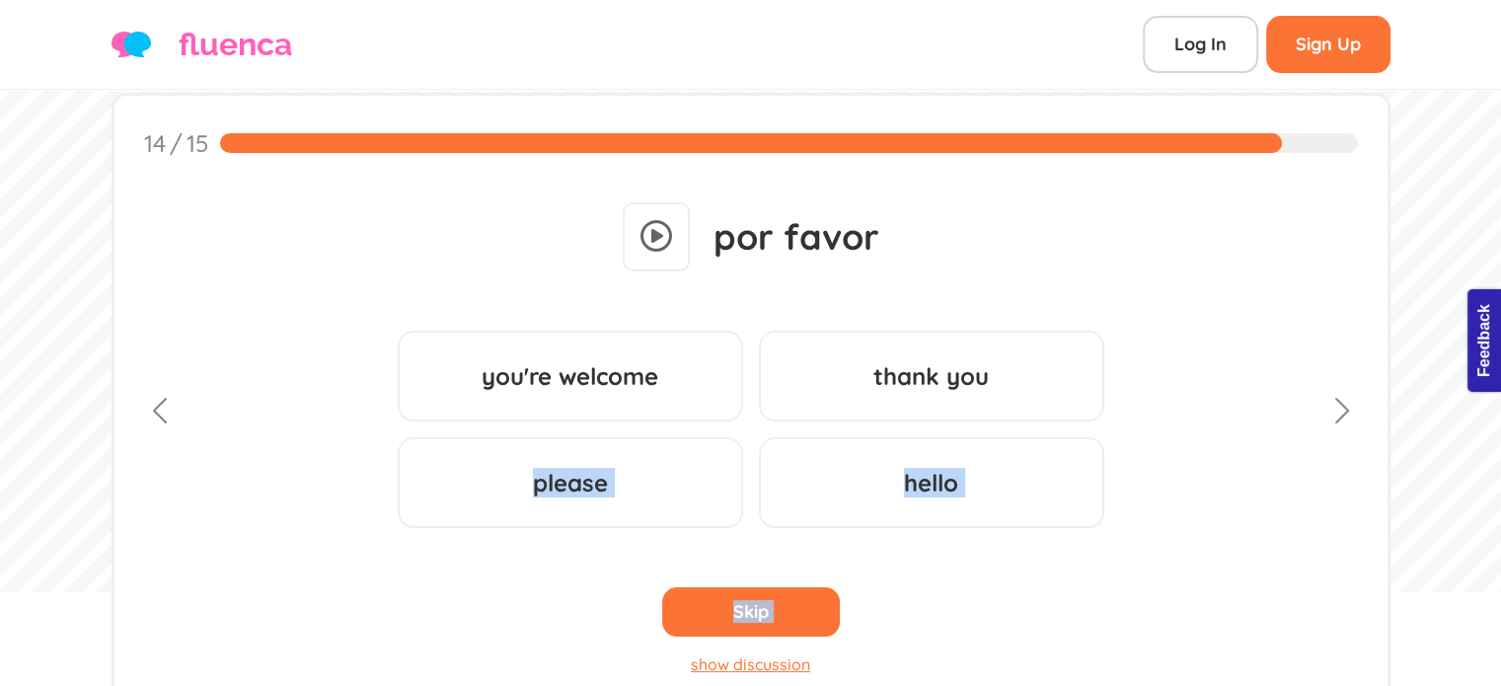
click at [784, 595] on div "por favor Recognizing (Forward) - DirectText you're welcome ... ... thank you .…" at bounding box center [751, 439] width 1214 height 494
click at [784, 595] on div "Skip" at bounding box center [751, 611] width 178 height 49
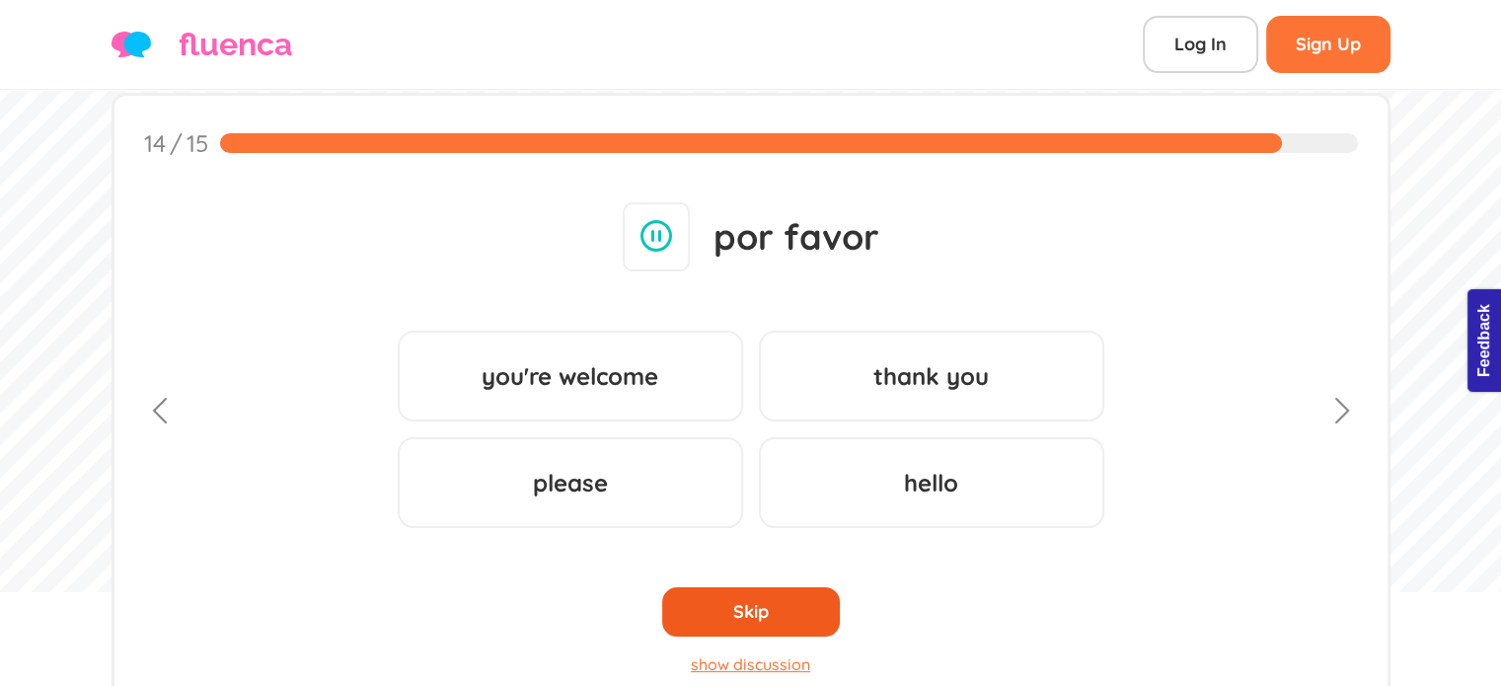
click at [784, 595] on div "por favor Recognizing (Forward) - DirectText you're welcome ... ... thank you .…" at bounding box center [751, 439] width 1214 height 494
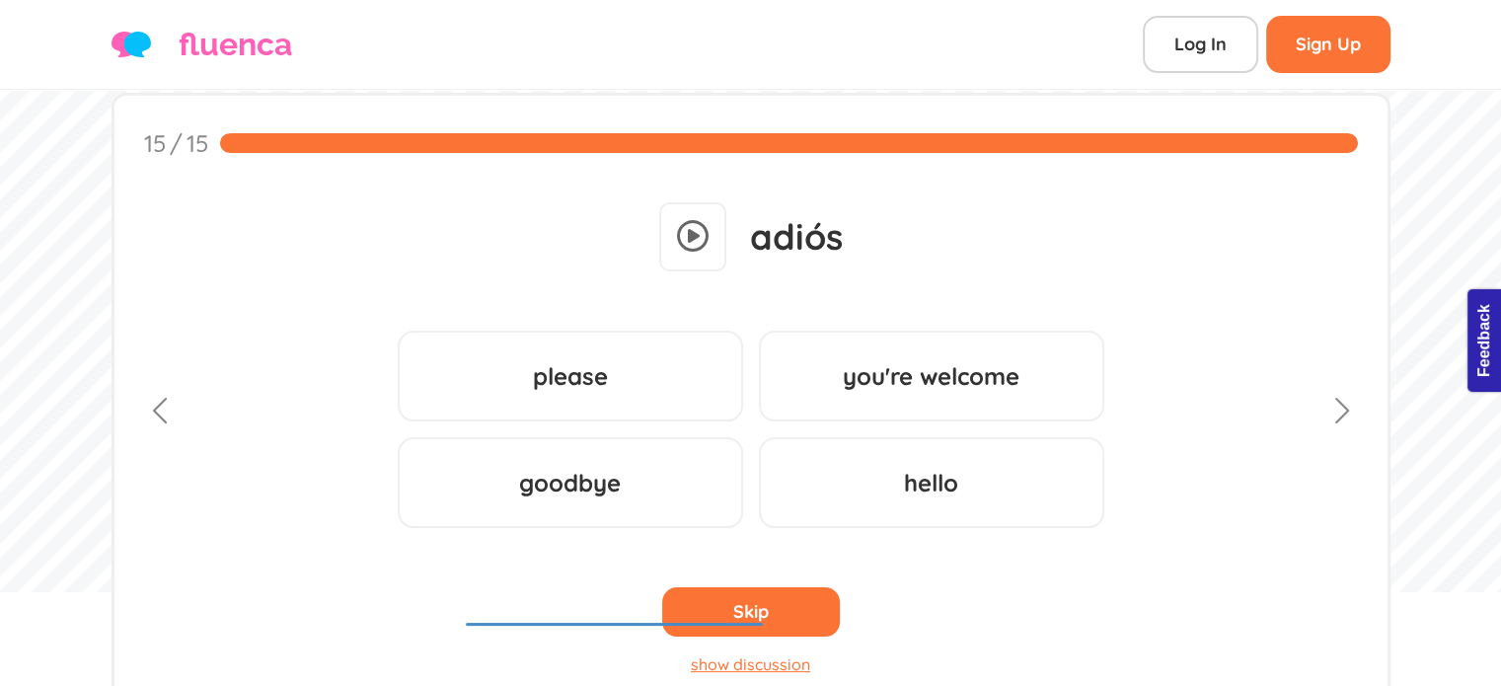
click at [784, 595] on div "Please Wait workout is loading... Ready? Start Workout de nada Recognizing (For…" at bounding box center [751, 423] width 1214 height 525
click at [784, 595] on div "adiós Recognizing (Forward) - DirectText please ... ... you're welcome ... ... …" at bounding box center [751, 439] width 1214 height 494
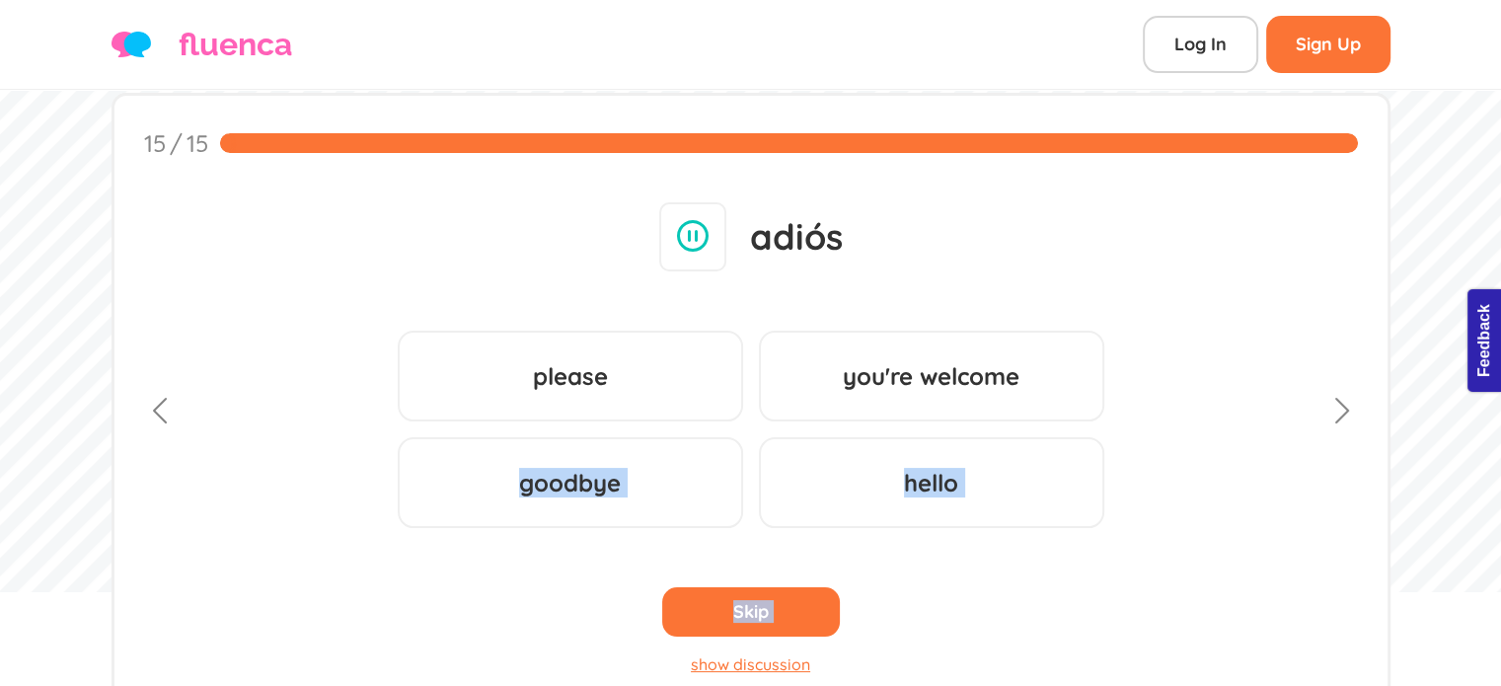
click at [784, 595] on div "Skip" at bounding box center [751, 611] width 178 height 49
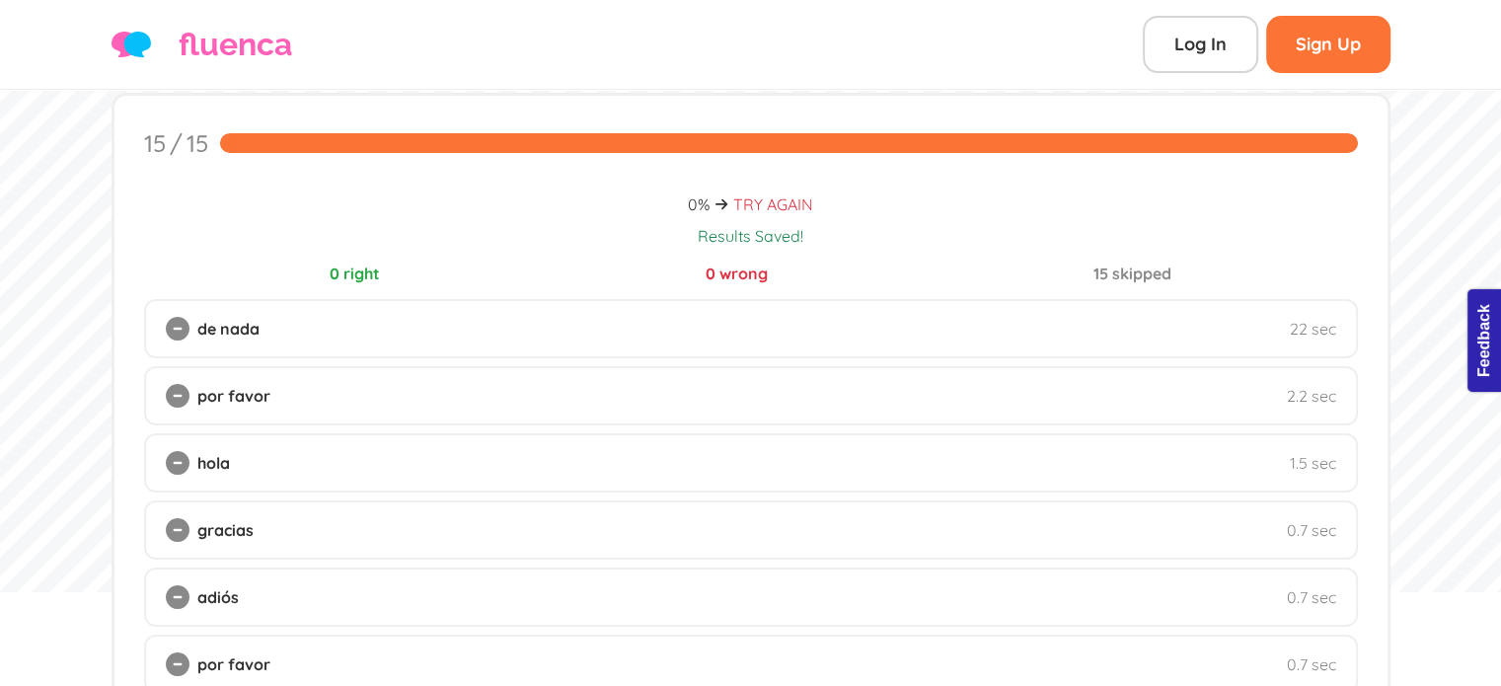
drag, startPoint x: 691, startPoint y: 192, endPoint x: 825, endPoint y: 194, distance: 134.3
copy div "0% PASS TRY AGAIN"
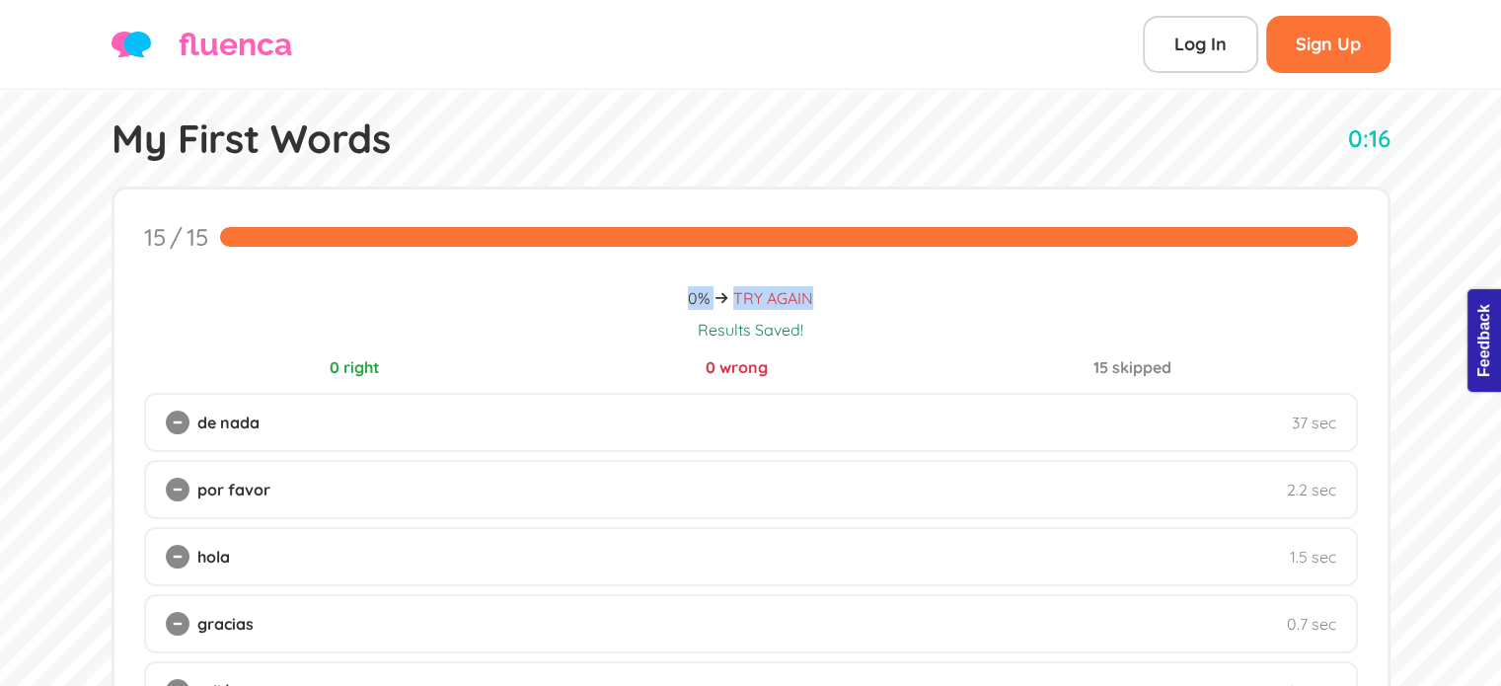
click at [720, 298] on icon at bounding box center [722, 298] width 12 height 1
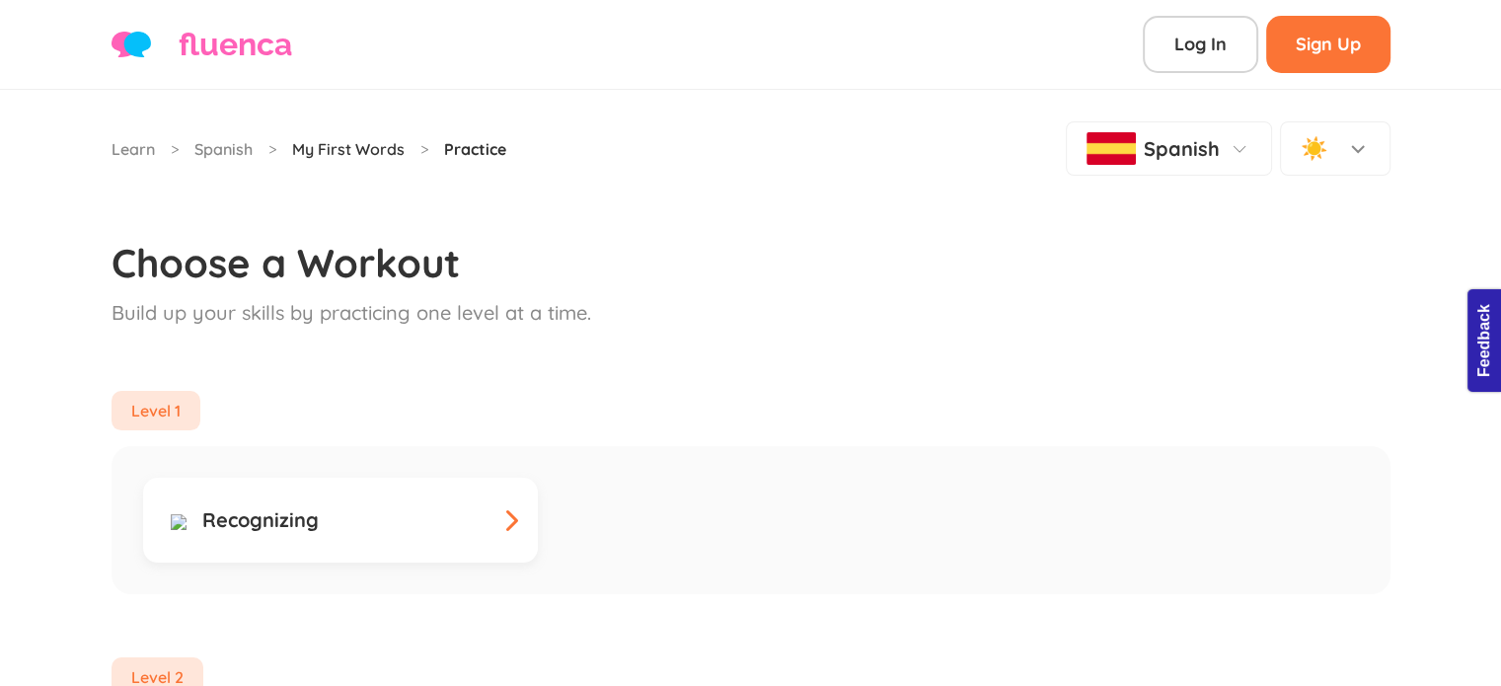
click at [332, 142] on link "My First Words" at bounding box center [348, 149] width 113 height 24
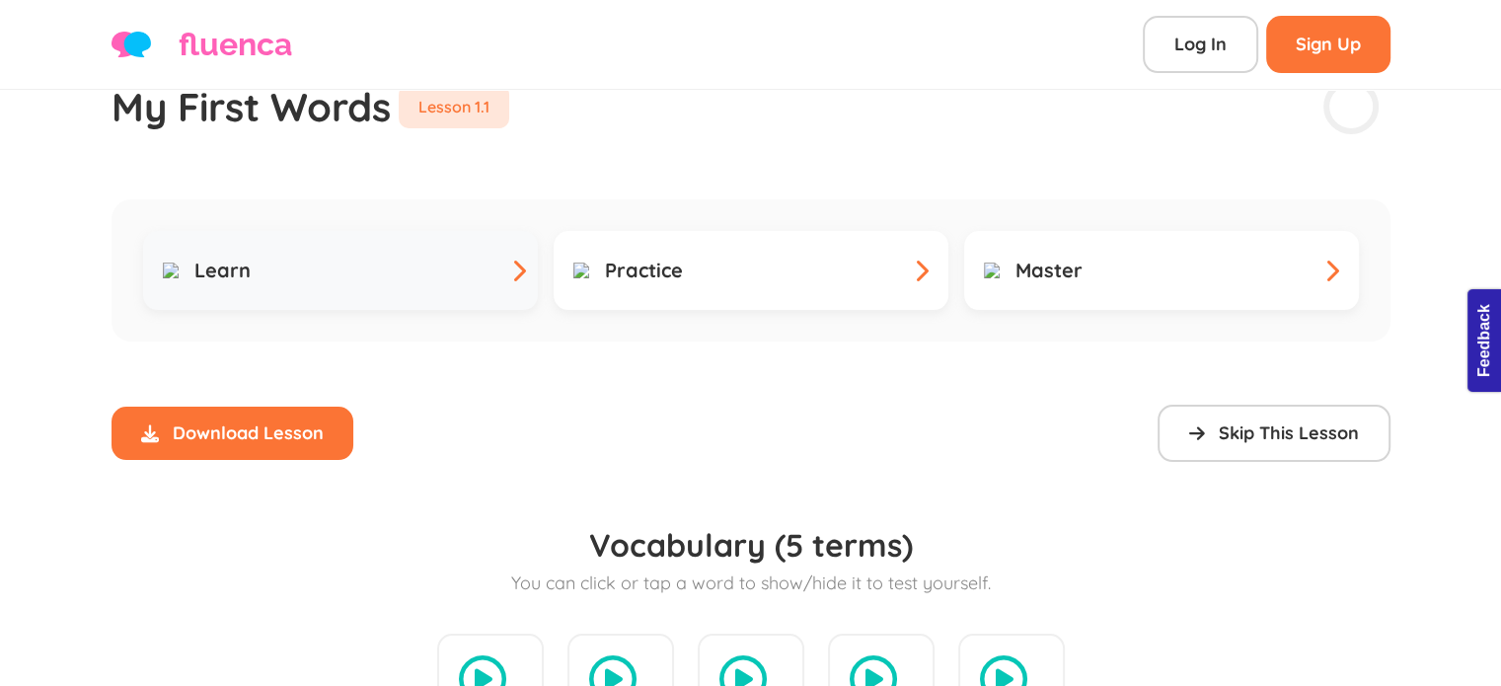
click at [478, 273] on link "Learn" at bounding box center [340, 270] width 395 height 79
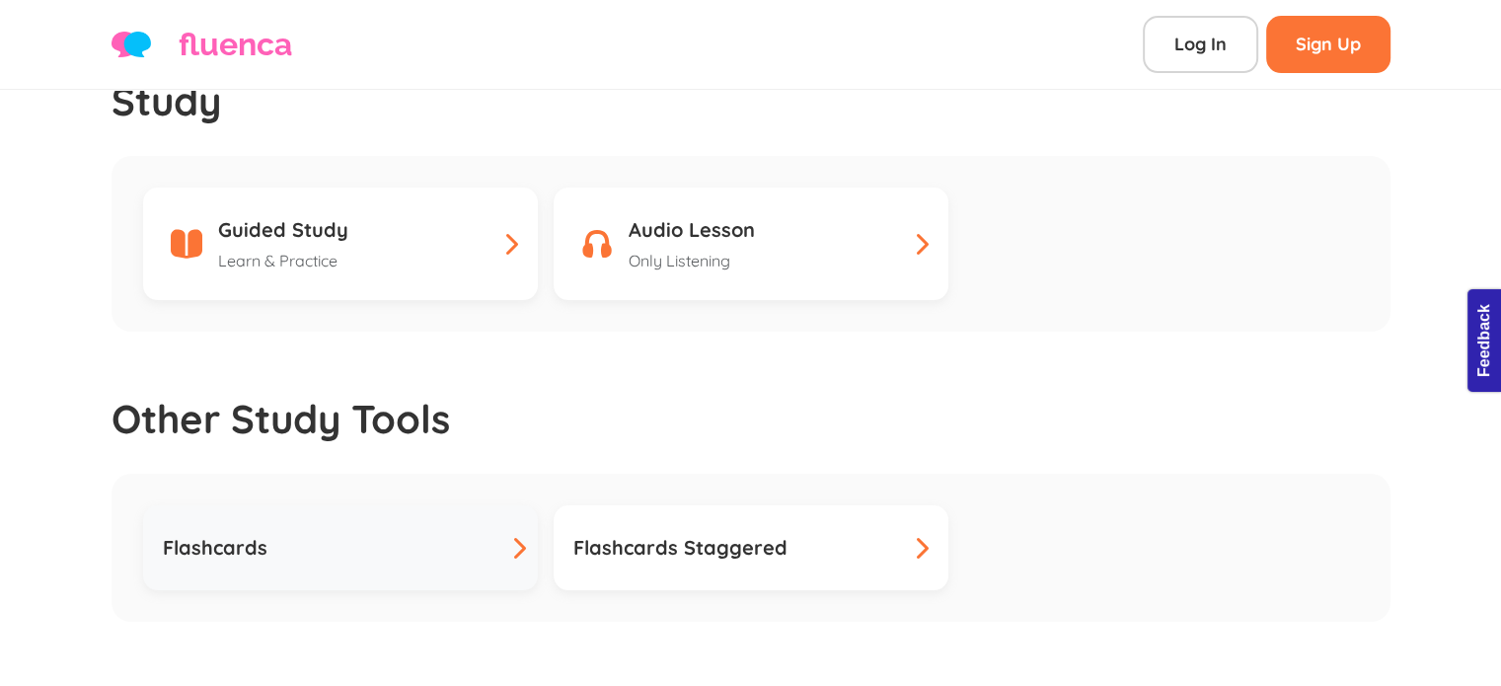
scroll to position [165, 0]
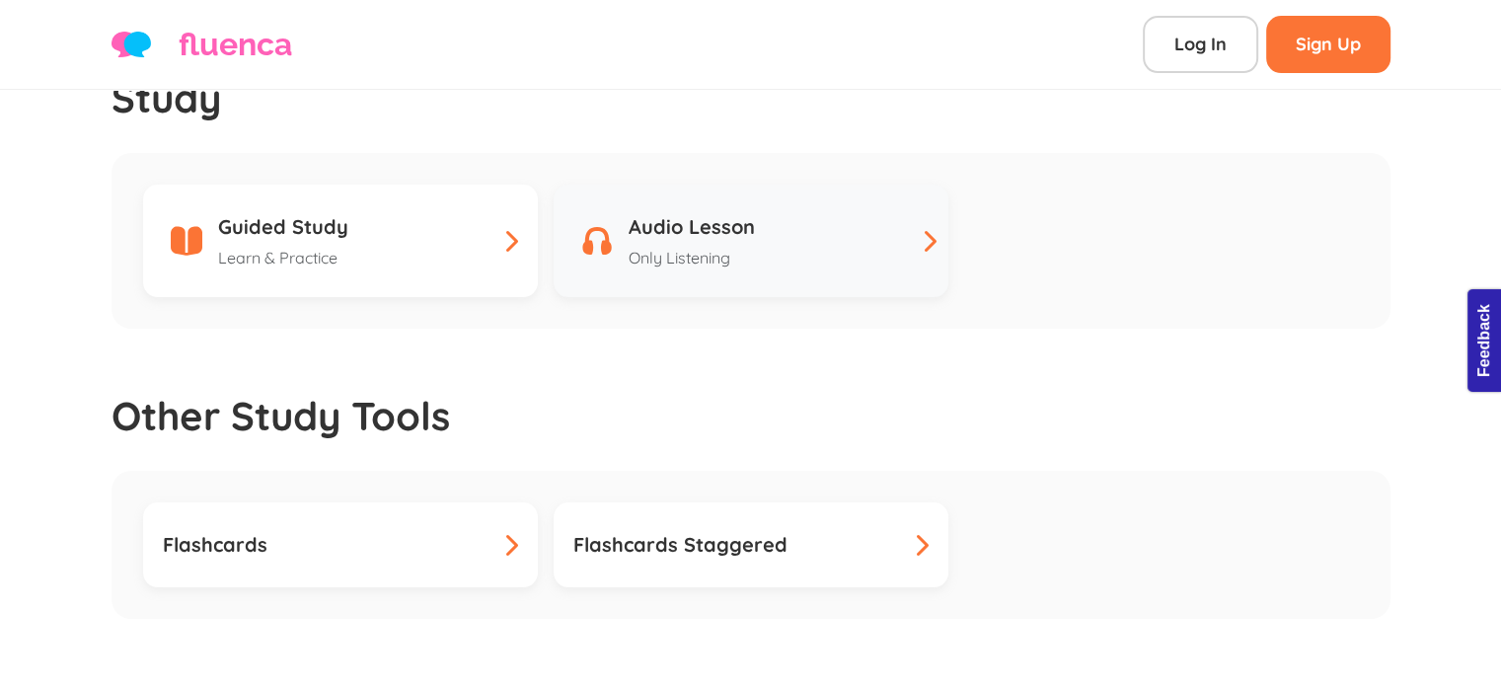
click at [775, 239] on div "Audio Lesson Only Listening" at bounding box center [751, 240] width 355 height 57
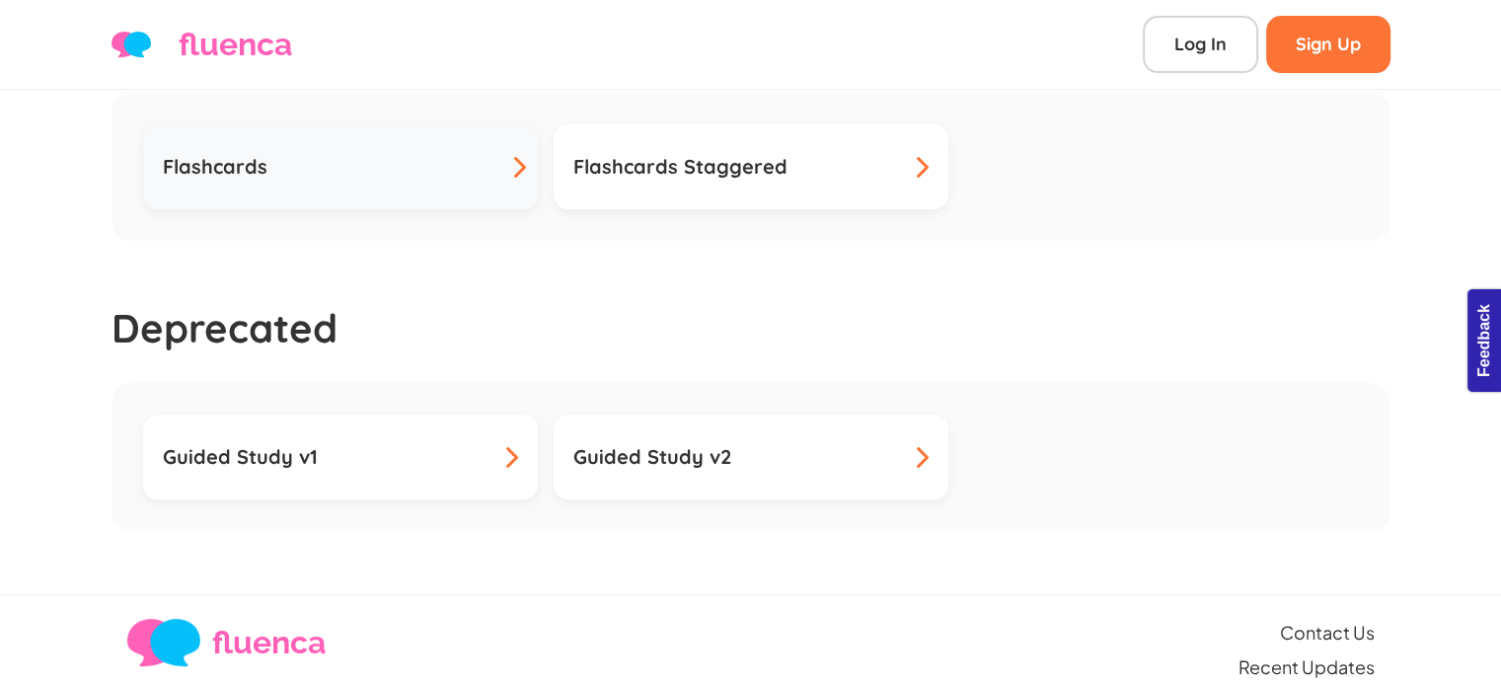
click at [492, 152] on div "Flashcards" at bounding box center [340, 167] width 355 height 30
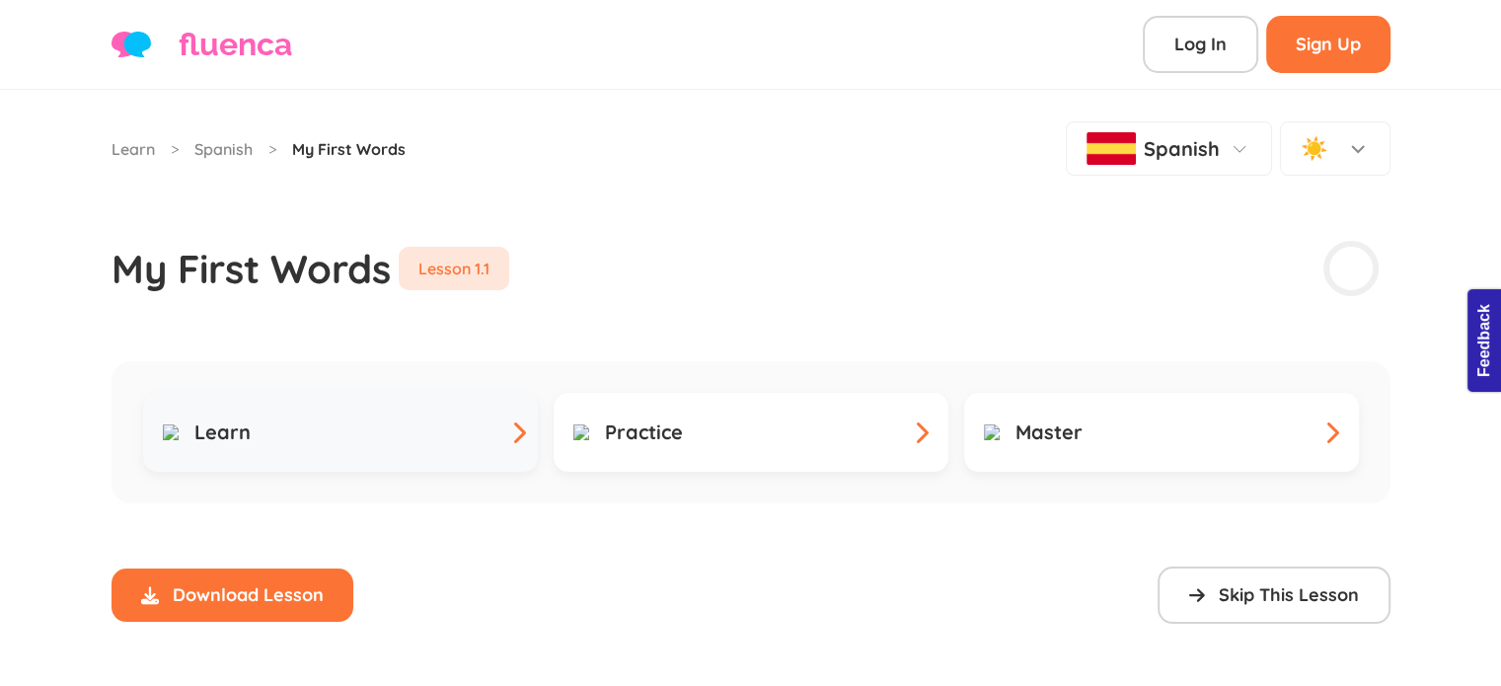
click at [404, 435] on link "Learn" at bounding box center [340, 432] width 395 height 79
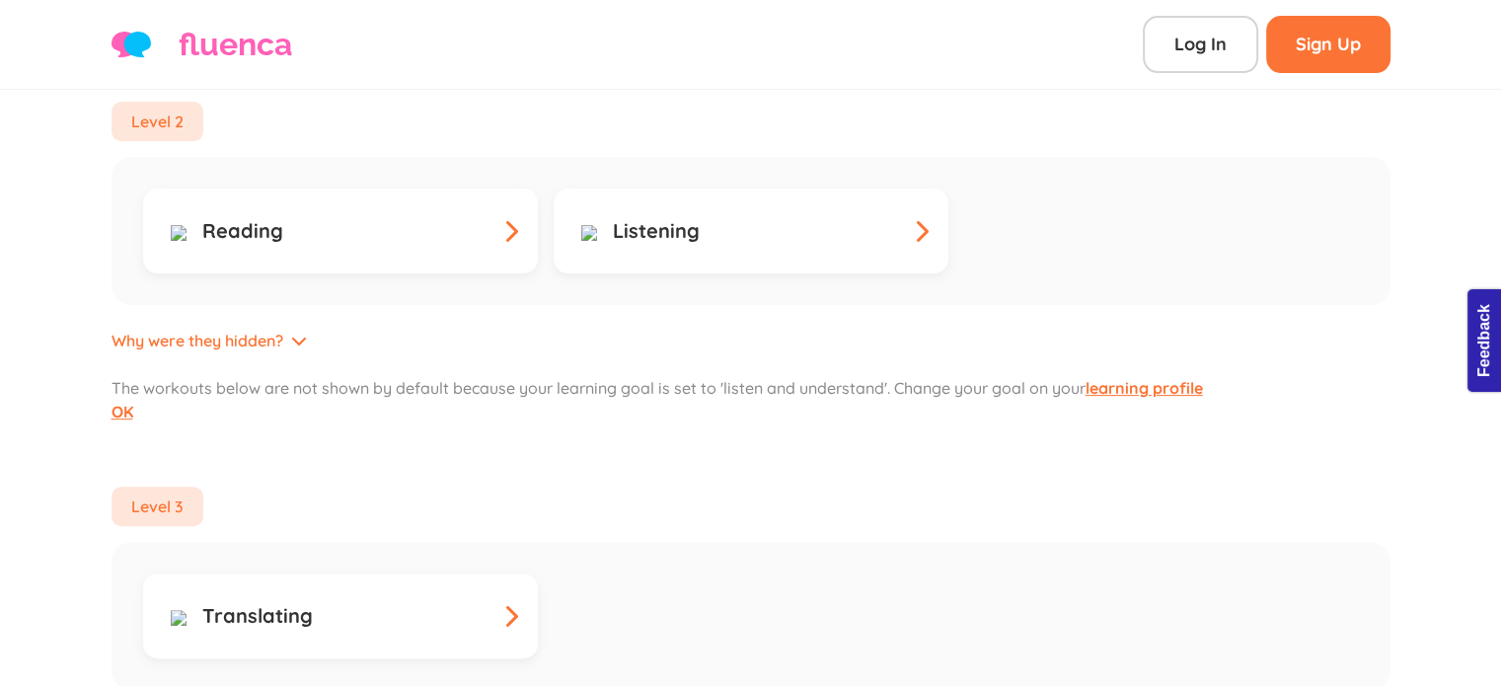
scroll to position [558, 0]
click at [425, 214] on div "Reading" at bounding box center [340, 229] width 355 height 30
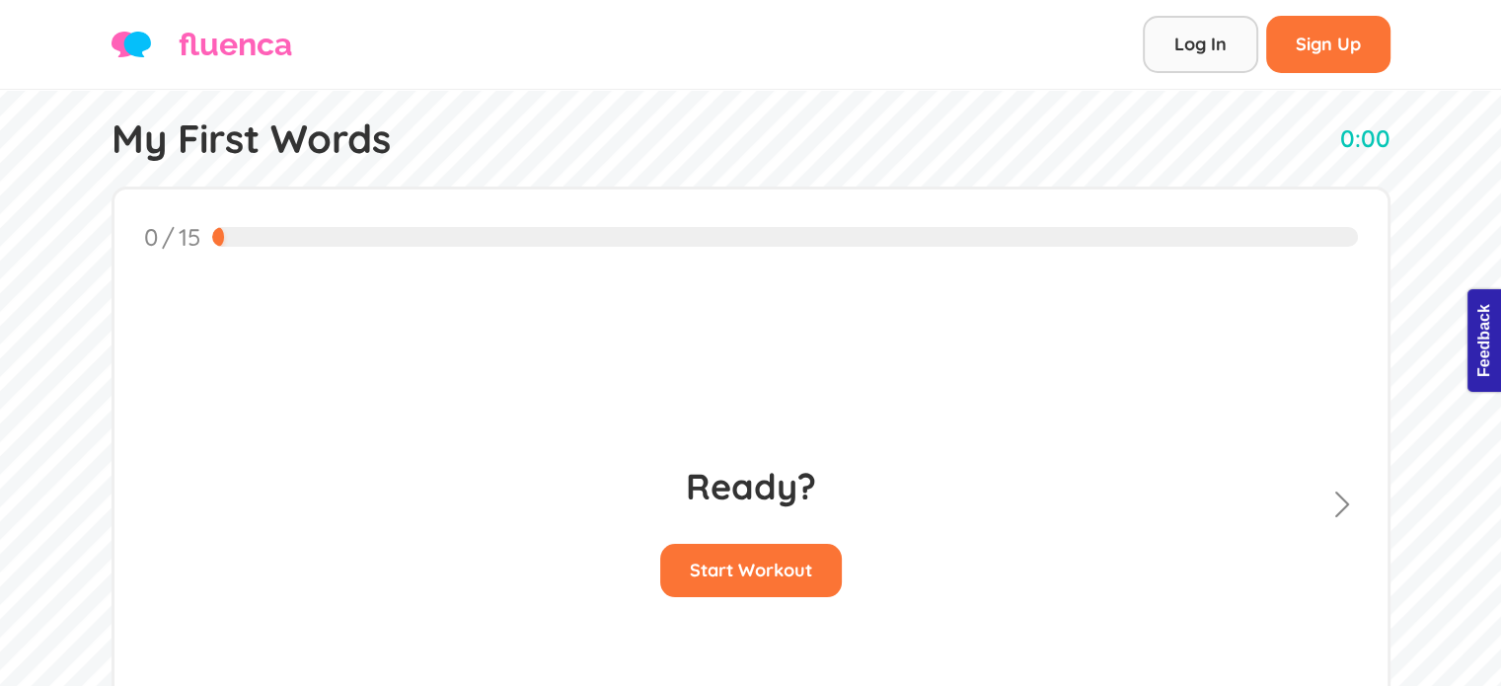
click at [1186, 55] on link "Log In" at bounding box center [1200, 44] width 115 height 57
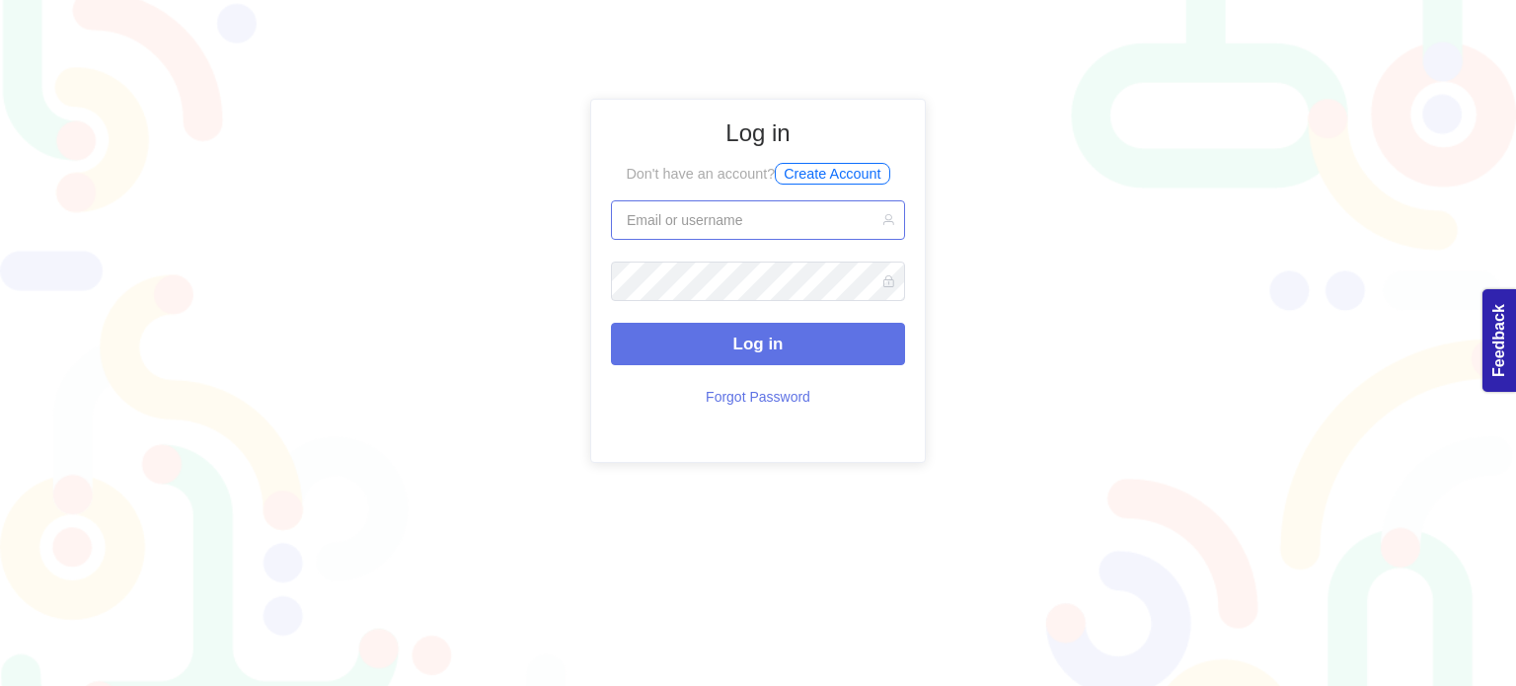
type input "wiwitatika23@gmail.com"
click at [892, 271] on icon at bounding box center [888, 281] width 25 height 39
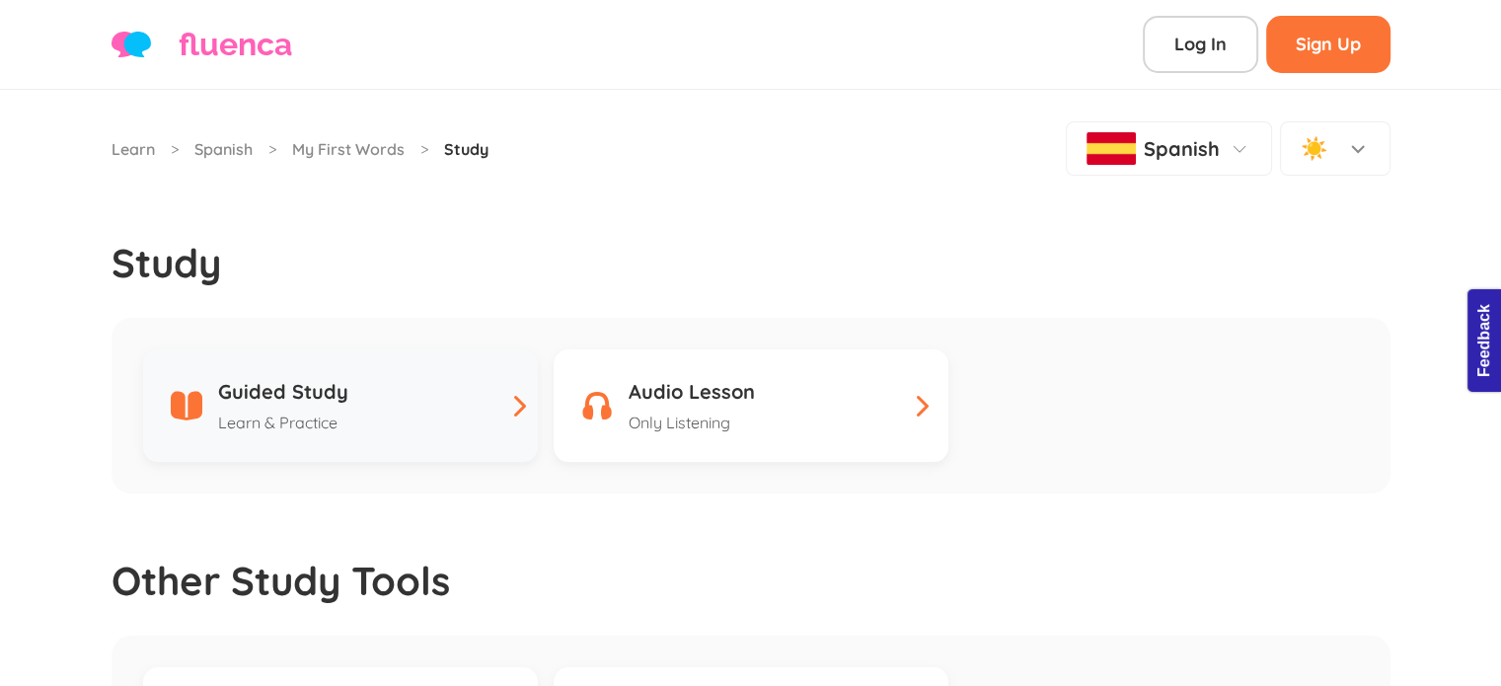
click at [363, 406] on div "Guided Study Learn & Practice" at bounding box center [340, 405] width 355 height 57
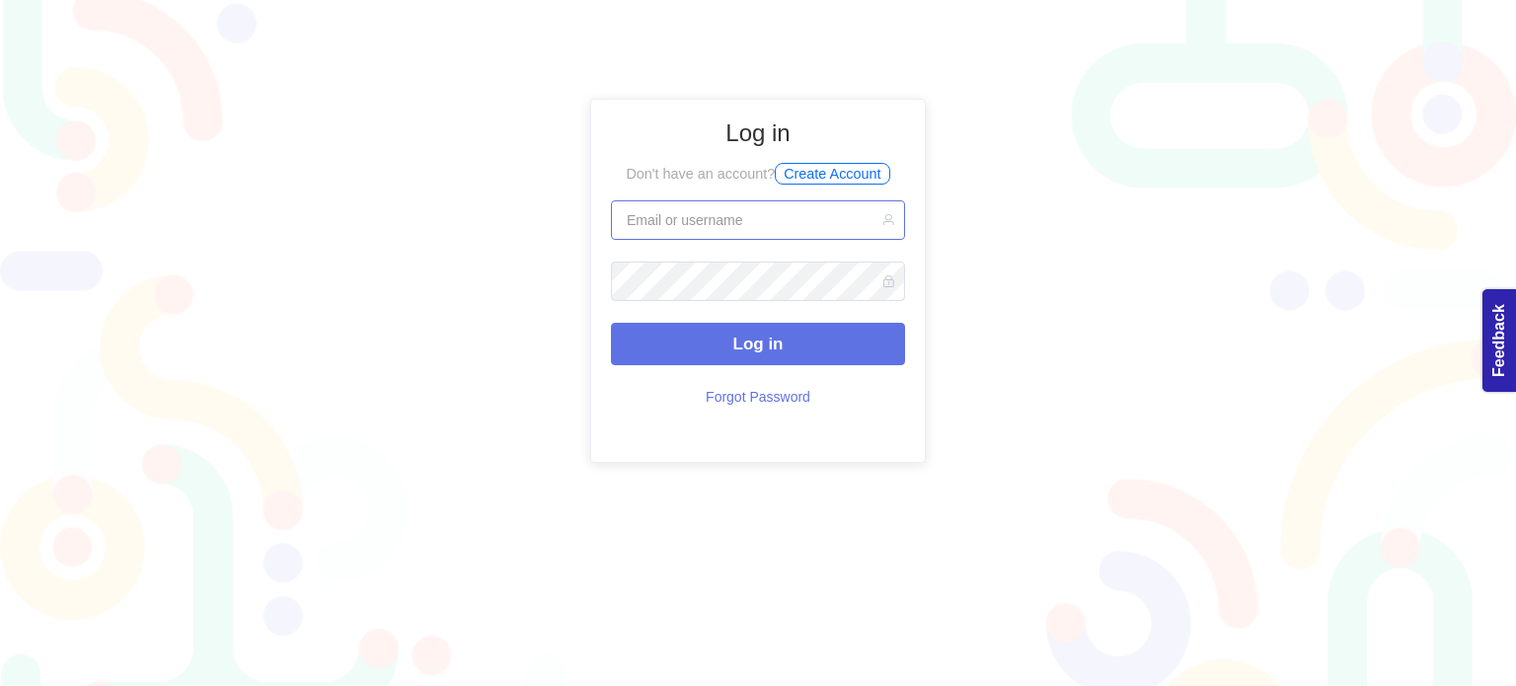
click at [719, 219] on input "text" at bounding box center [758, 219] width 294 height 39
type input "wiwitatika23@gmail.com"
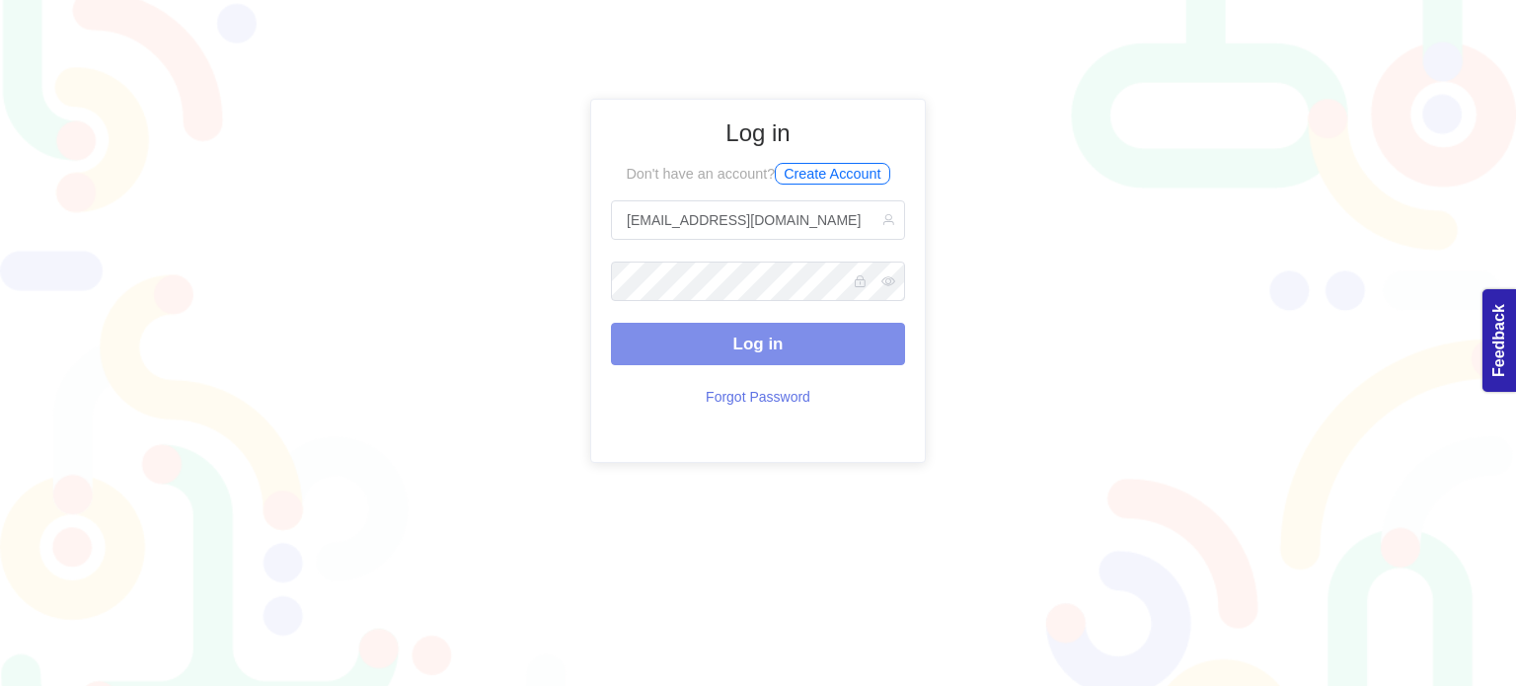
click at [794, 344] on button "Log in" at bounding box center [758, 344] width 294 height 42
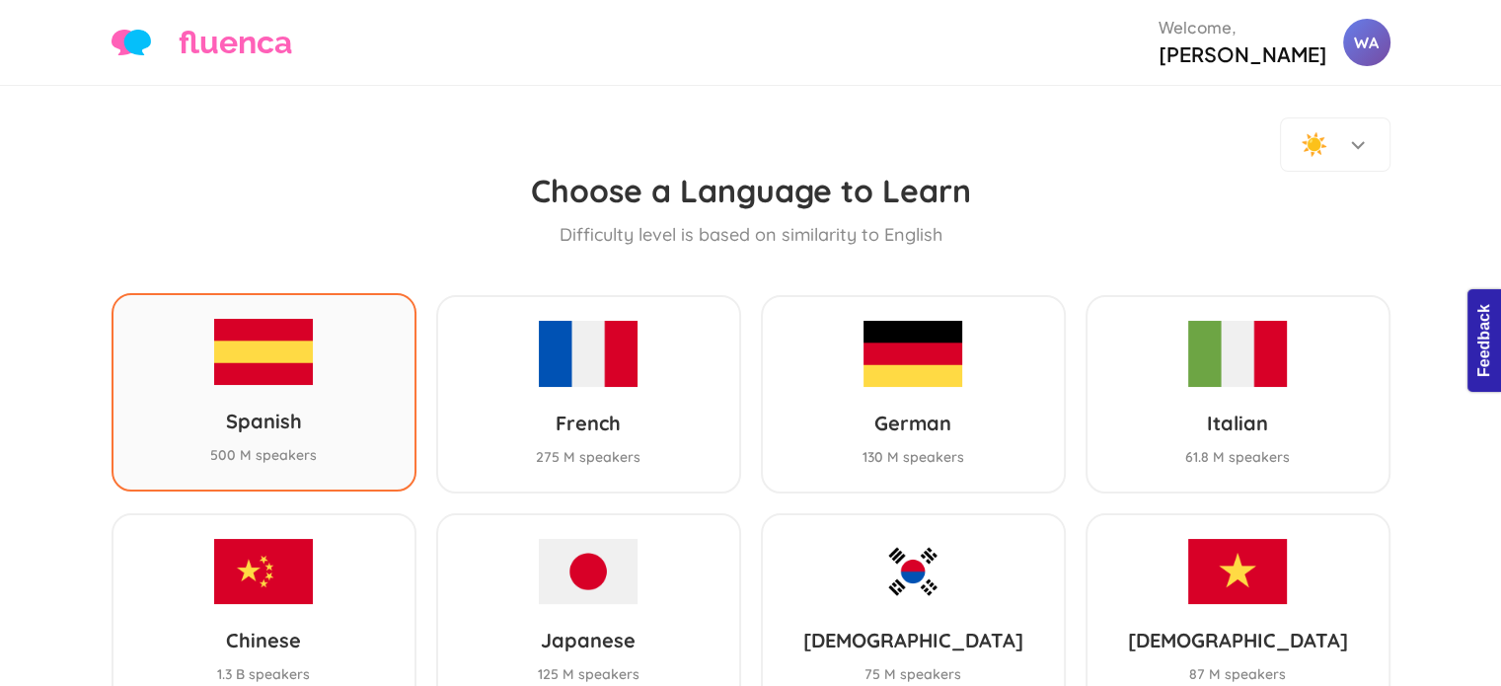
click at [261, 362] on img at bounding box center [263, 351] width 99 height 65
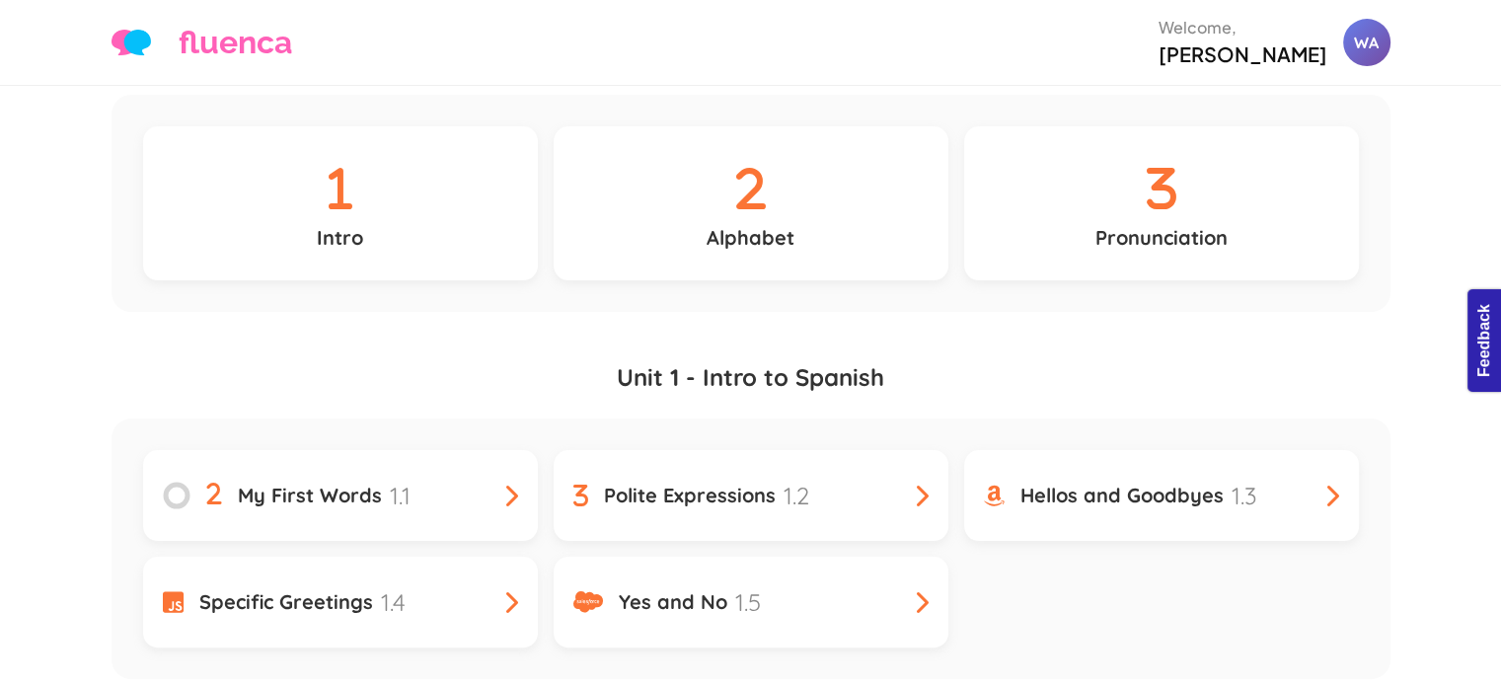
scroll to position [359, 0]
click at [466, 477] on div "My First Words 1.1" at bounding box center [340, 495] width 355 height 36
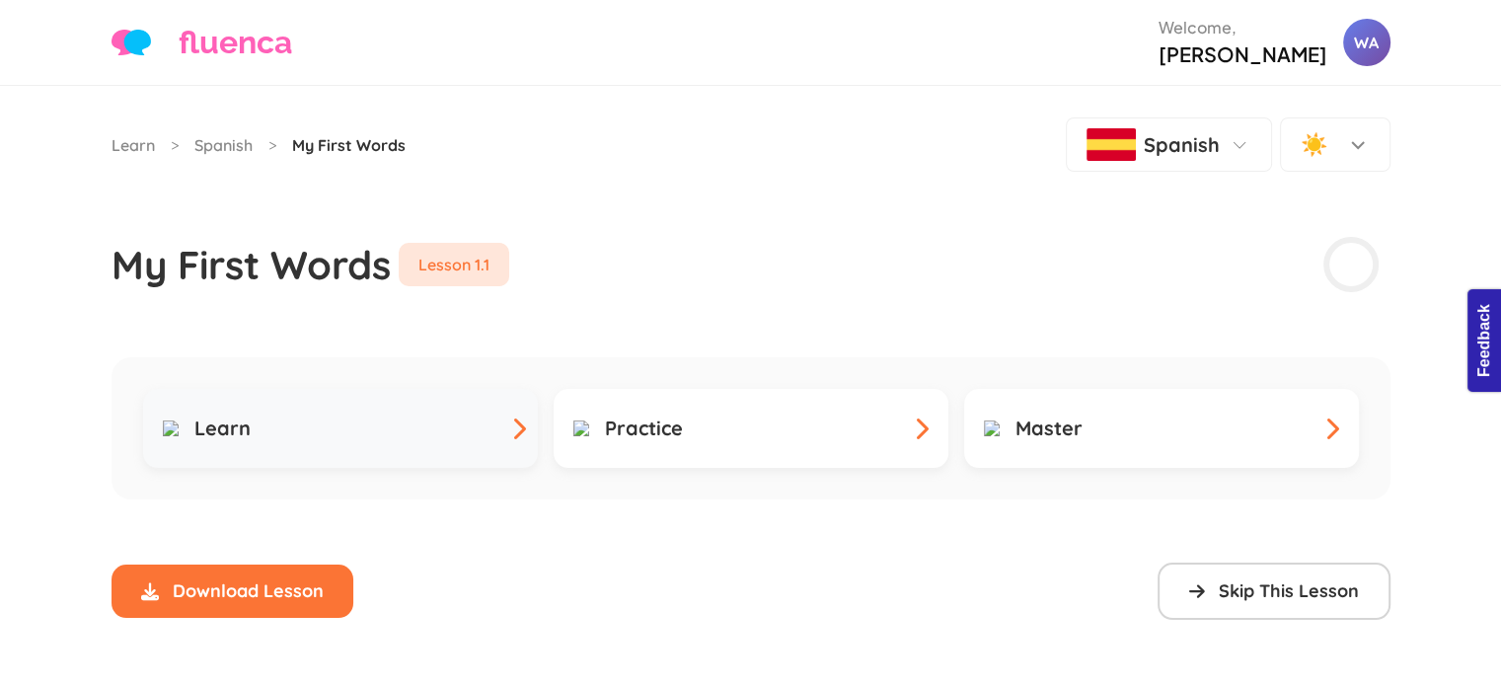
click at [528, 411] on link "Learn" at bounding box center [340, 428] width 395 height 79
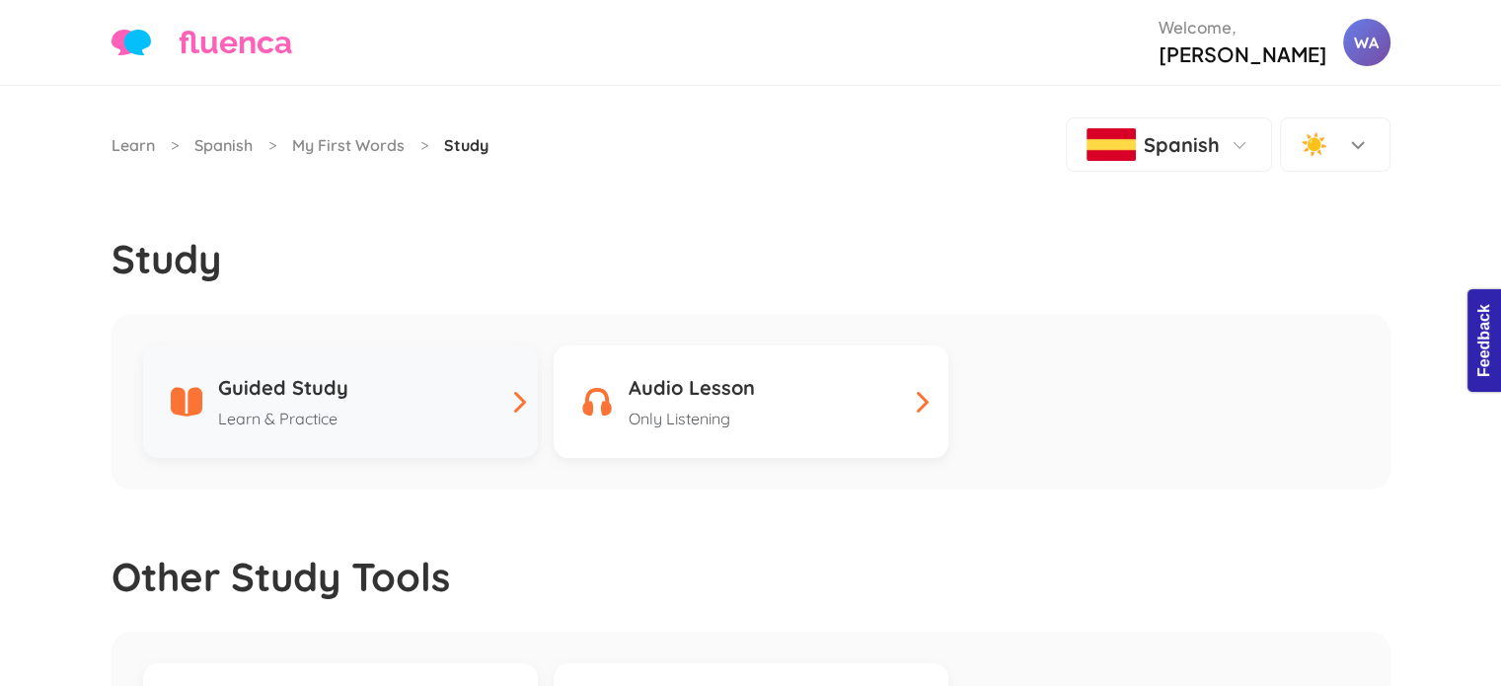
click at [243, 377] on div "Guided Study Learn & Practice" at bounding box center [283, 401] width 130 height 57
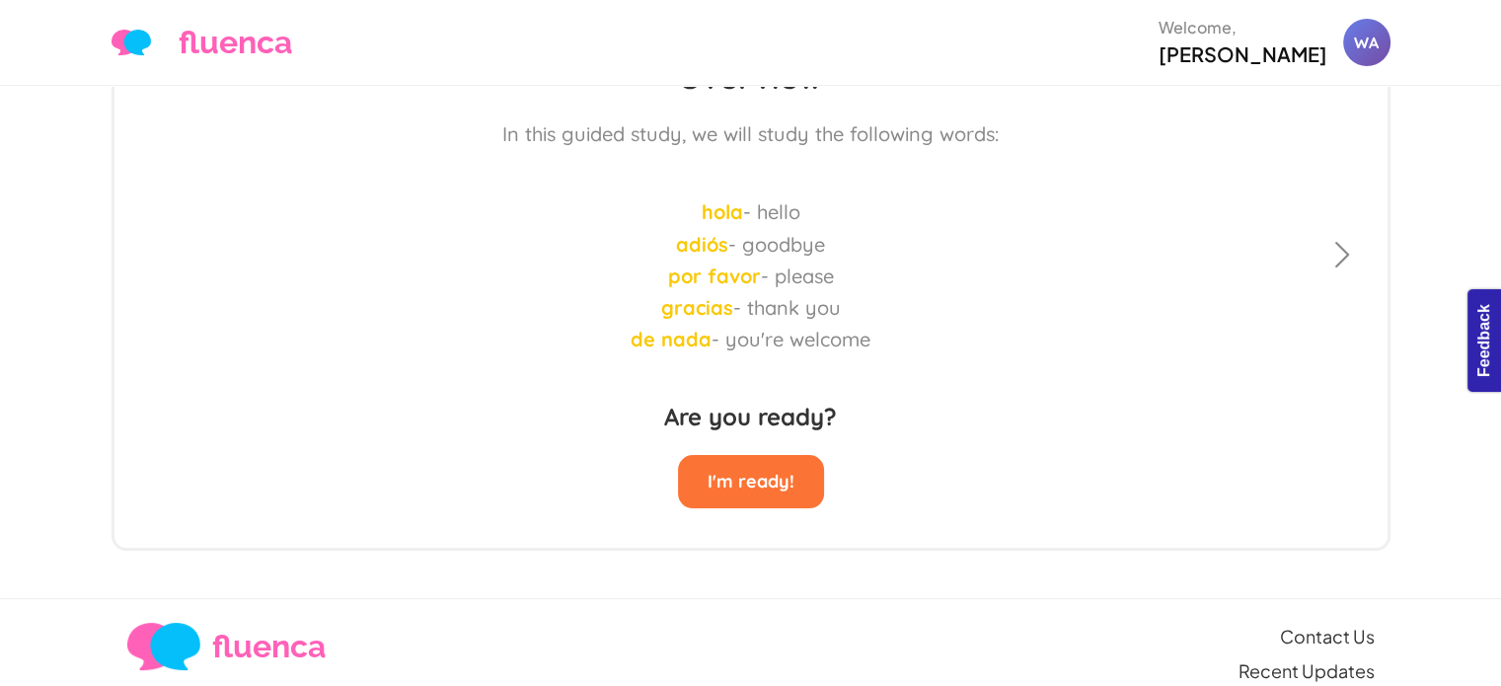
scroll to position [283, 0]
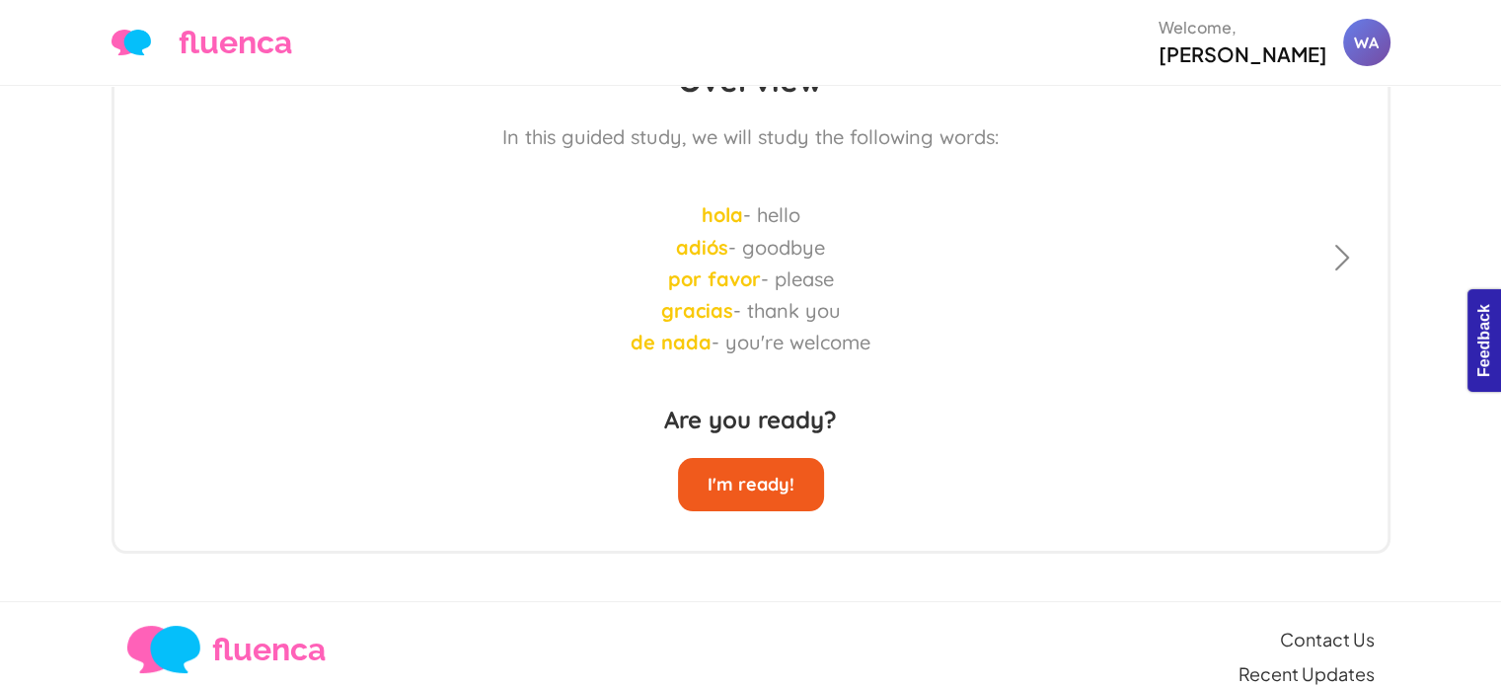
click at [776, 458] on button "I'm ready!" at bounding box center [751, 484] width 146 height 53
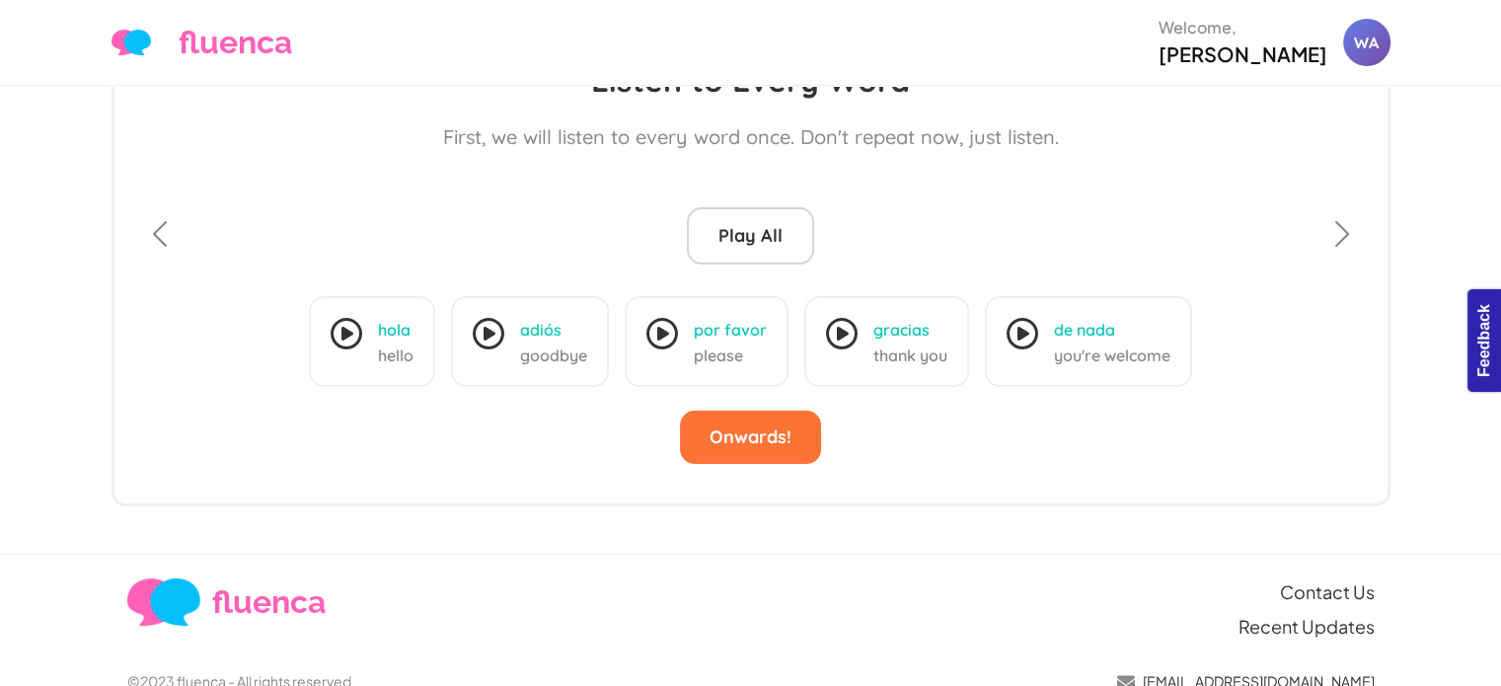
scroll to position [281, 0]
click at [152, 220] on span "button" at bounding box center [160, 236] width 32 height 32
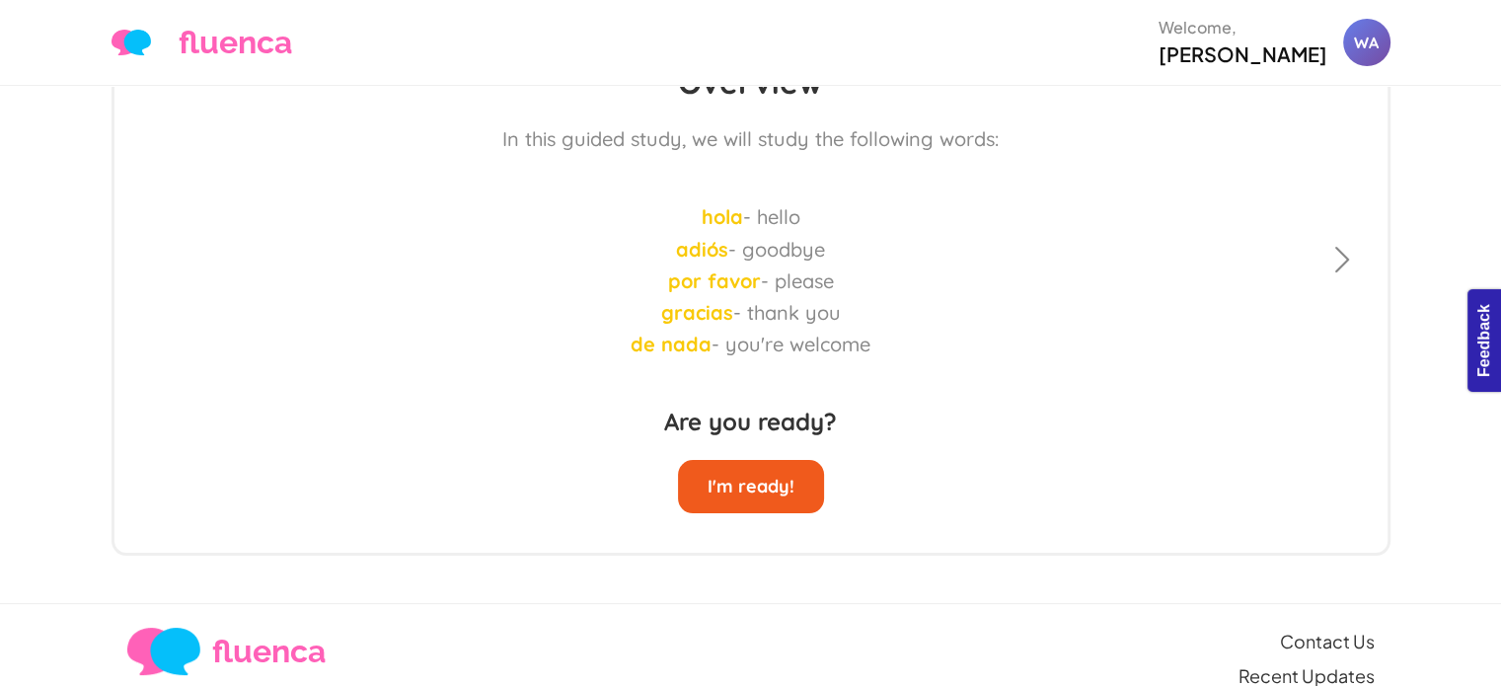
click at [787, 460] on button "I'm ready!" at bounding box center [751, 486] width 146 height 53
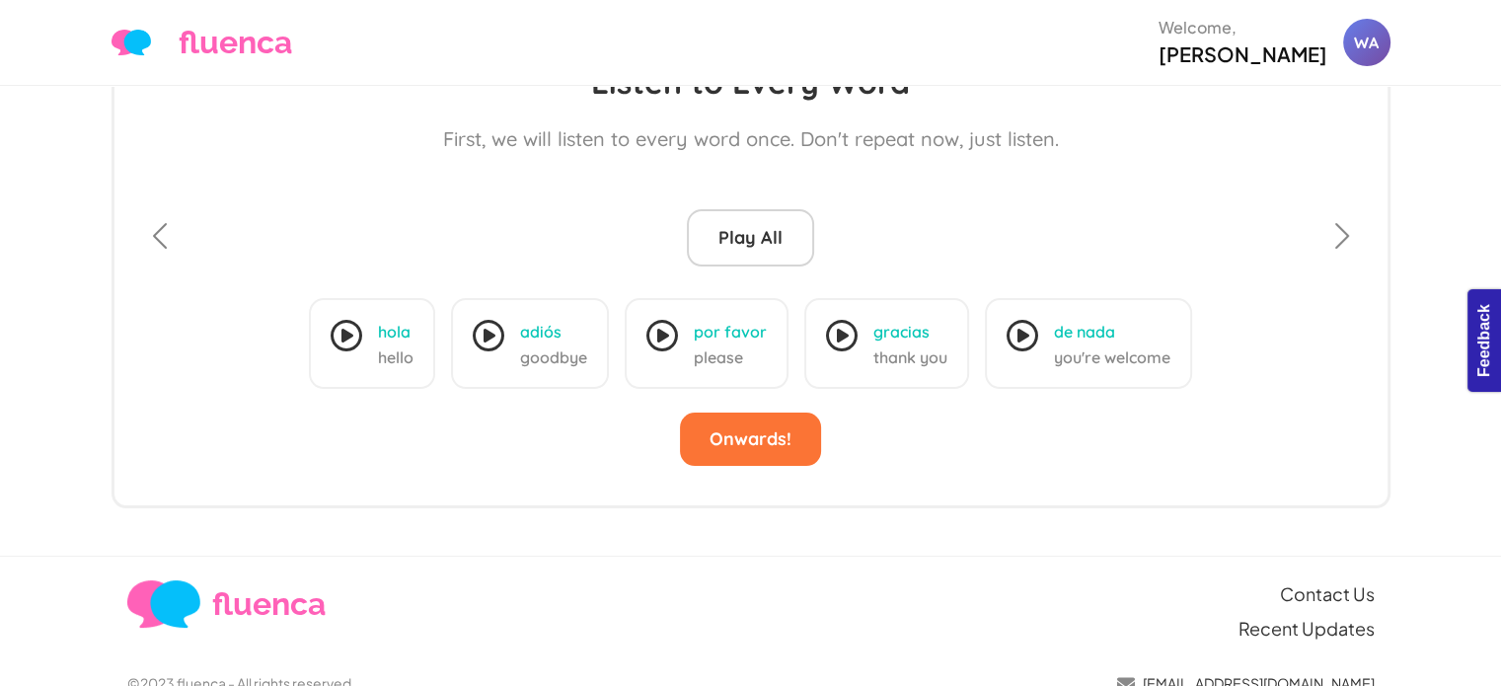
click at [357, 320] on icon at bounding box center [347, 336] width 32 height 32
click at [490, 320] on icon at bounding box center [489, 336] width 32 height 32
click at [654, 320] on icon at bounding box center [663, 336] width 32 height 32
click at [826, 320] on icon at bounding box center [842, 336] width 32 height 32
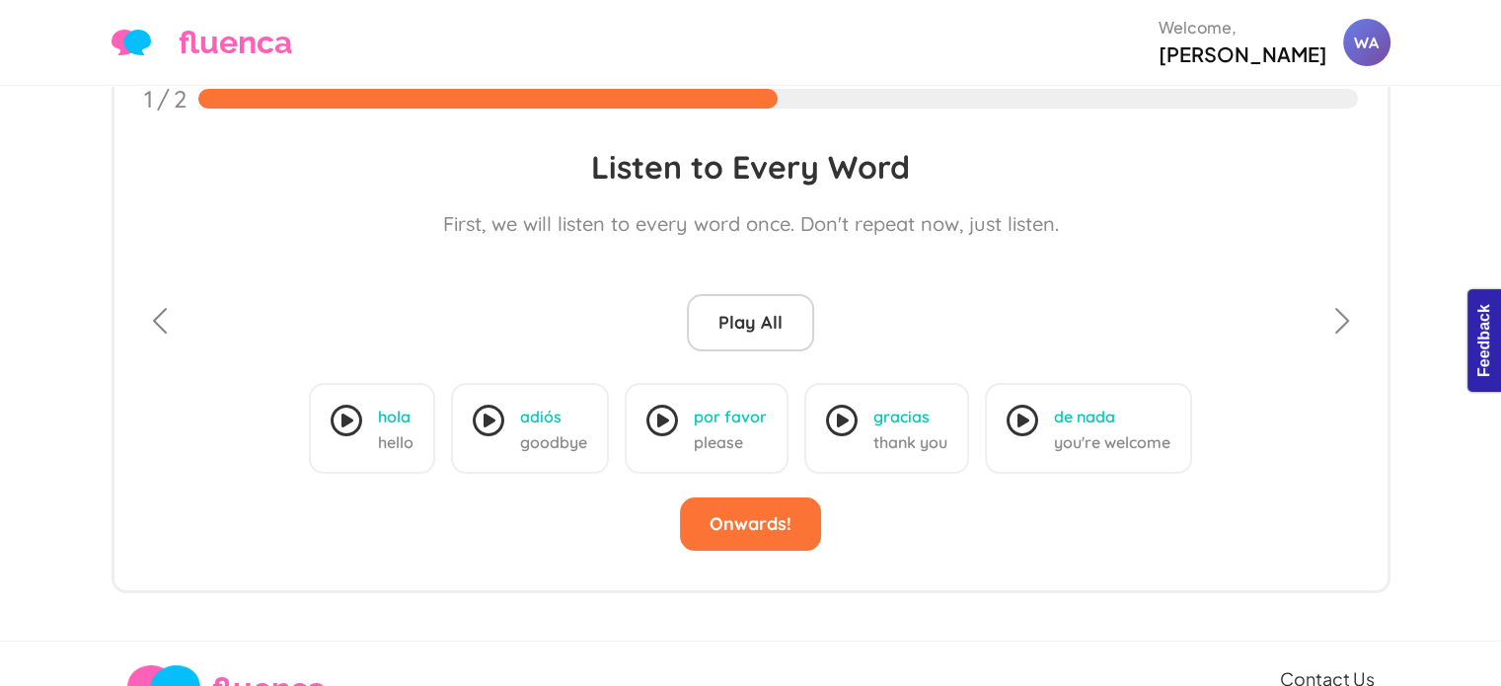
scroll to position [201, 0]
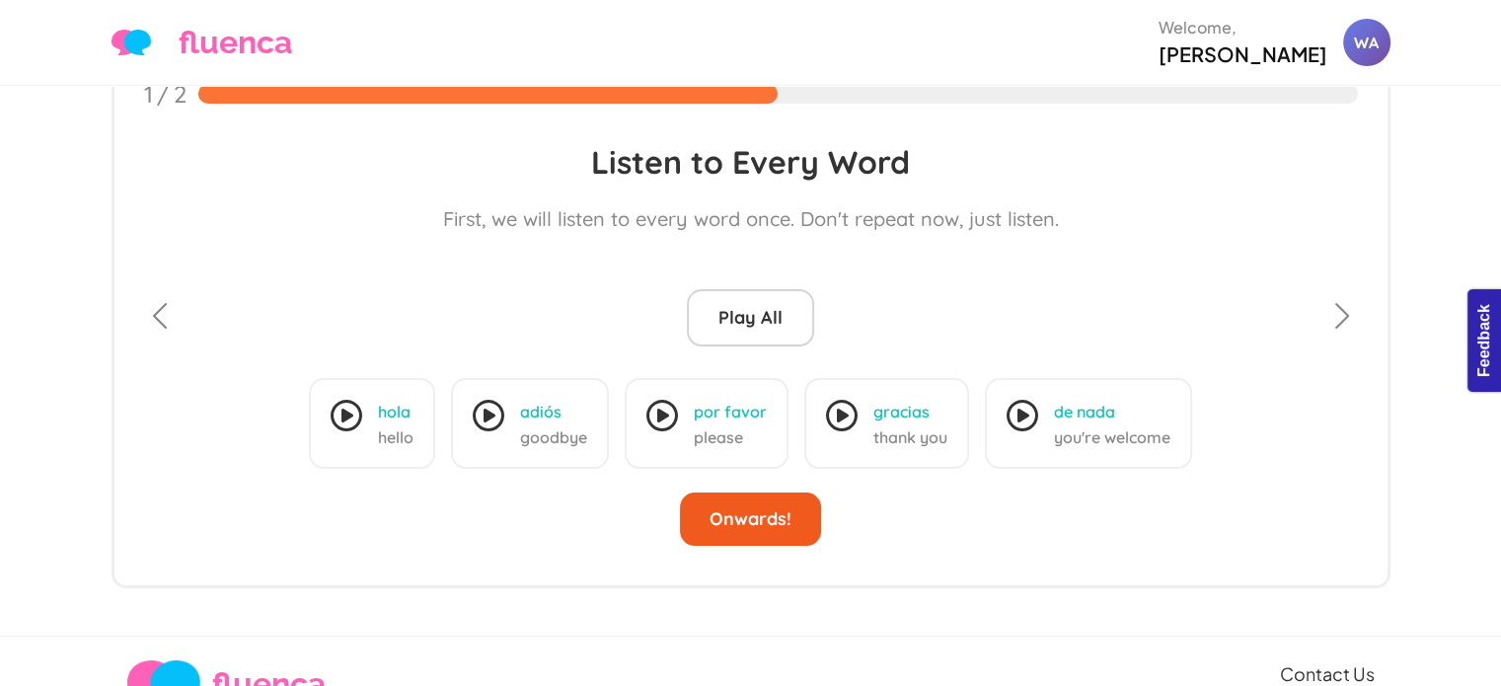
click at [769, 499] on button "Onwards!" at bounding box center [750, 519] width 141 height 53
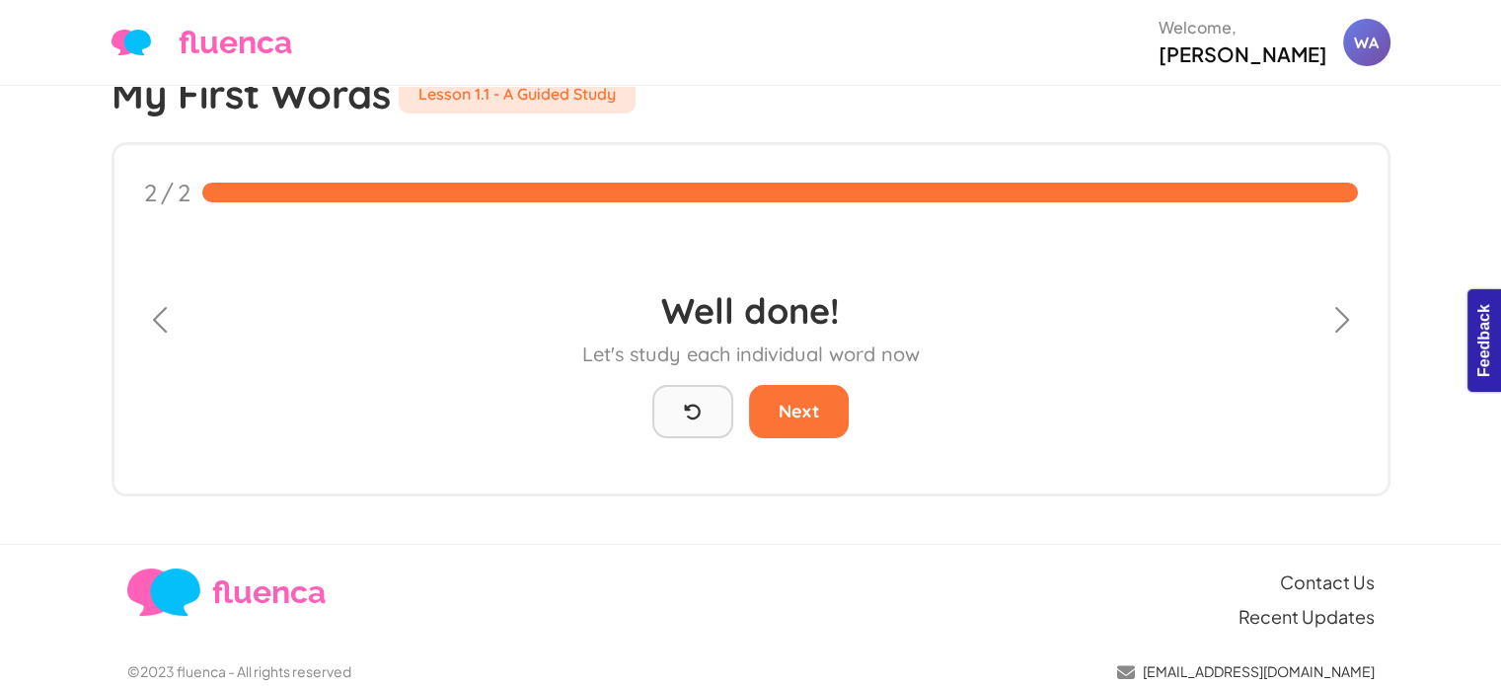
click at [699, 403] on icon at bounding box center [693, 412] width 18 height 18
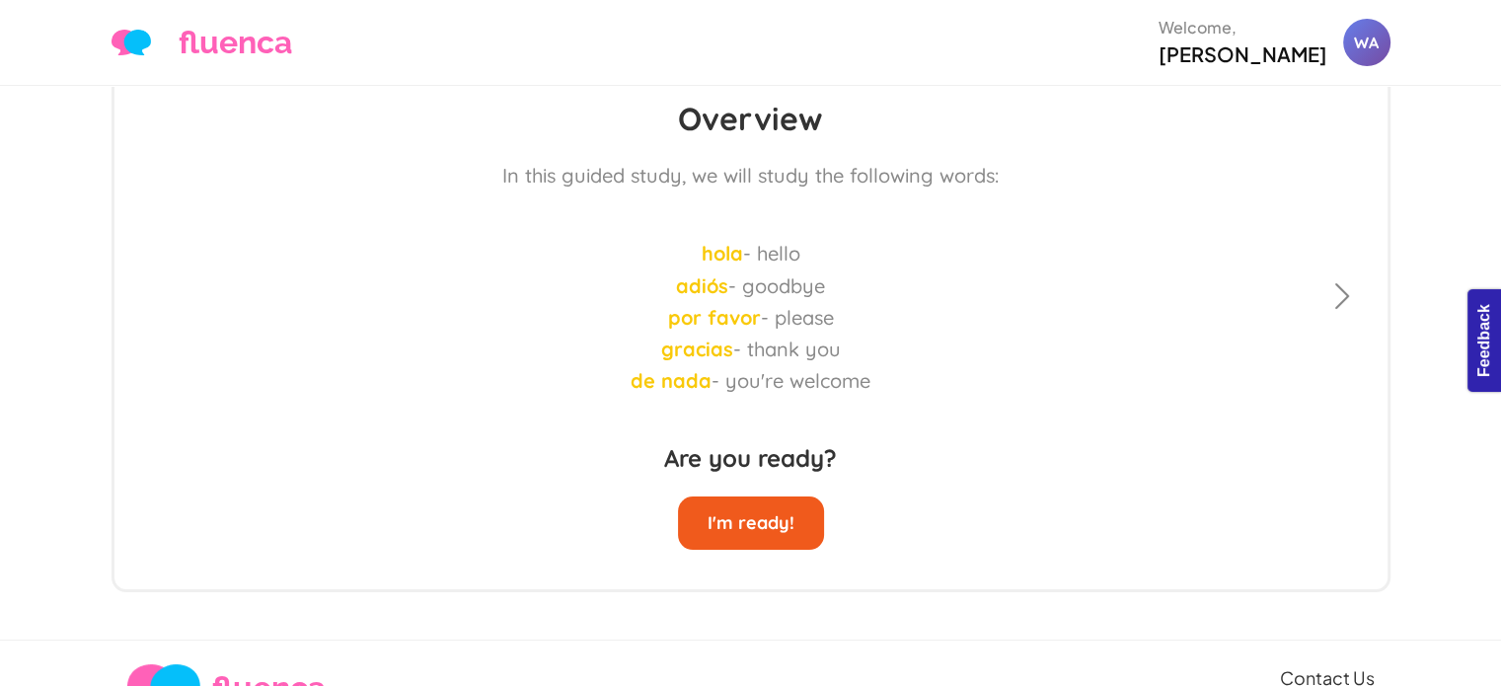
scroll to position [245, 0]
click at [766, 506] on button "I'm ready!" at bounding box center [751, 523] width 146 height 53
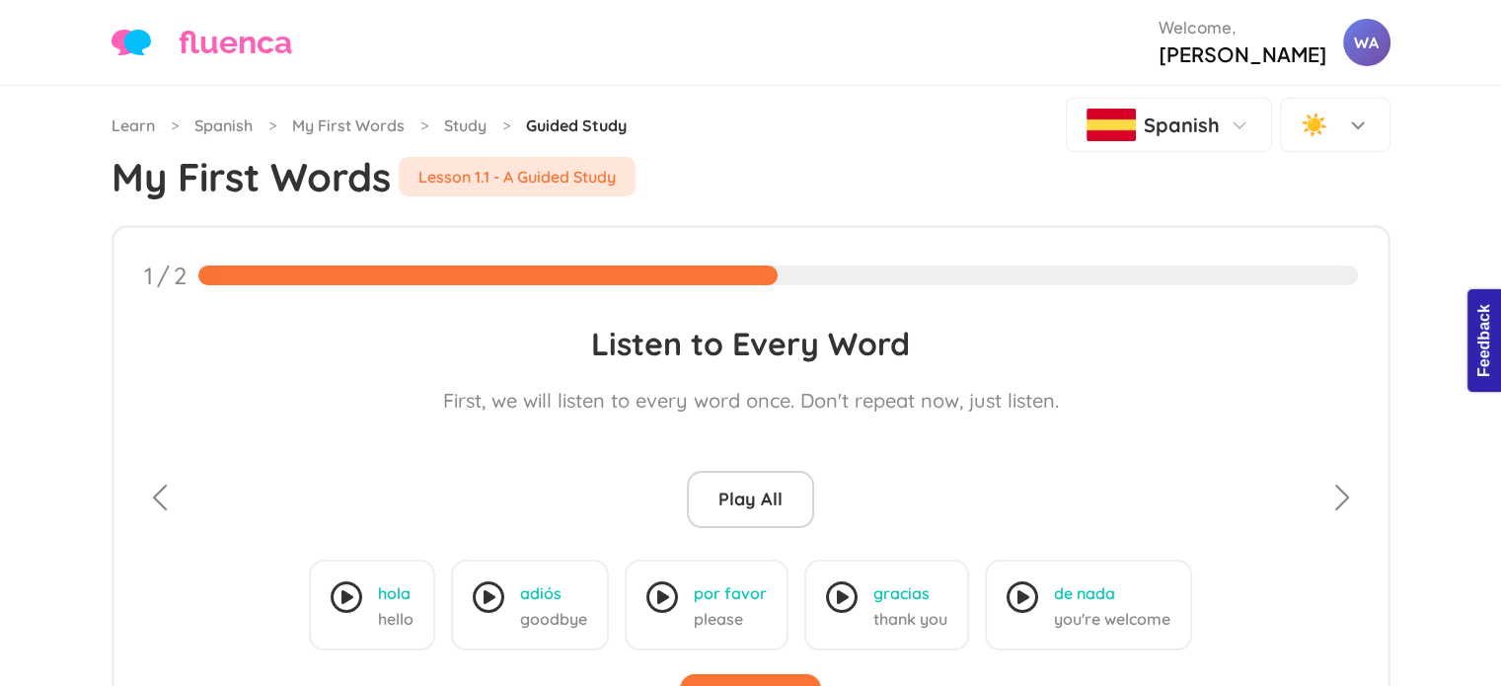
scroll to position [0, 0]
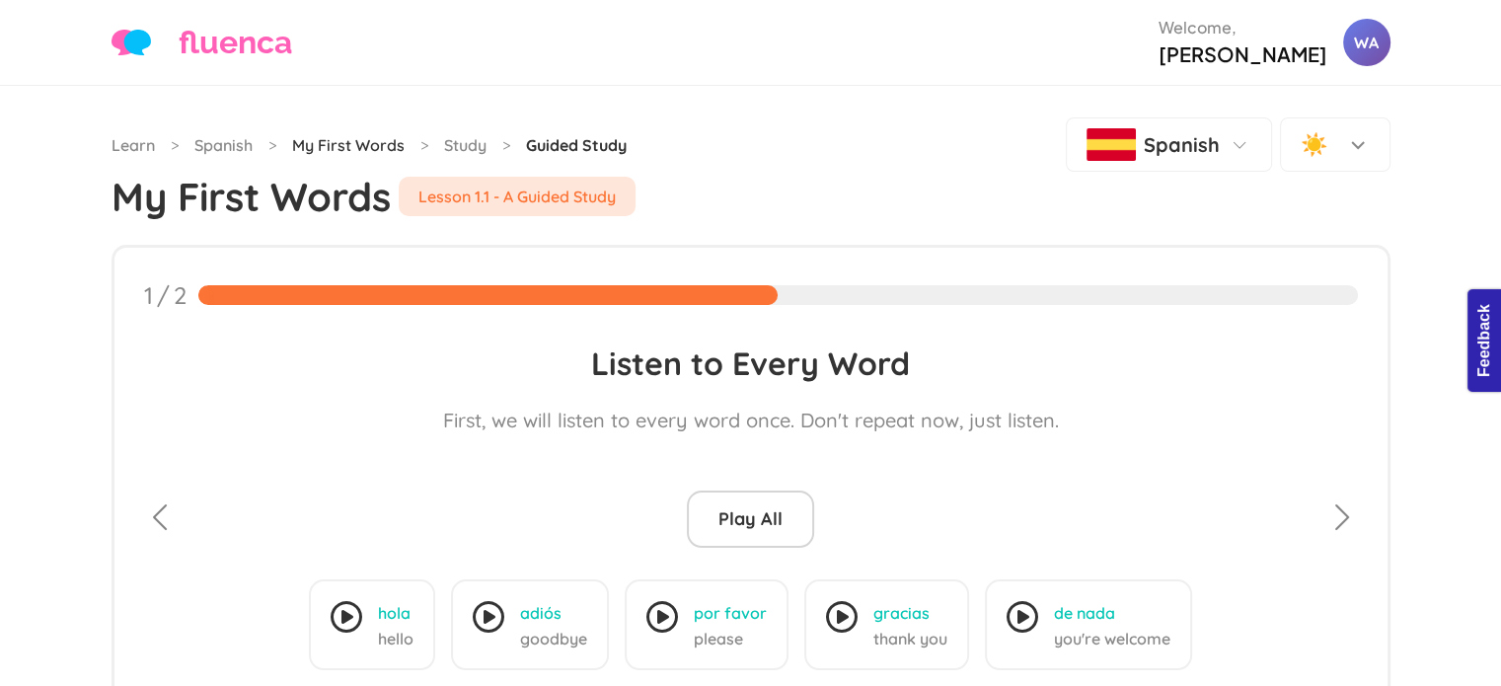
click at [391, 133] on link "My First Words" at bounding box center [348, 145] width 113 height 24
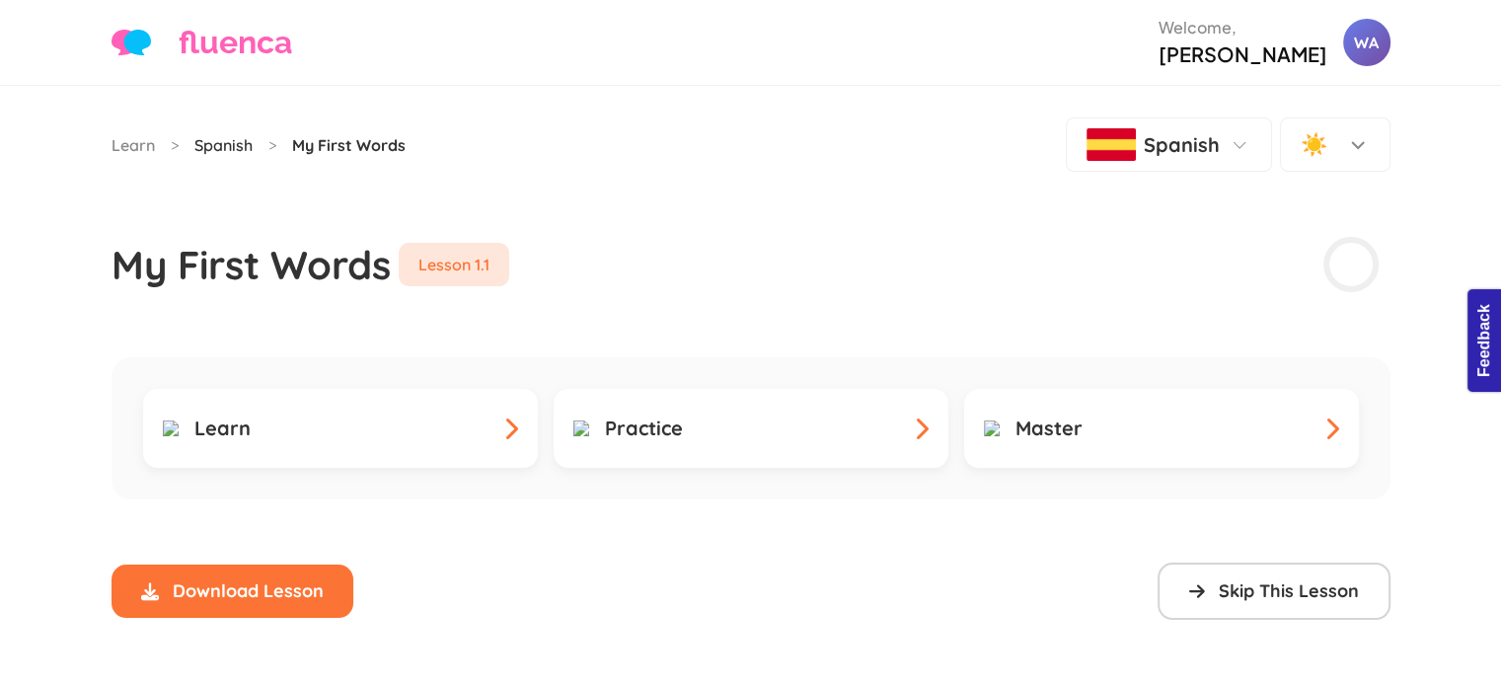
click at [205, 133] on link "Spanish" at bounding box center [223, 145] width 58 height 24
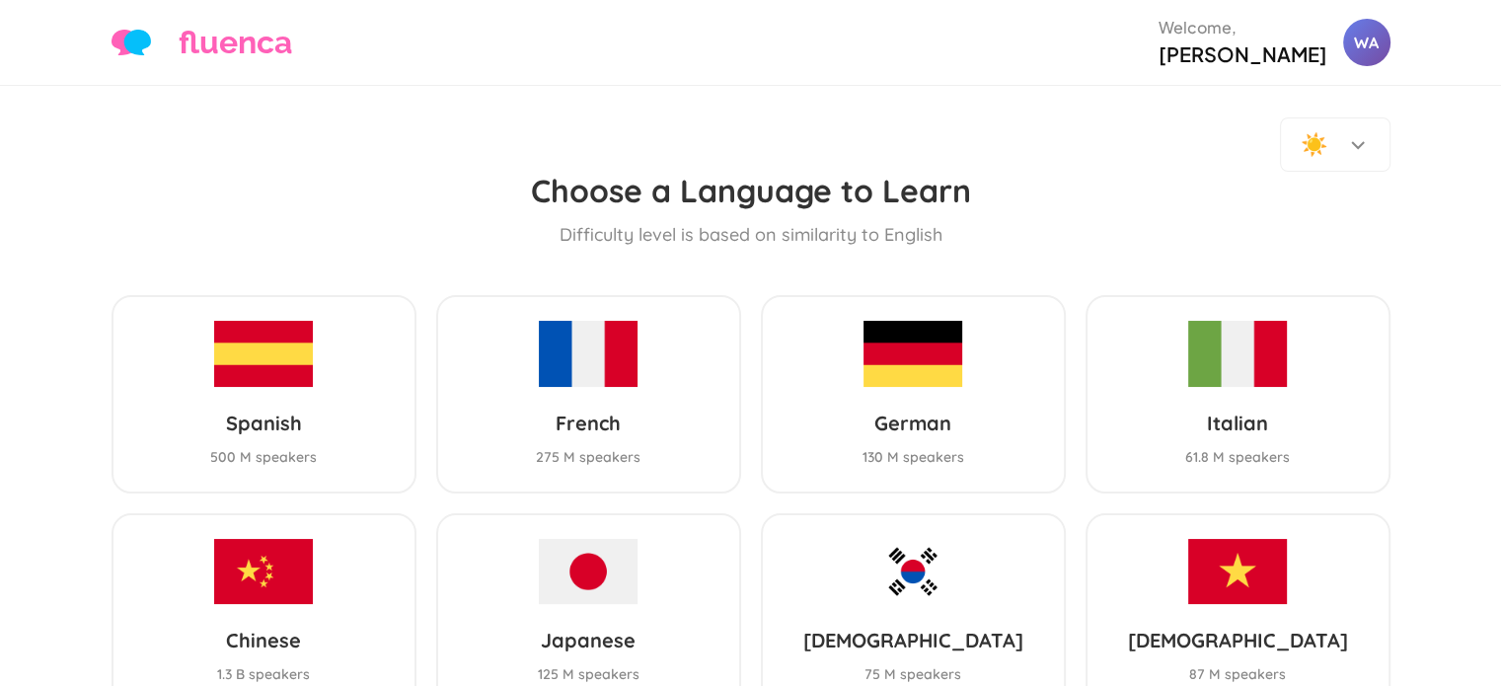
click at [272, 321] on img at bounding box center [263, 353] width 99 height 65
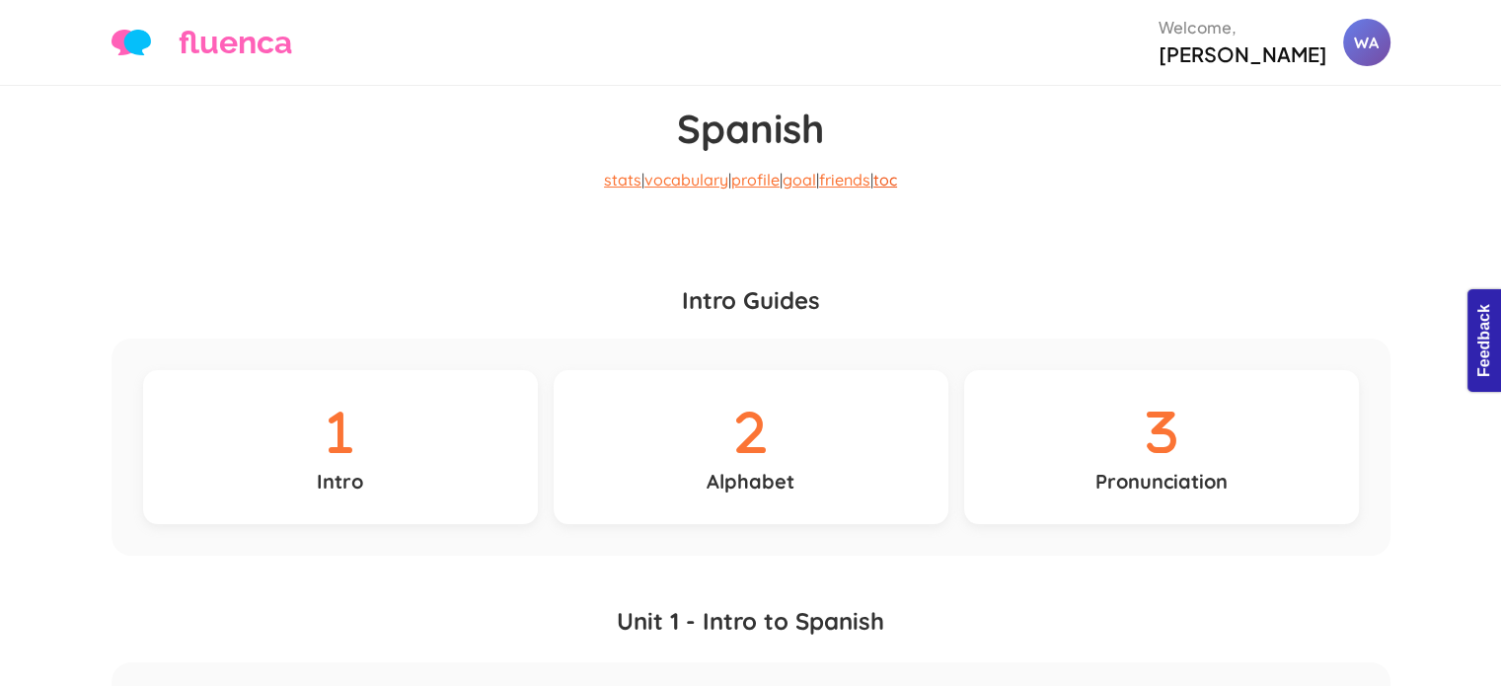
click at [888, 170] on link "toc" at bounding box center [886, 180] width 24 height 20
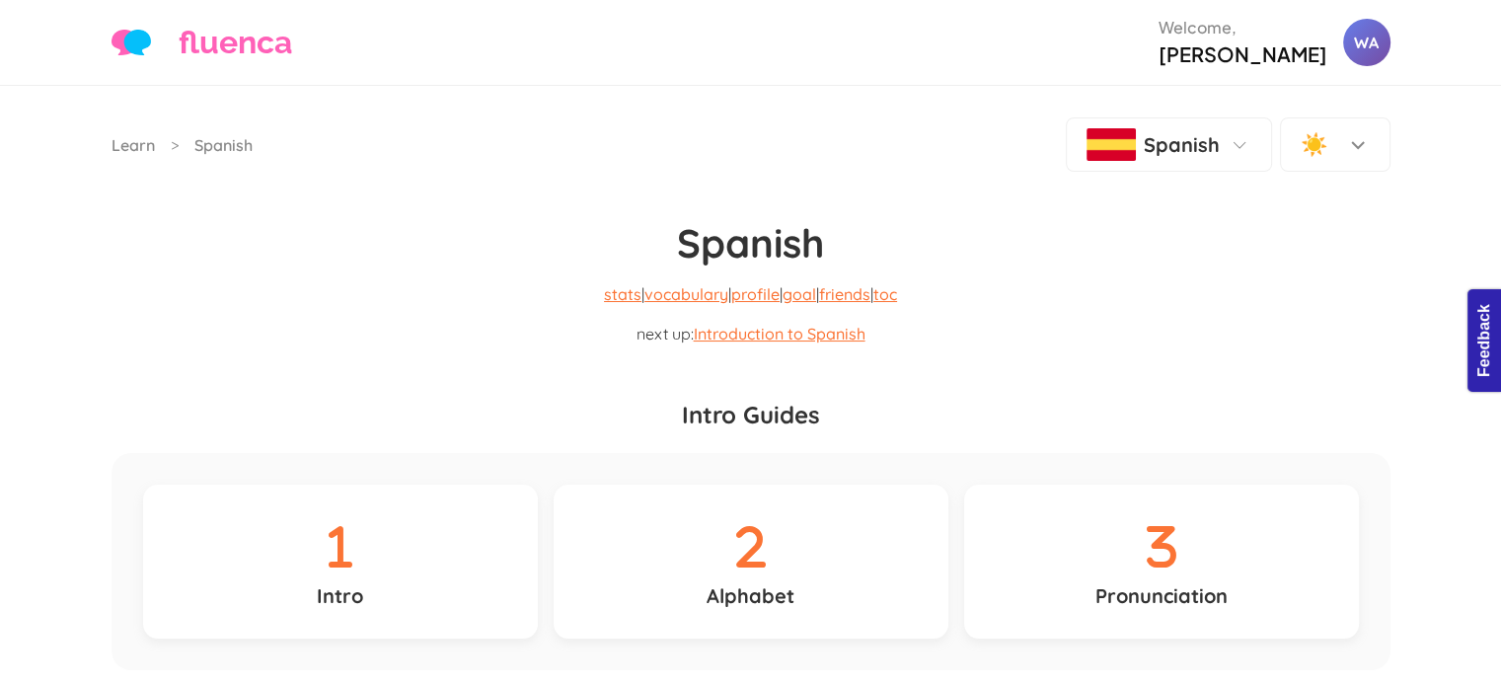
click at [502, 181] on h1 "Spanish" at bounding box center [751, 219] width 1279 height 95
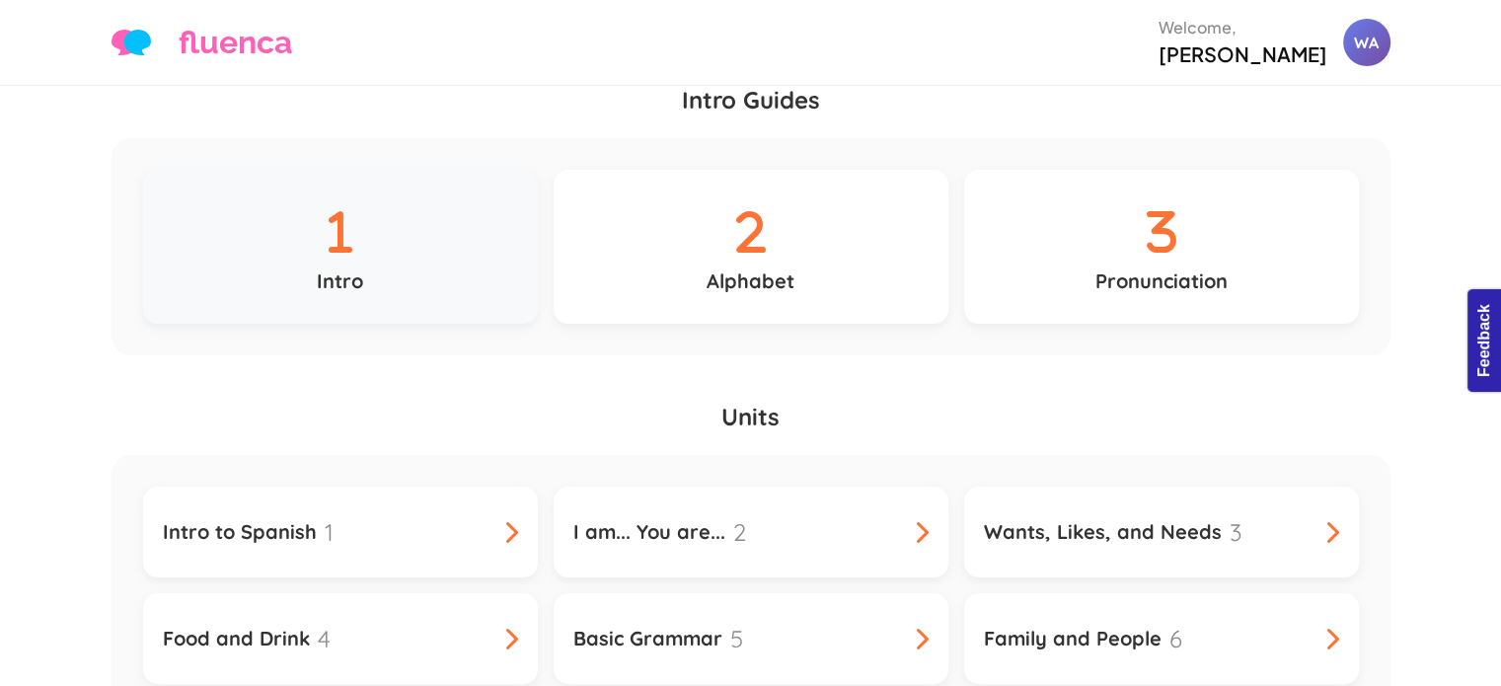
scroll to position [316, 0]
click at [437, 486] on link "Intro to Spanish 1" at bounding box center [340, 531] width 395 height 91
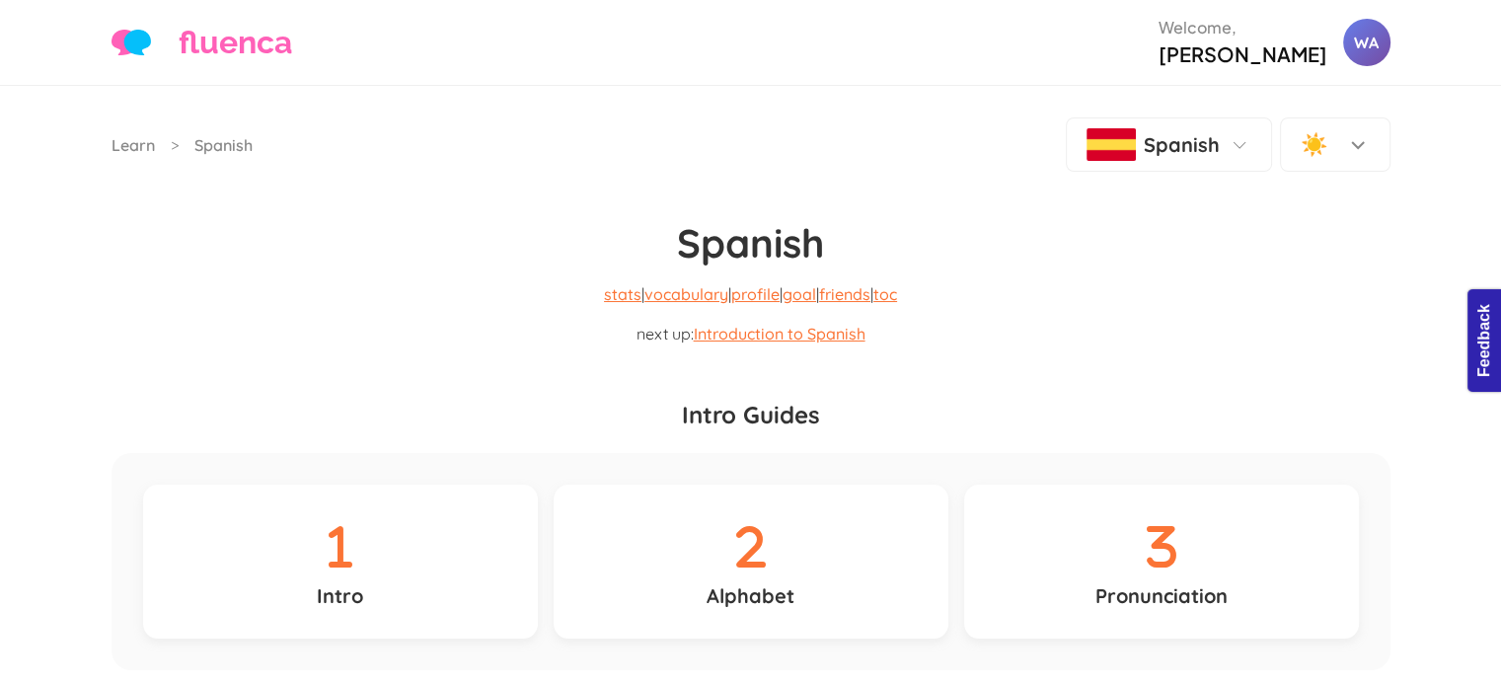
scroll to position [42, 0]
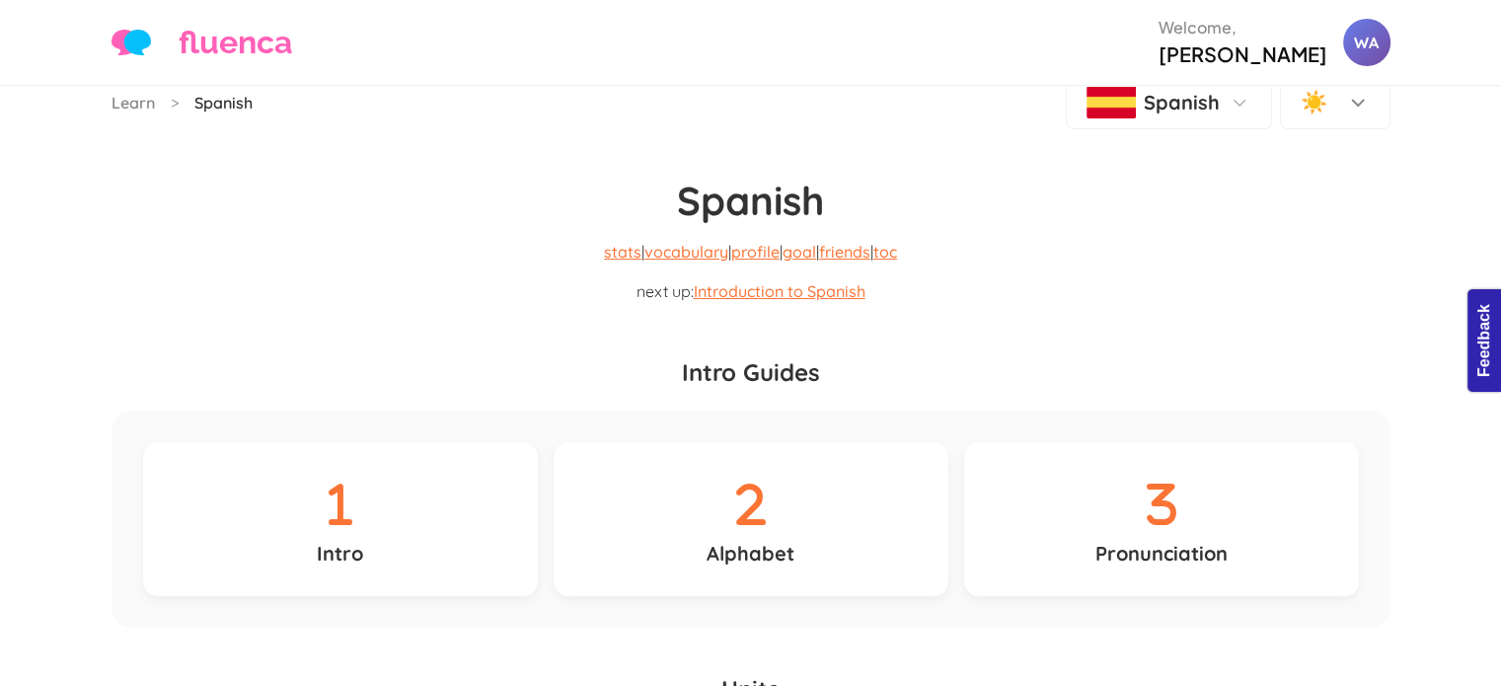
click at [197, 95] on link "Spanish" at bounding box center [223, 103] width 58 height 24
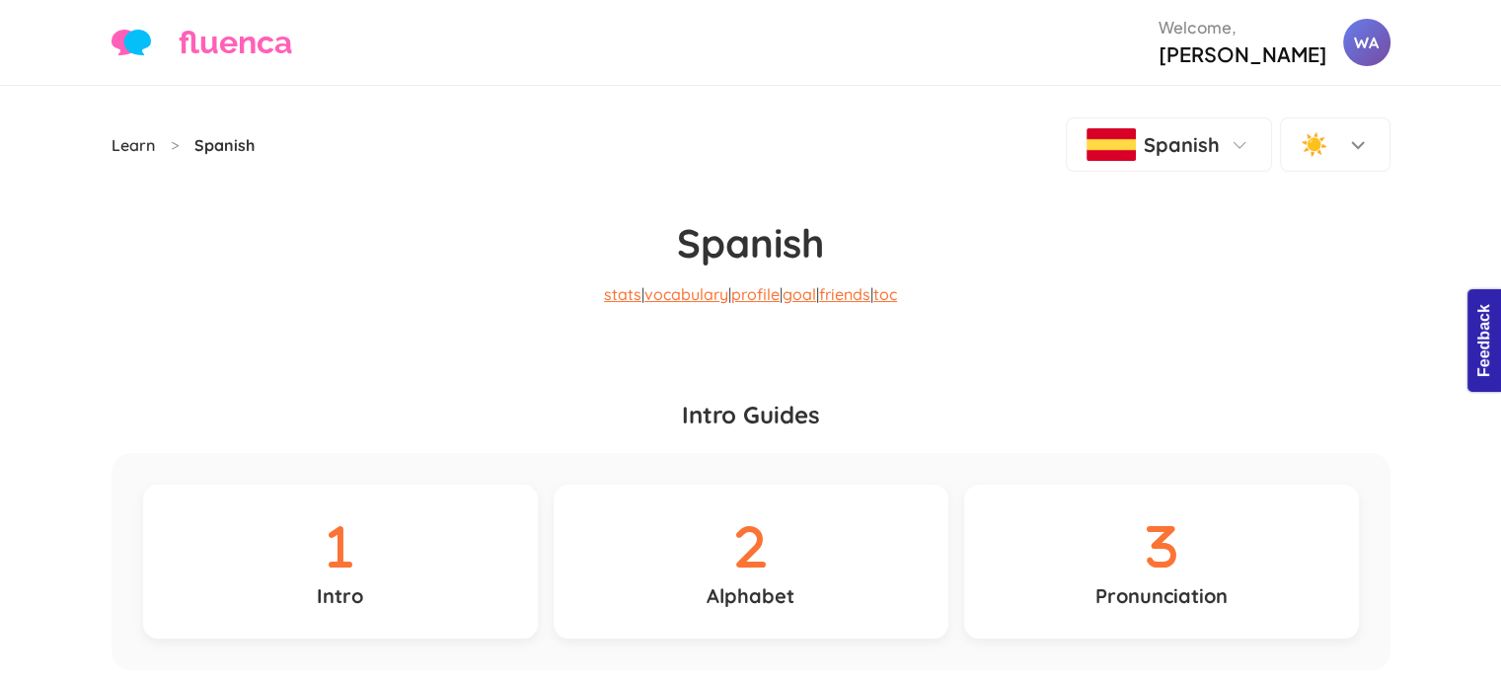
click at [139, 135] on link "Learn" at bounding box center [133, 145] width 43 height 24
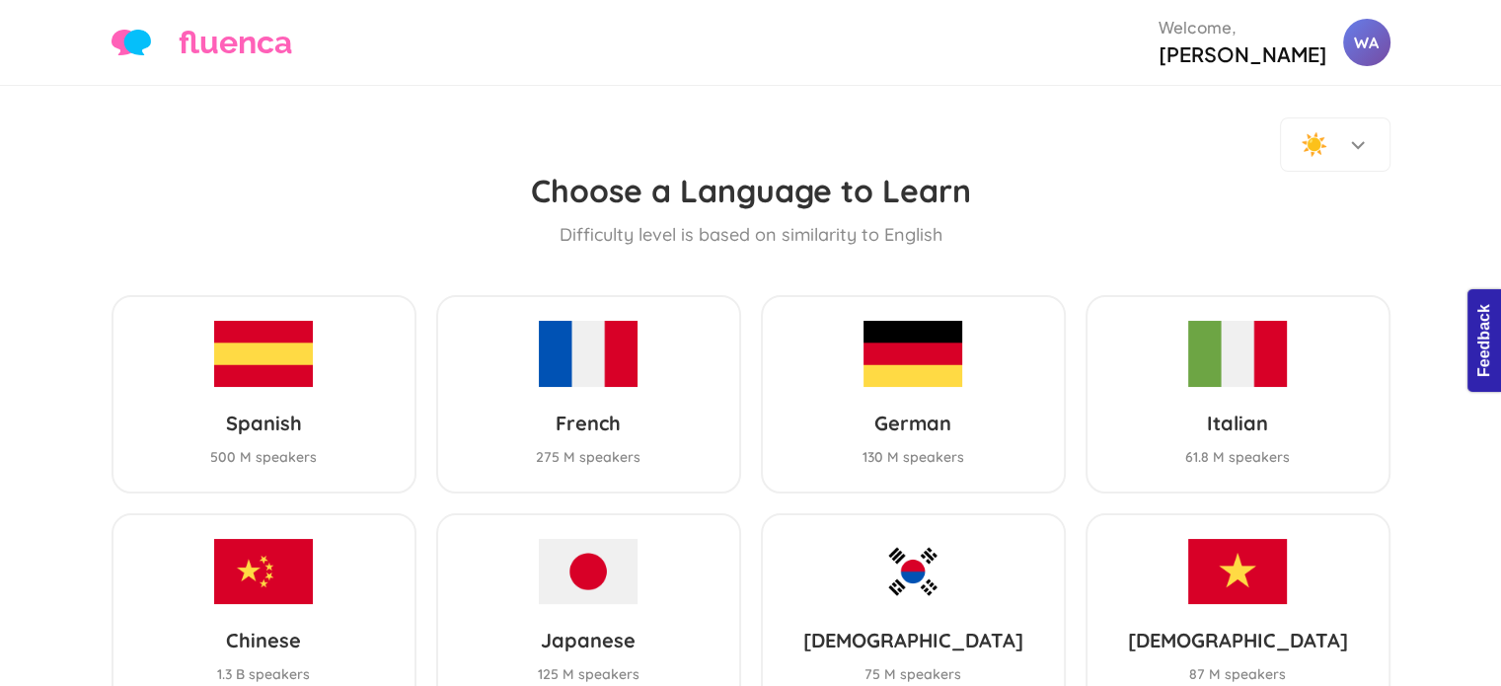
click at [345, 340] on div "Spanish 500 M speakers" at bounding box center [264, 393] width 305 height 197
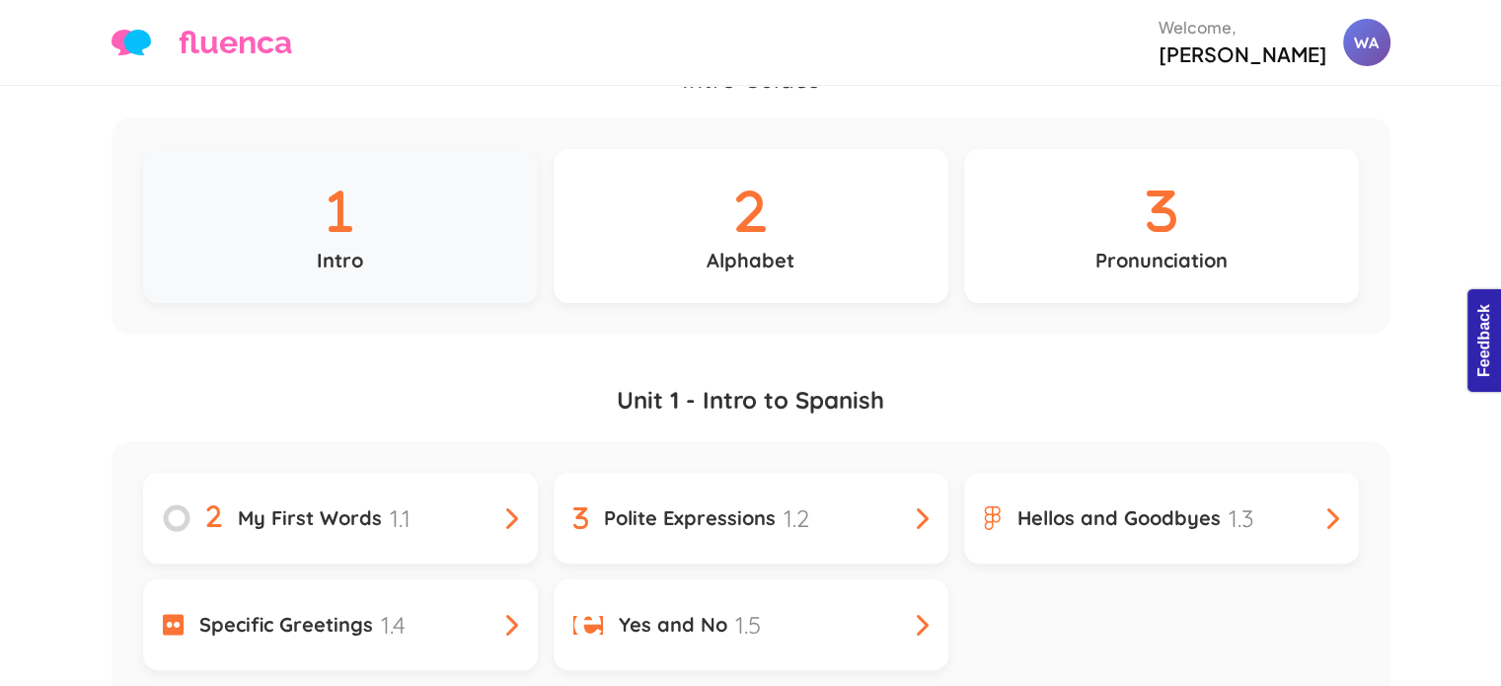
scroll to position [378, 0]
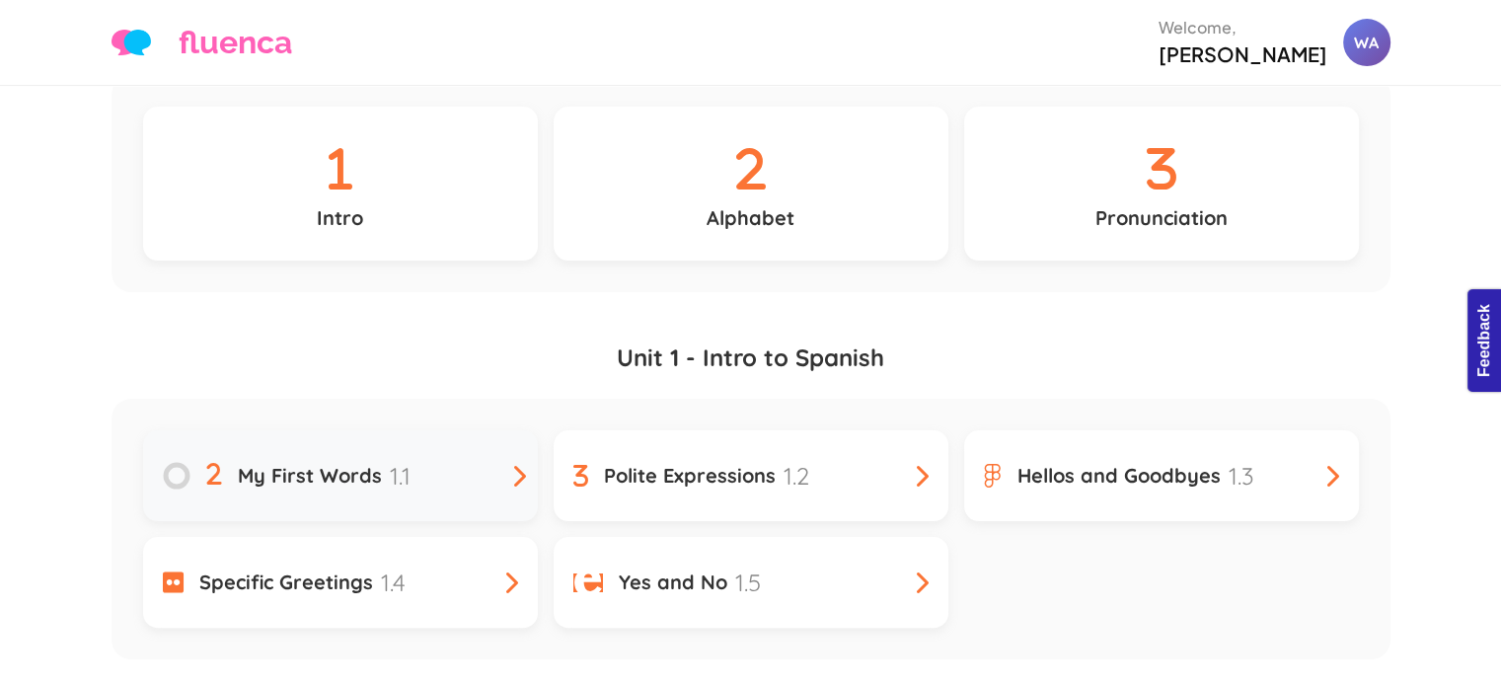
click at [329, 430] on link "My First Words 1.1" at bounding box center [340, 475] width 395 height 91
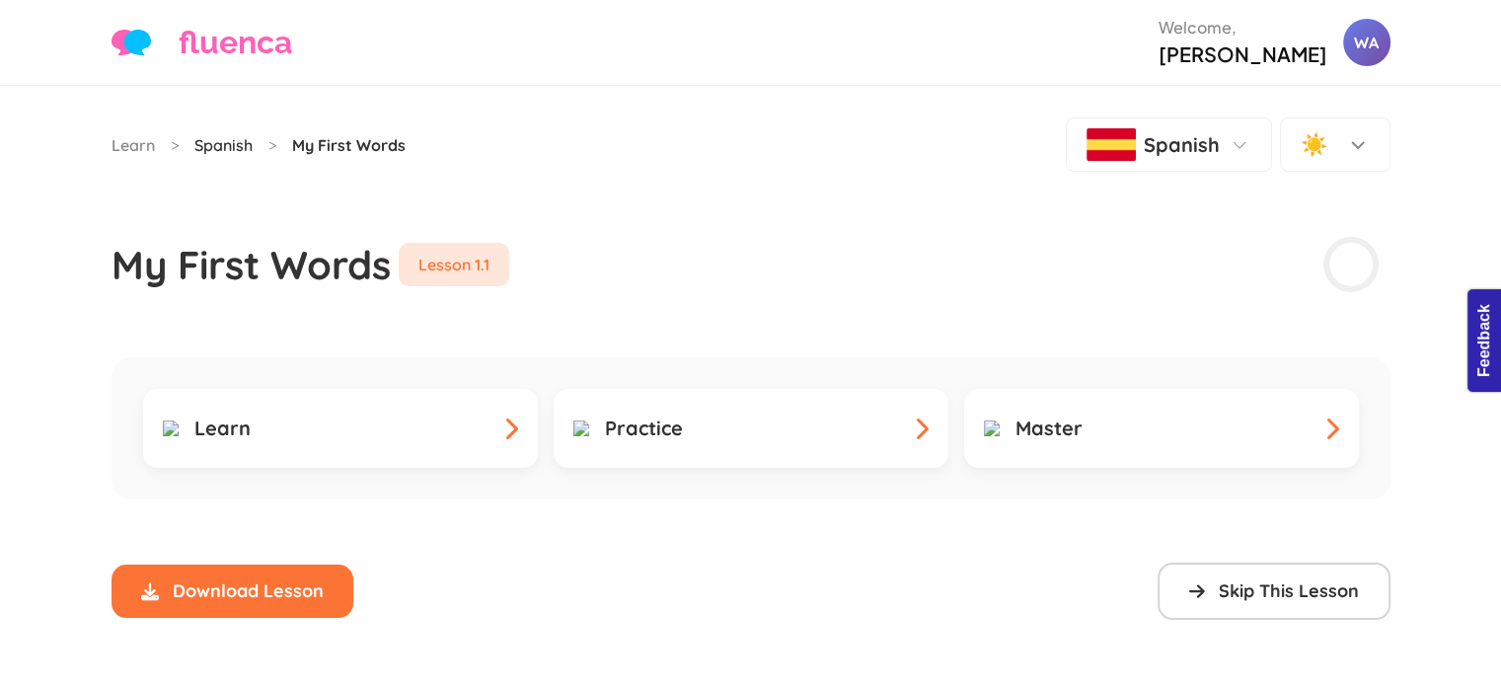
click at [222, 135] on link "Spanish" at bounding box center [223, 145] width 58 height 24
